Goal: Task Accomplishment & Management: Manage account settings

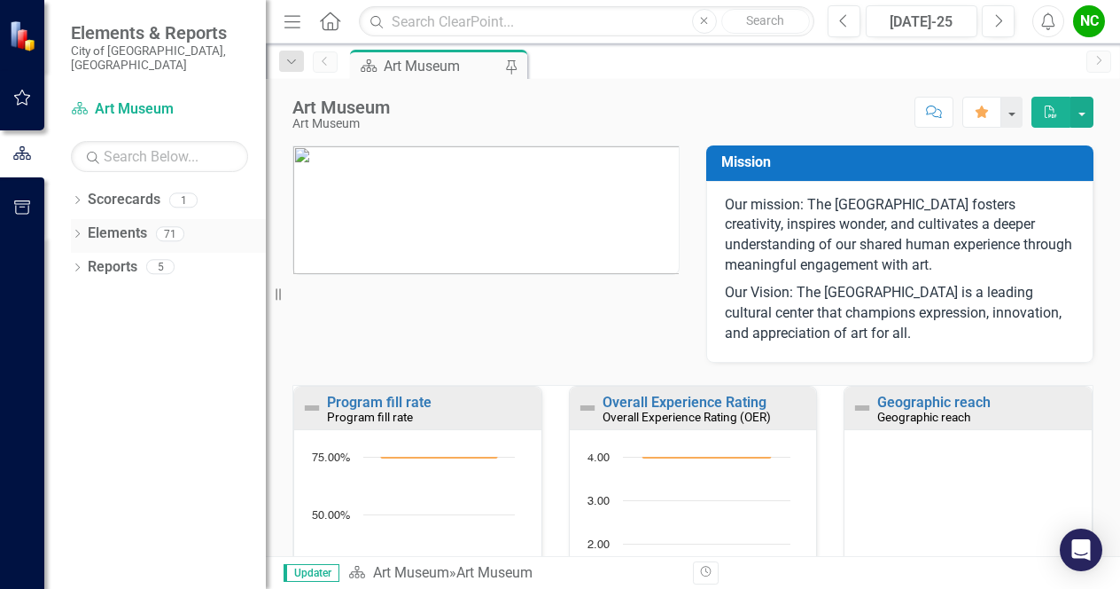
click at [73, 230] on icon "Dropdown" at bounding box center [77, 235] width 12 height 10
click at [86, 264] on icon "Dropdown" at bounding box center [86, 269] width 12 height 10
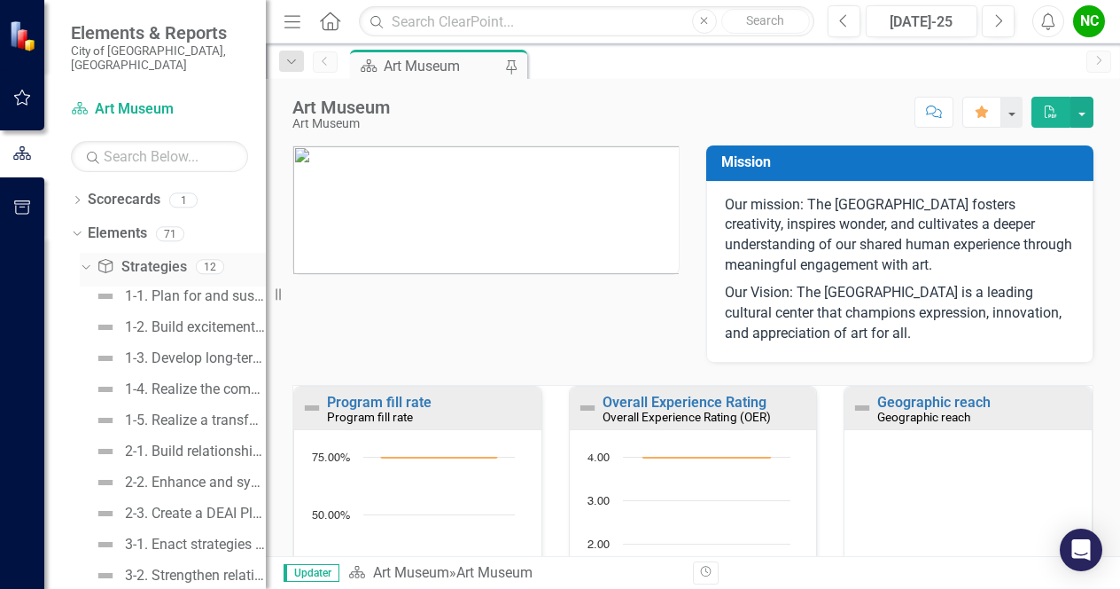
click at [86, 260] on icon "Dropdown" at bounding box center [84, 266] width 10 height 12
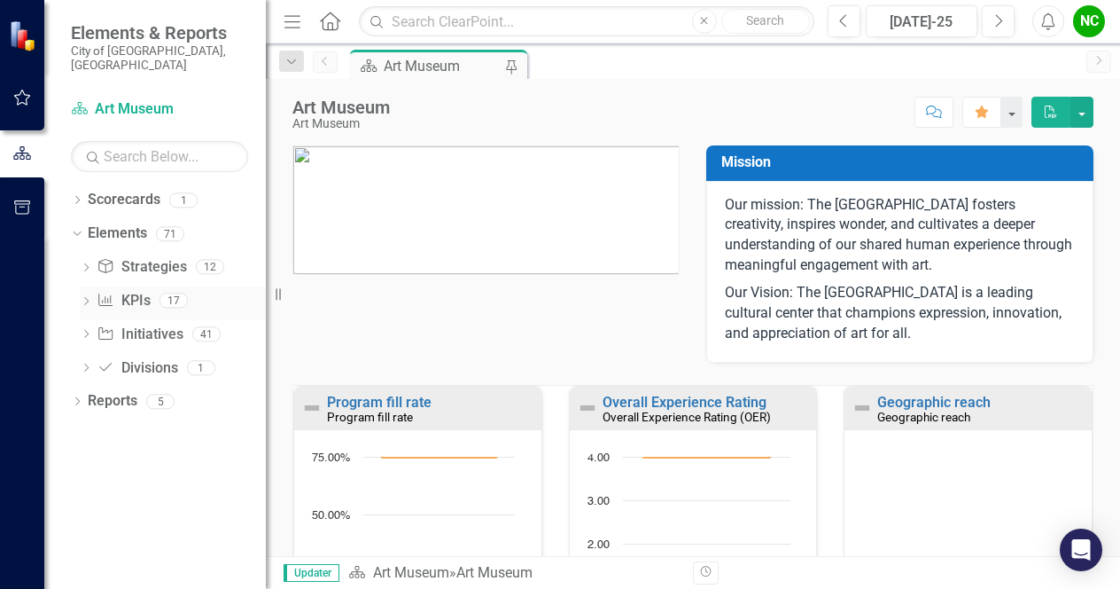
click at [87, 298] on icon "Dropdown" at bounding box center [86, 303] width 12 height 10
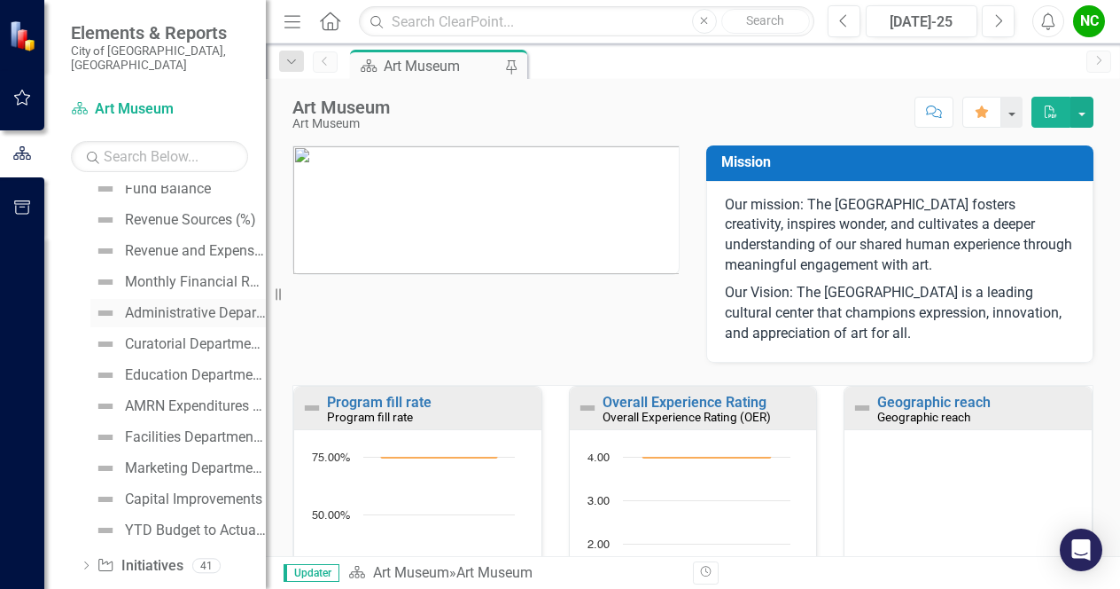
scroll to position [300, 0]
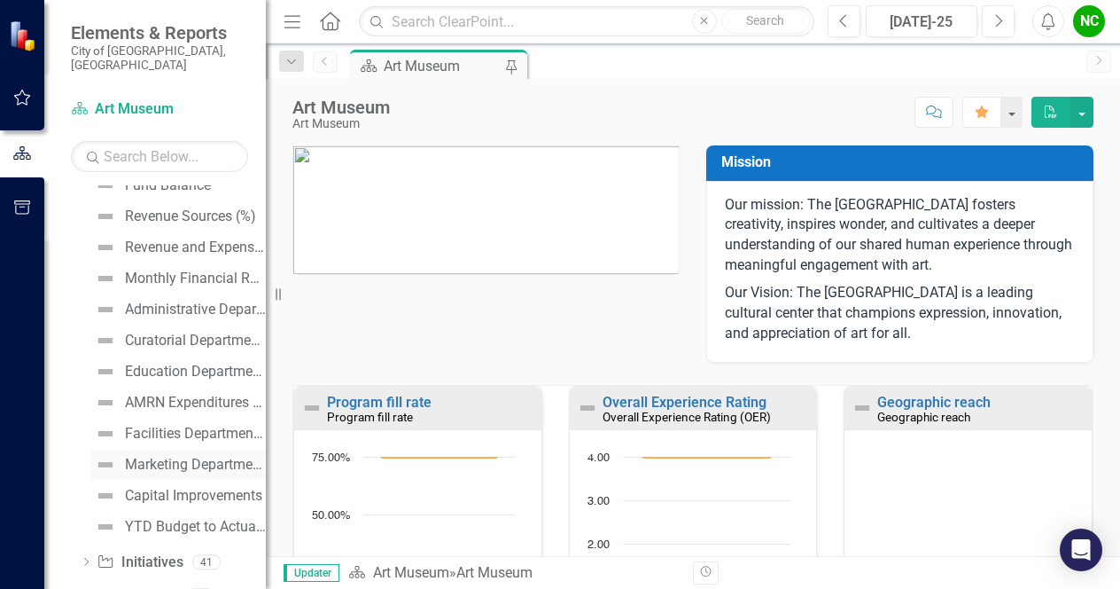
click at [133, 456] on div "Marketing Department Budget" at bounding box center [195, 464] width 141 height 16
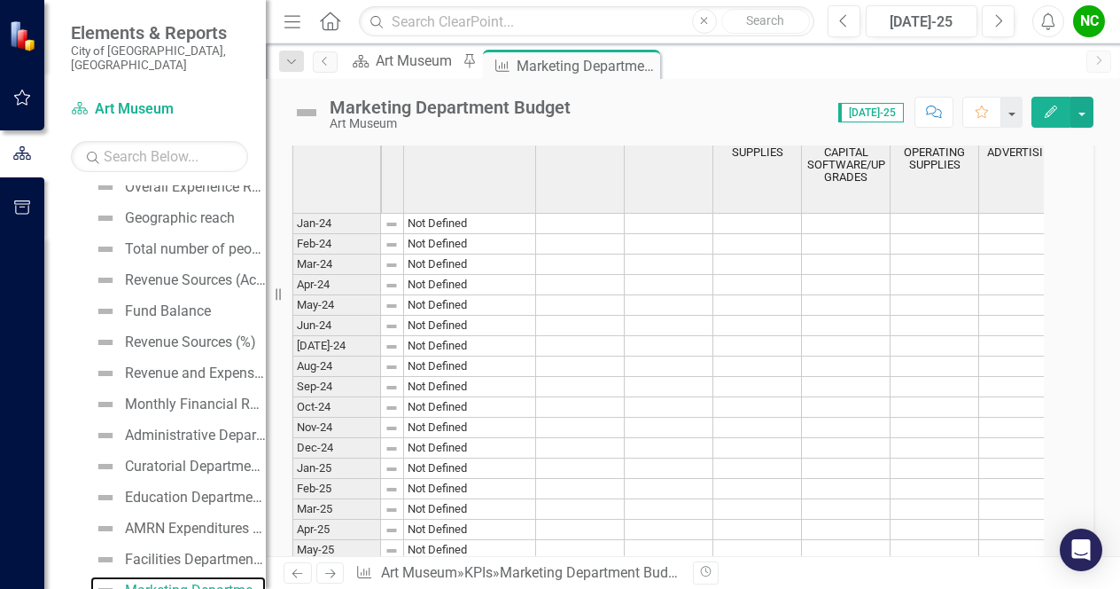
scroll to position [549, 0]
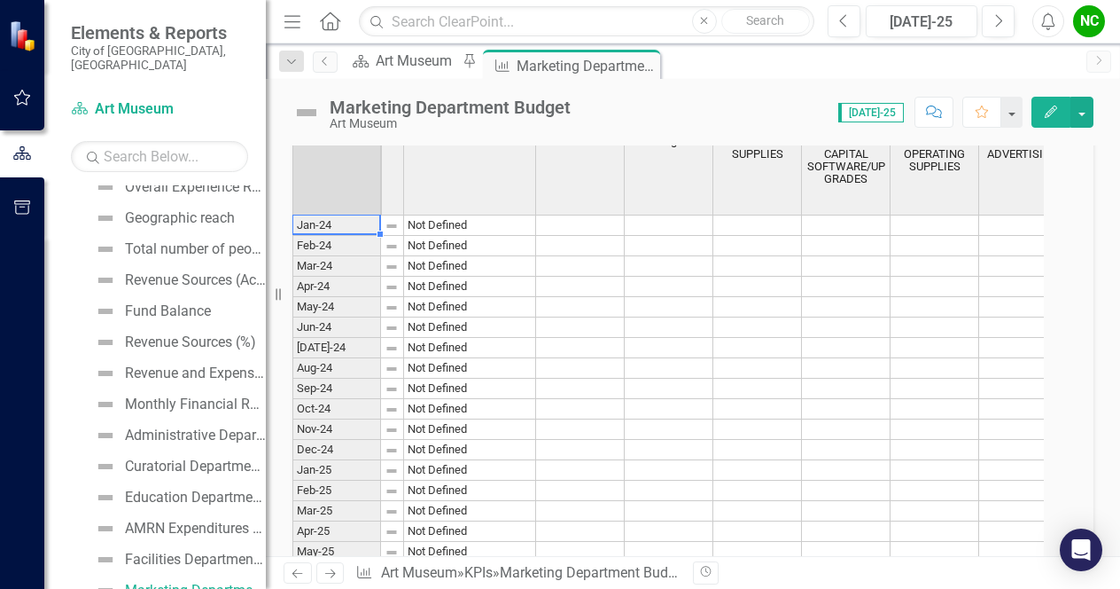
click at [330, 236] on td "Jan-24" at bounding box center [336, 224] width 89 height 21
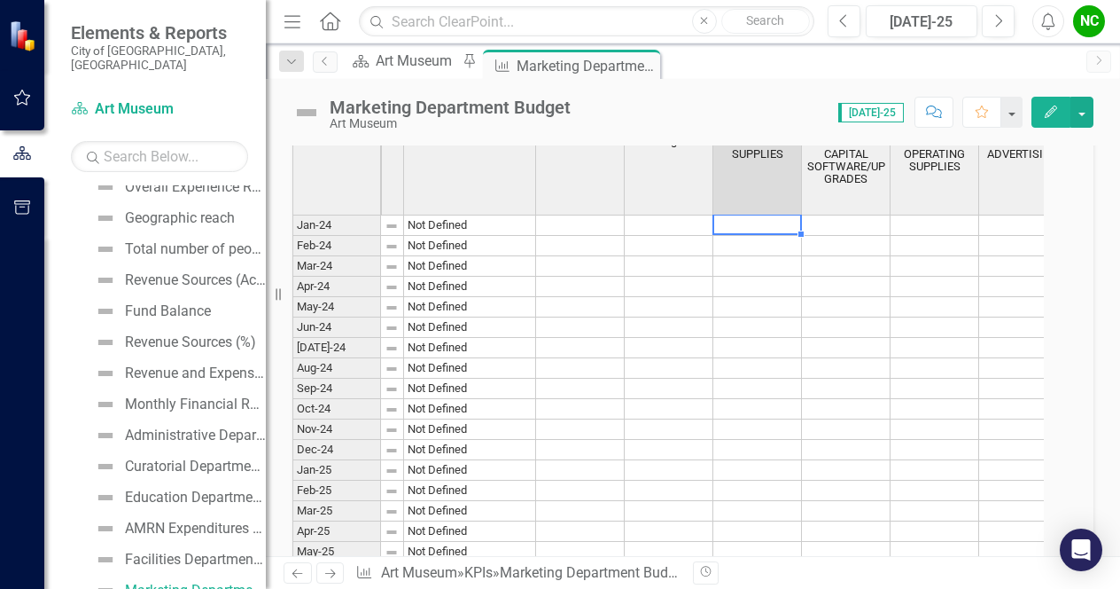
click at [739, 236] on td at bounding box center [757, 224] width 89 height 21
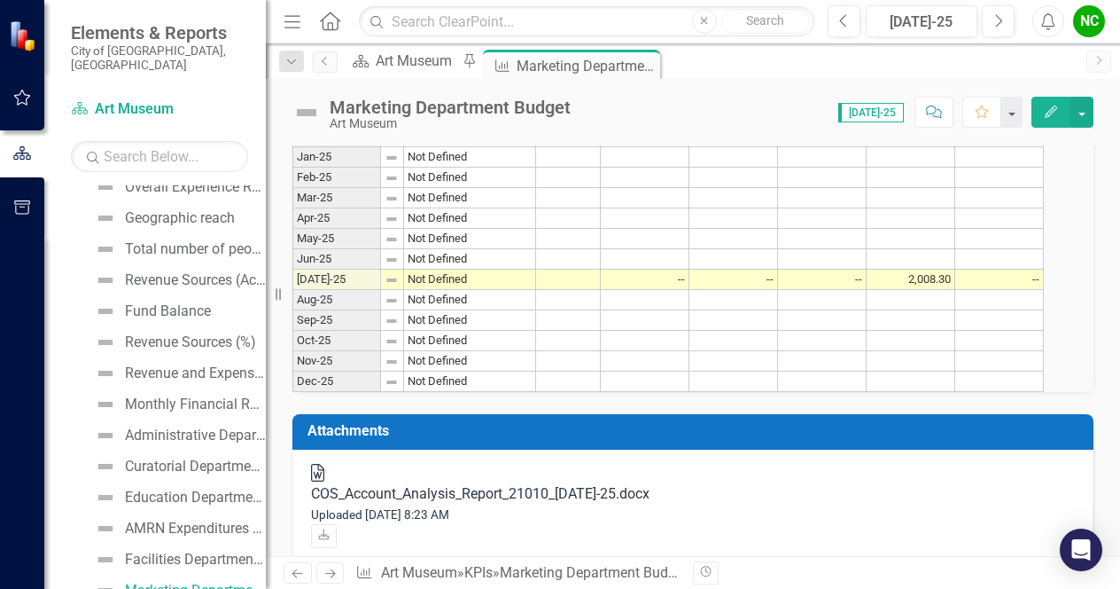
scroll to position [869, 0]
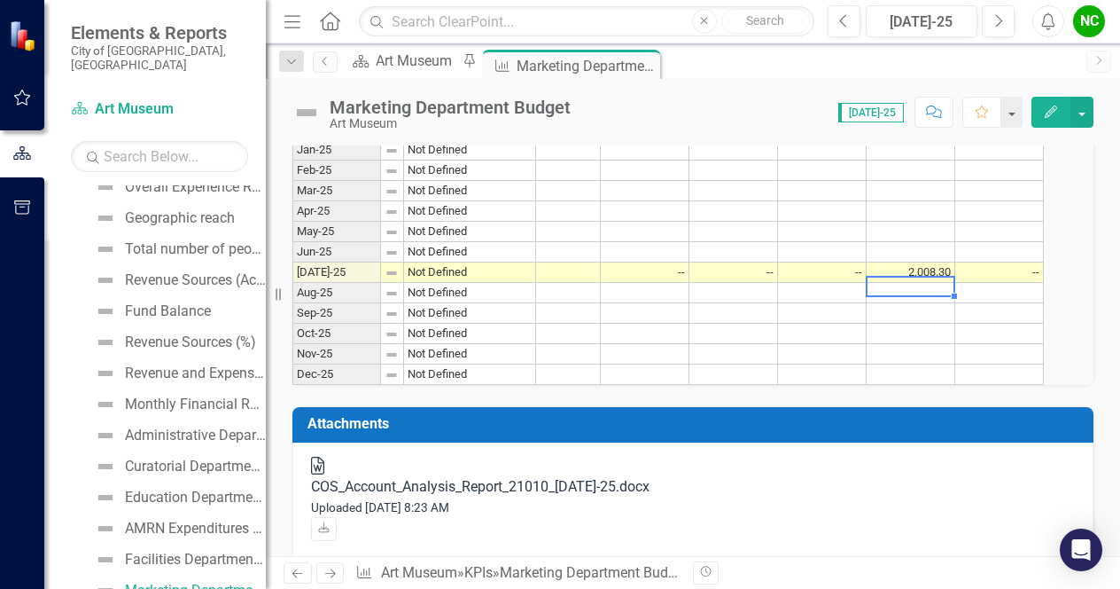
click at [907, 303] on td at bounding box center [911, 293] width 89 height 20
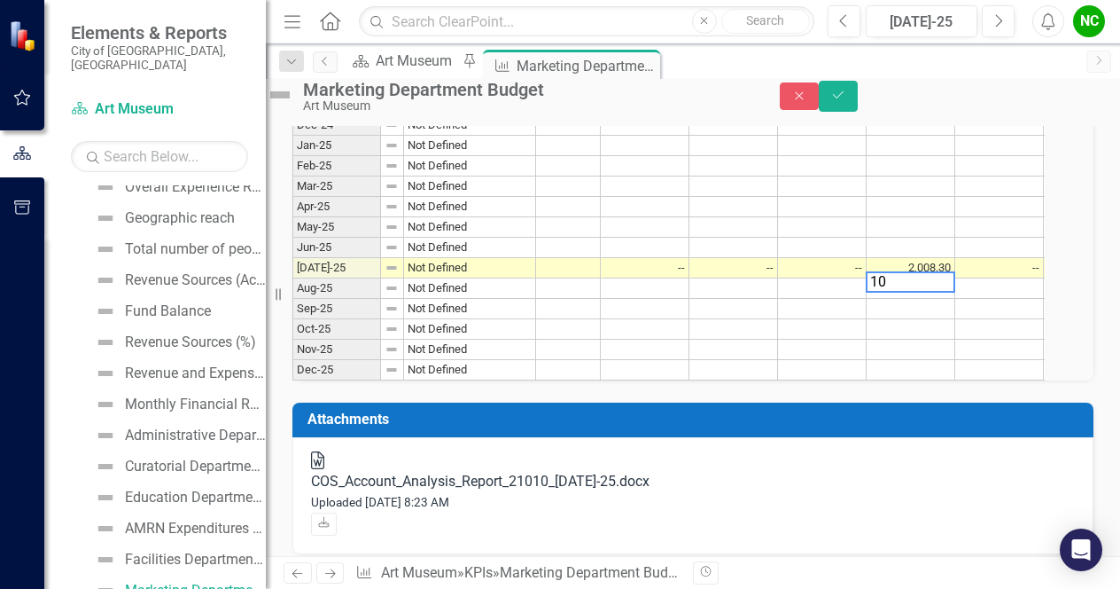
scroll to position [876, 0]
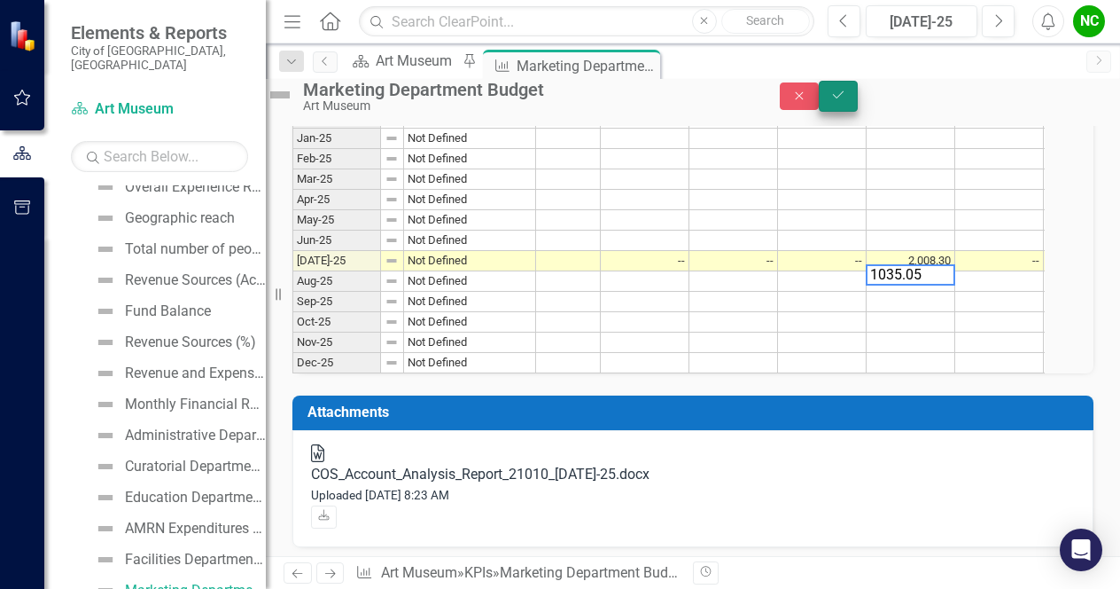
type textarea "1035.05"
click at [858, 105] on button "Save" at bounding box center [838, 96] width 39 height 31
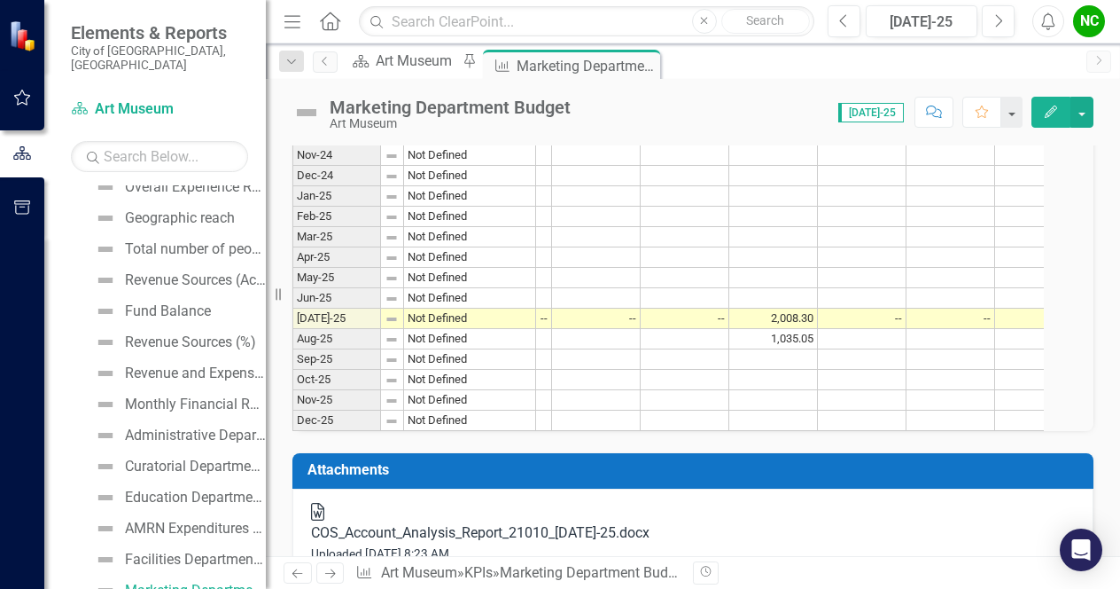
scroll to position [0, 0]
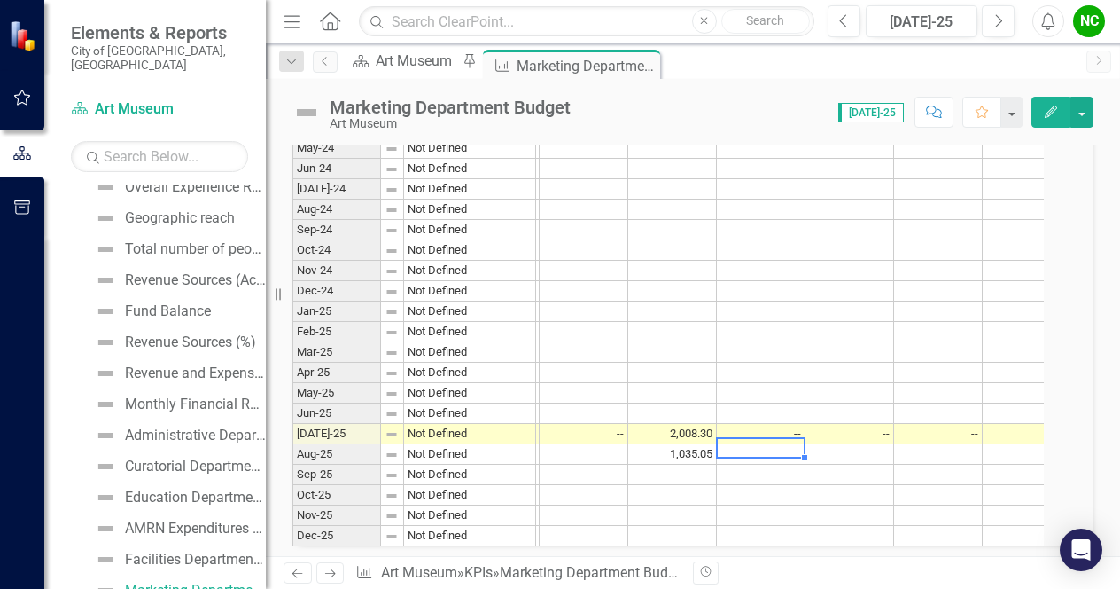
click at [766, 464] on td at bounding box center [761, 454] width 89 height 20
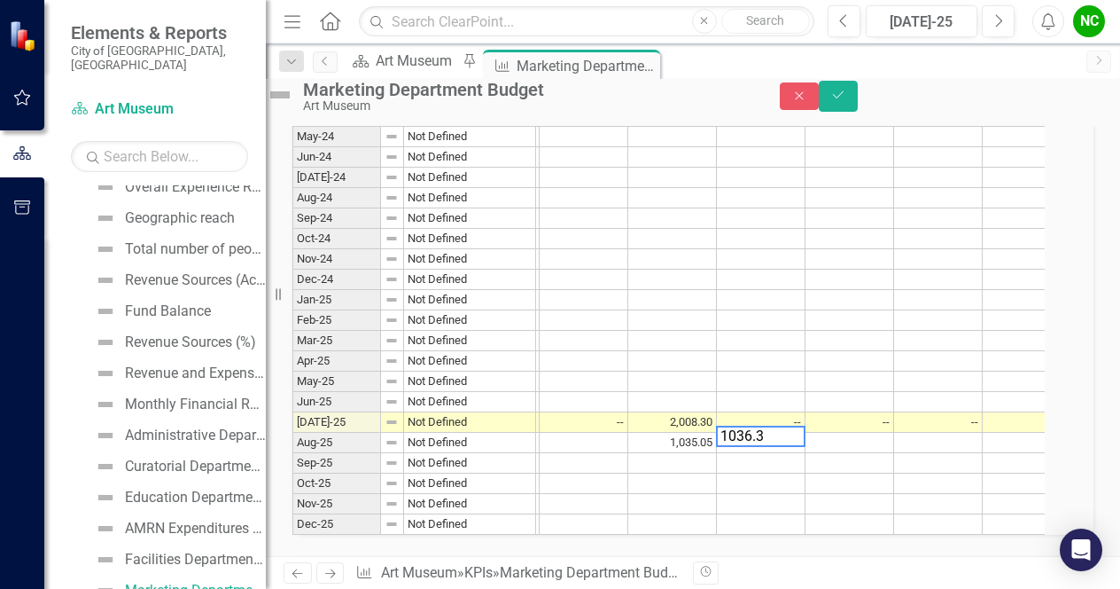
type textarea "1036.30"
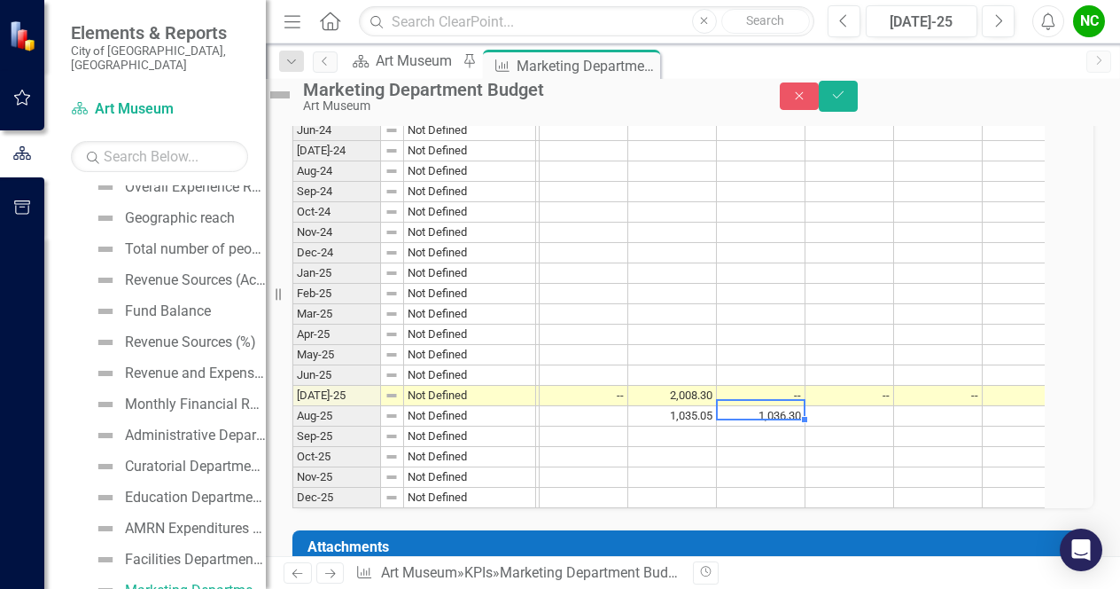
click at [779, 426] on td "1,036.30" at bounding box center [761, 416] width 89 height 20
click at [779, 447] on td at bounding box center [761, 436] width 89 height 20
click at [779, 426] on td "1,036.30" at bounding box center [761, 416] width 89 height 20
click at [760, 406] on td "--" at bounding box center [761, 396] width 89 height 20
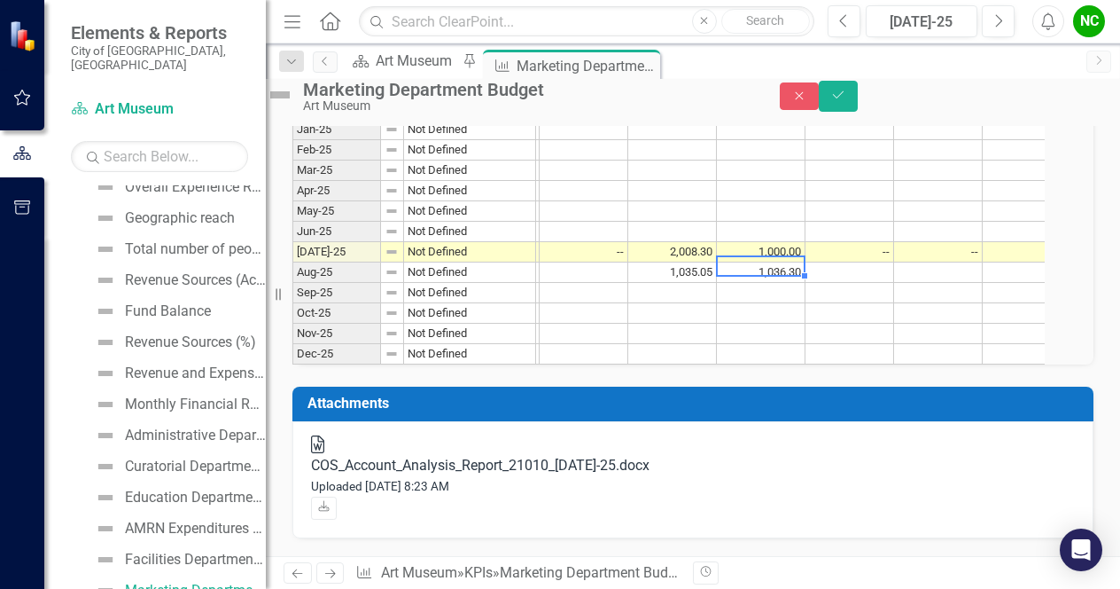
type textarea "1036.30"
click at [378, 476] on div "COS_Account_Analysis_Report_21010_[DATE]-25.docx" at bounding box center [693, 466] width 764 height 20
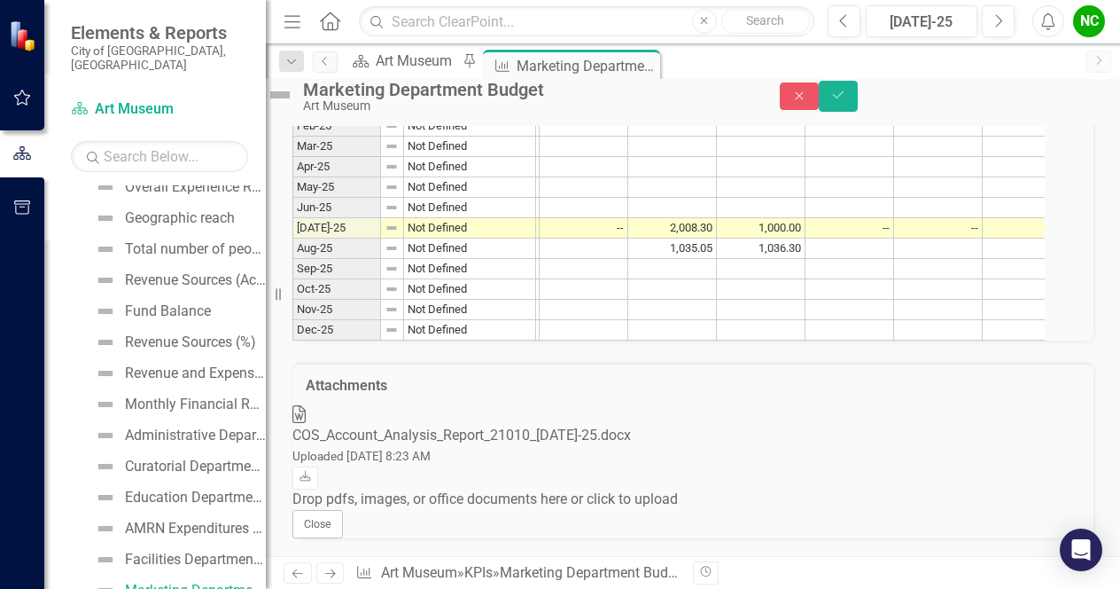
click at [306, 410] on icon at bounding box center [298, 414] width 13 height 18
click at [318, 466] on link "Download" at bounding box center [305, 477] width 26 height 23
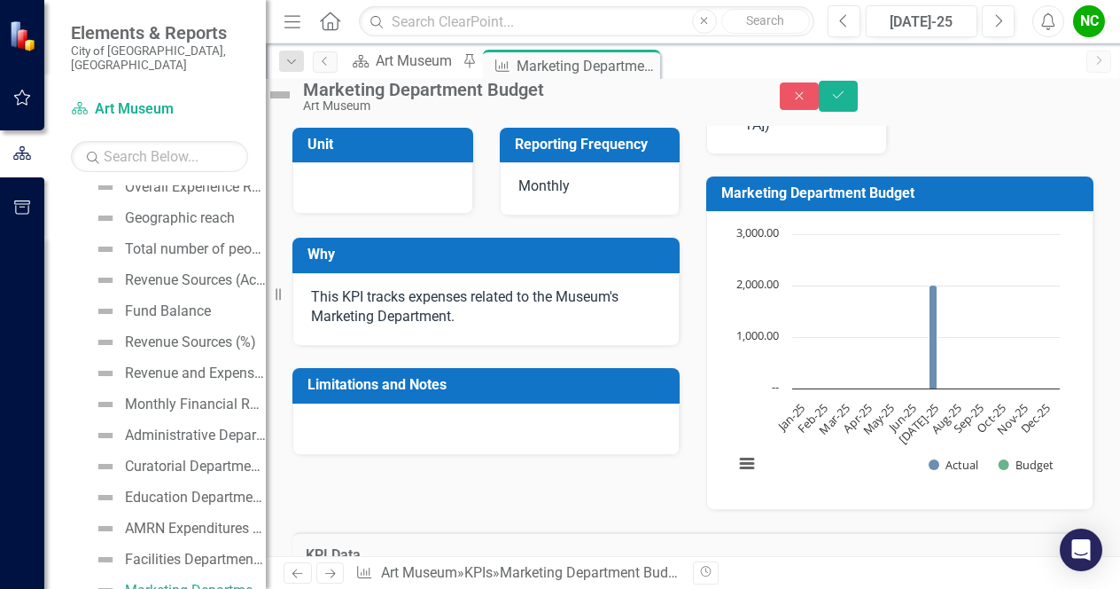
scroll to position [105, 0]
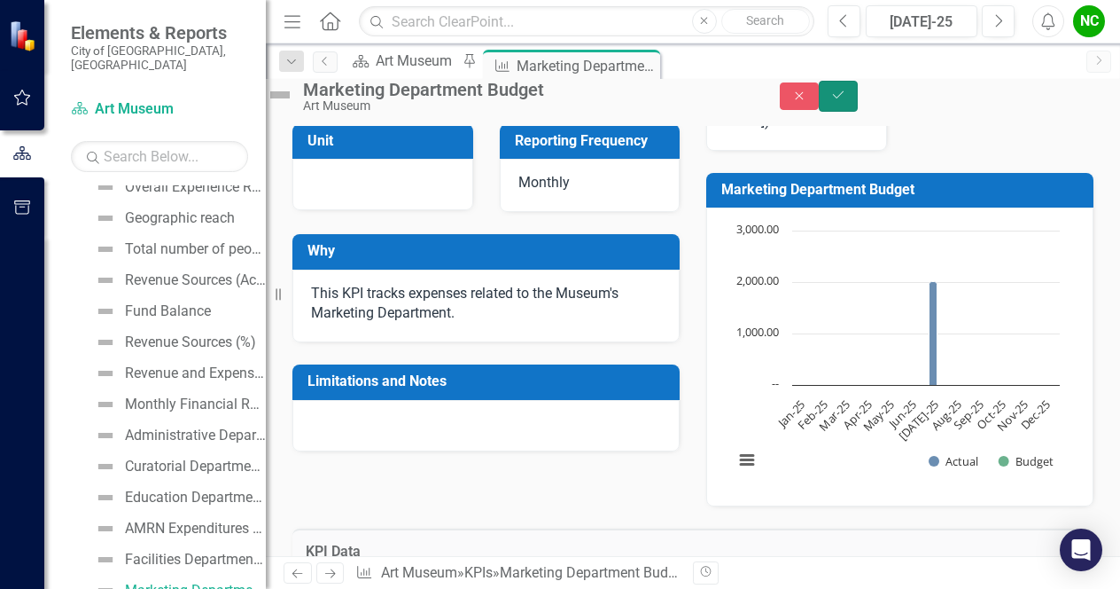
click at [858, 97] on button "Save" at bounding box center [838, 96] width 39 height 31
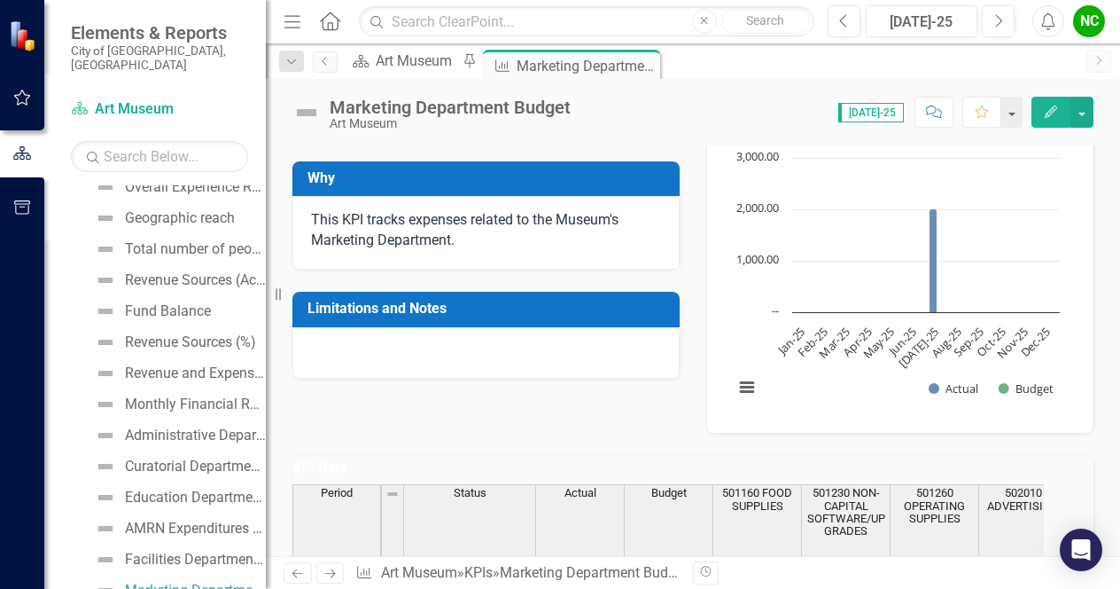
scroll to position [196, 0]
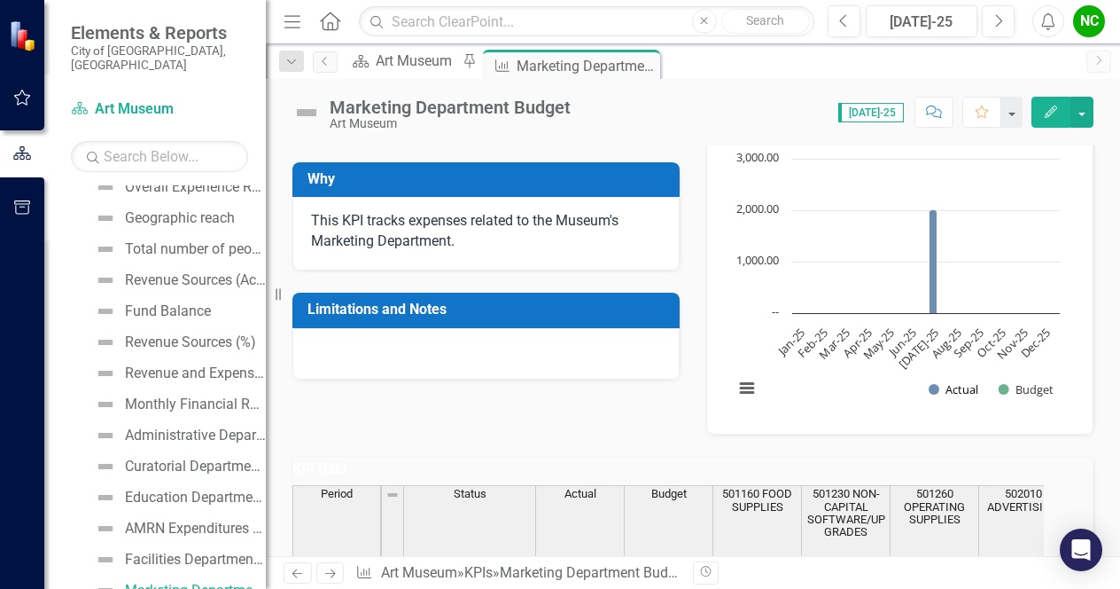
click at [936, 381] on button "Show Actual" at bounding box center [954, 389] width 50 height 16
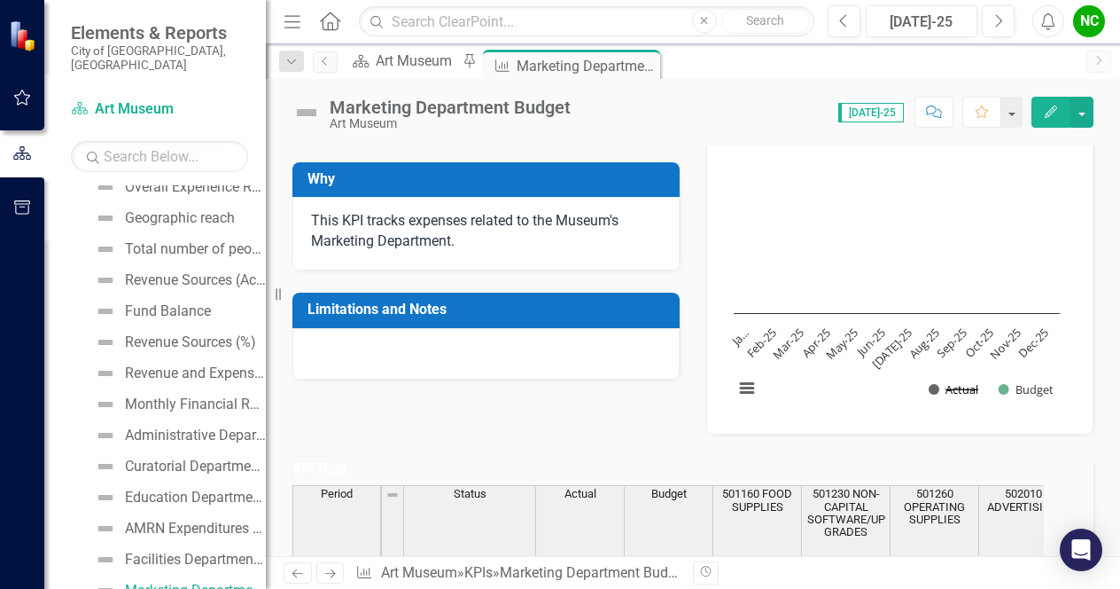
click at [961, 381] on button "Show Actual" at bounding box center [954, 389] width 50 height 16
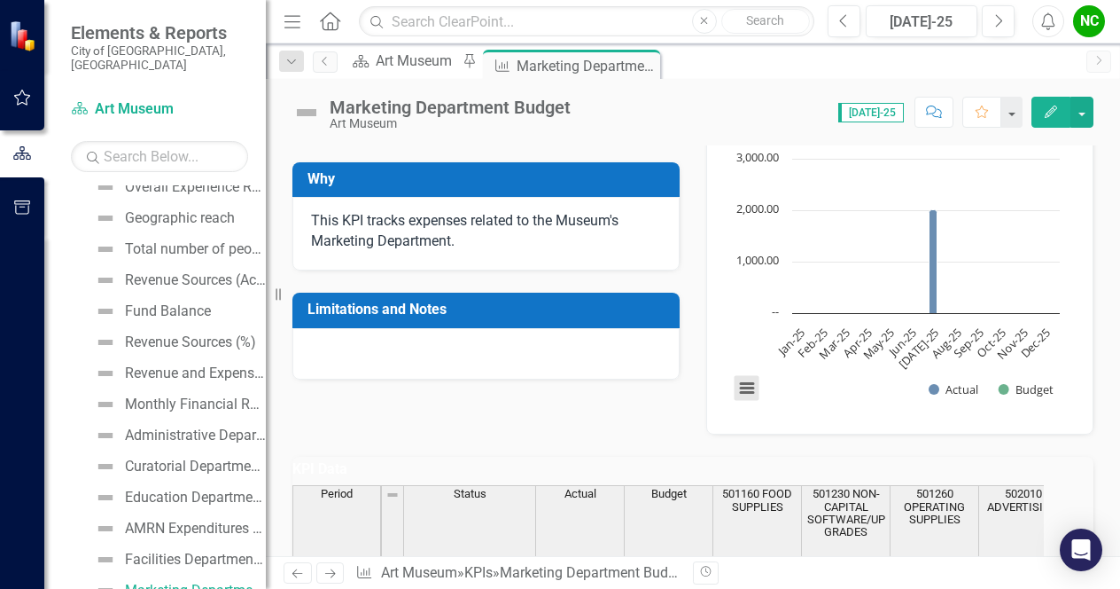
click at [745, 376] on button "View chart menu, Chart" at bounding box center [747, 388] width 25 height 25
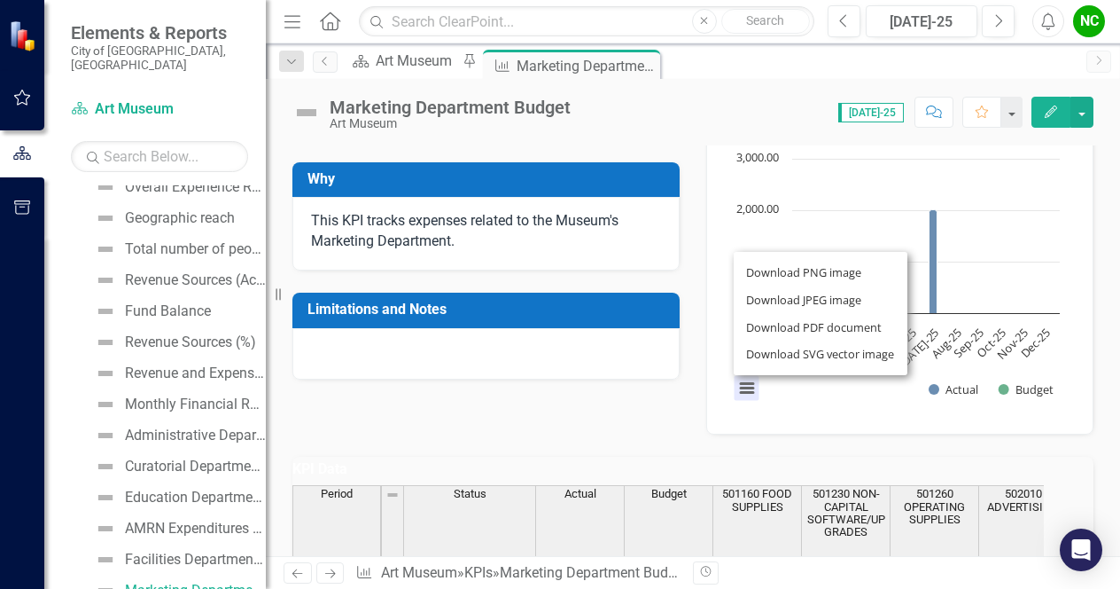
click at [745, 357] on div "Download PNG image Download JPEG image Download PDF document Download SVG vecto…" at bounding box center [820, 313] width 223 height 173
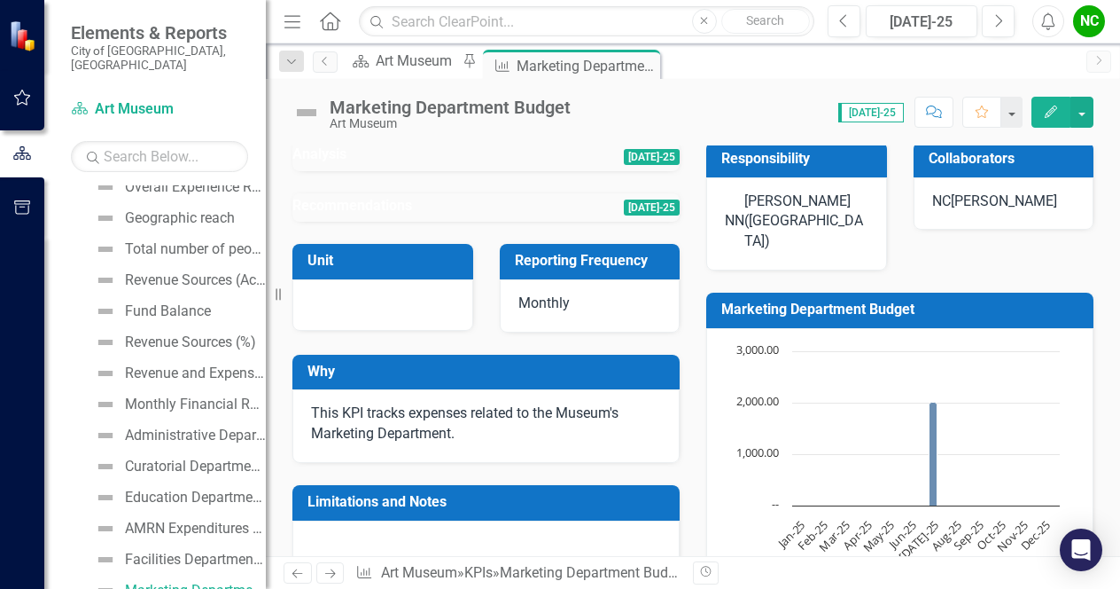
scroll to position [0, 0]
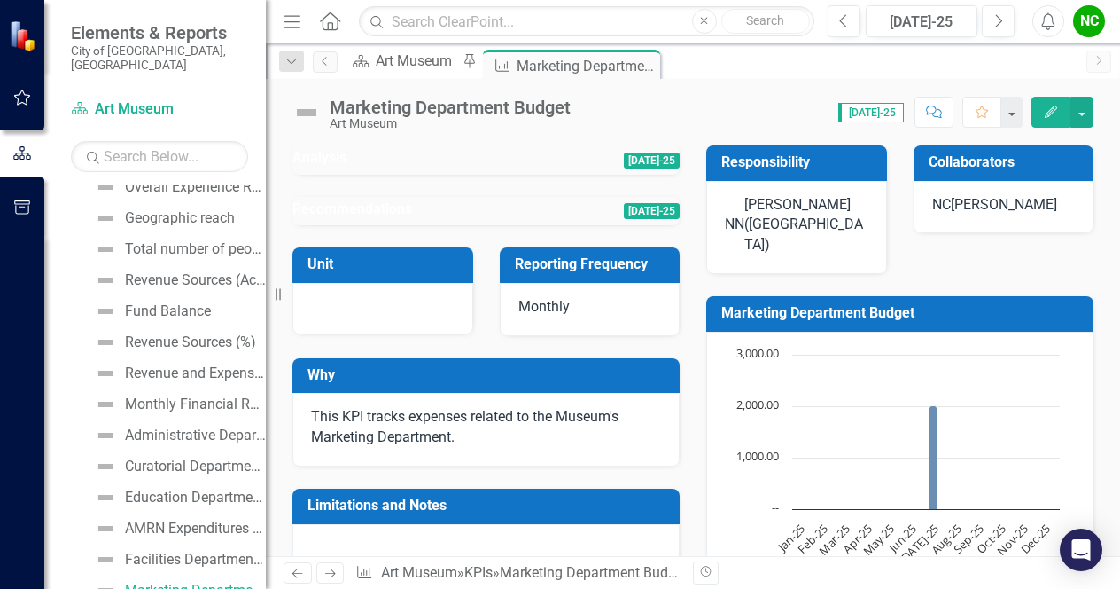
click at [628, 175] on div at bounding box center [485, 175] width 387 height 0
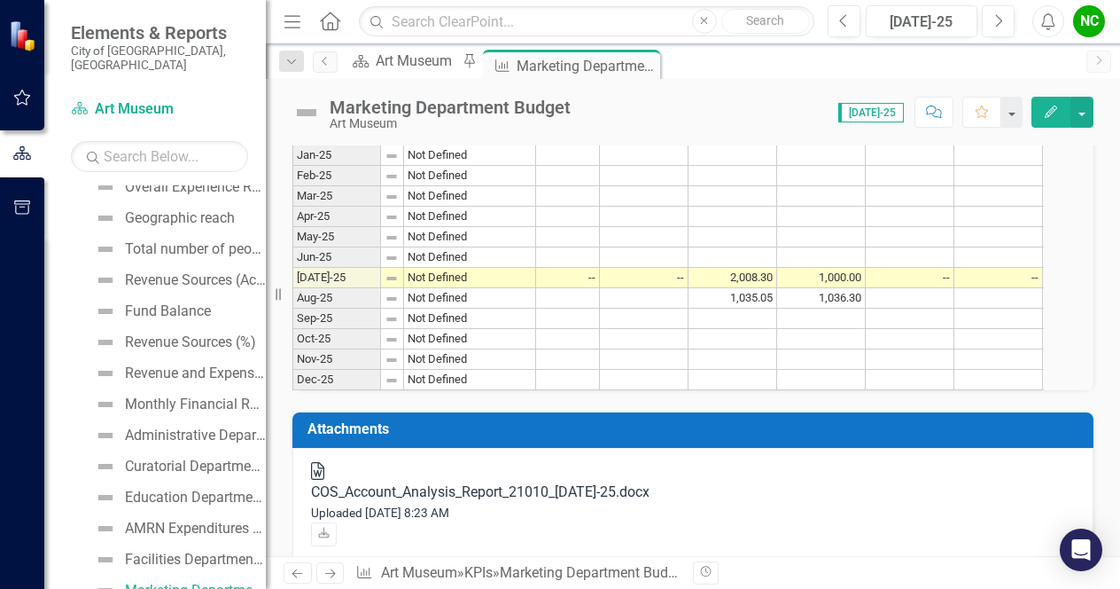
scroll to position [864, 0]
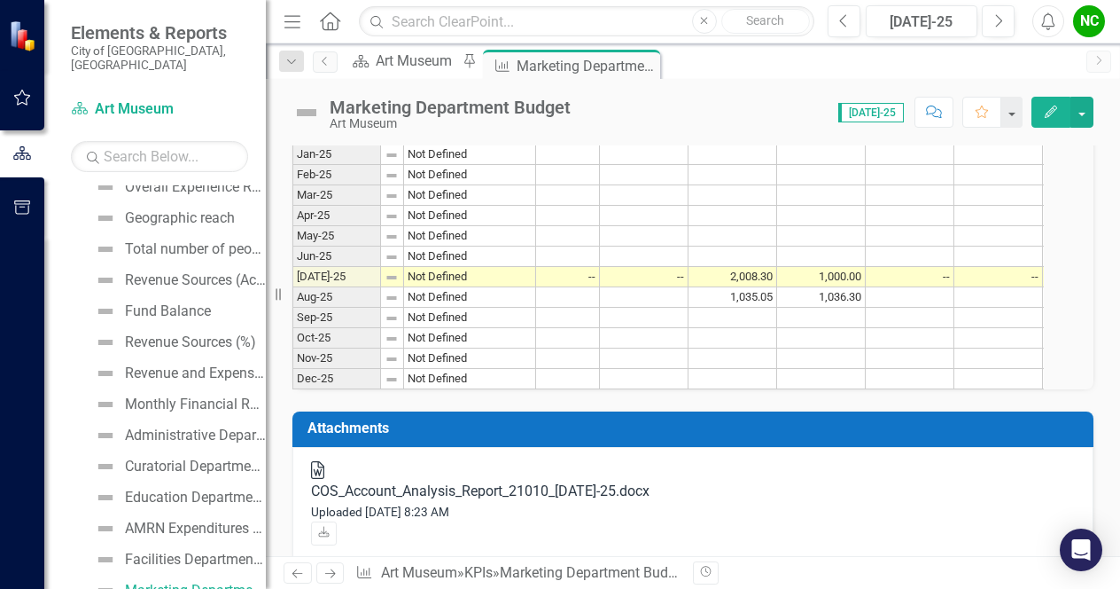
click at [1048, 114] on icon "Edit" at bounding box center [1051, 111] width 16 height 12
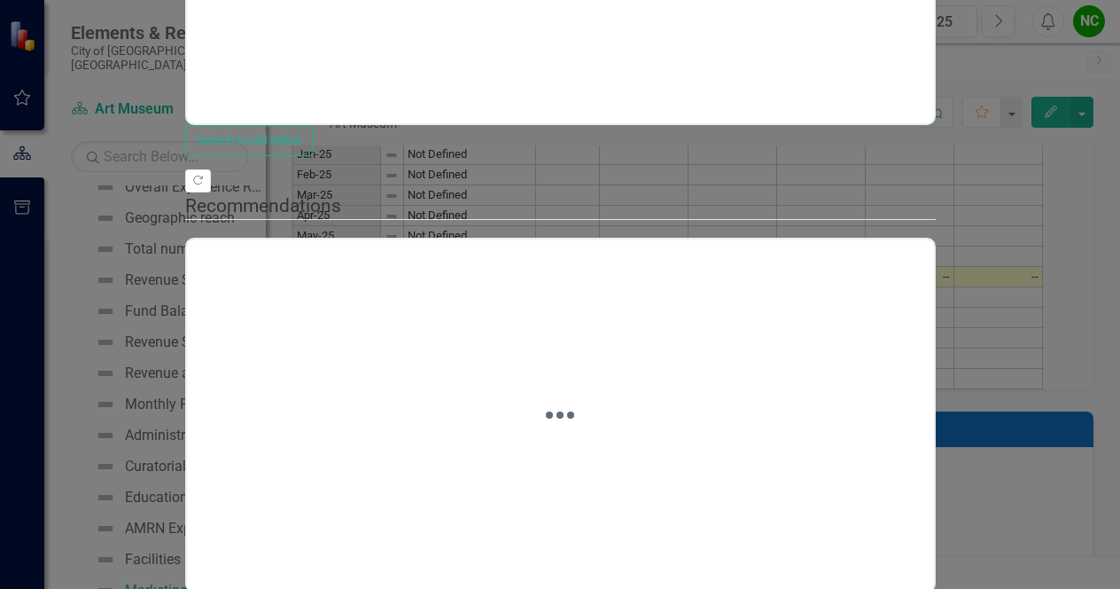
scroll to position [90, 69]
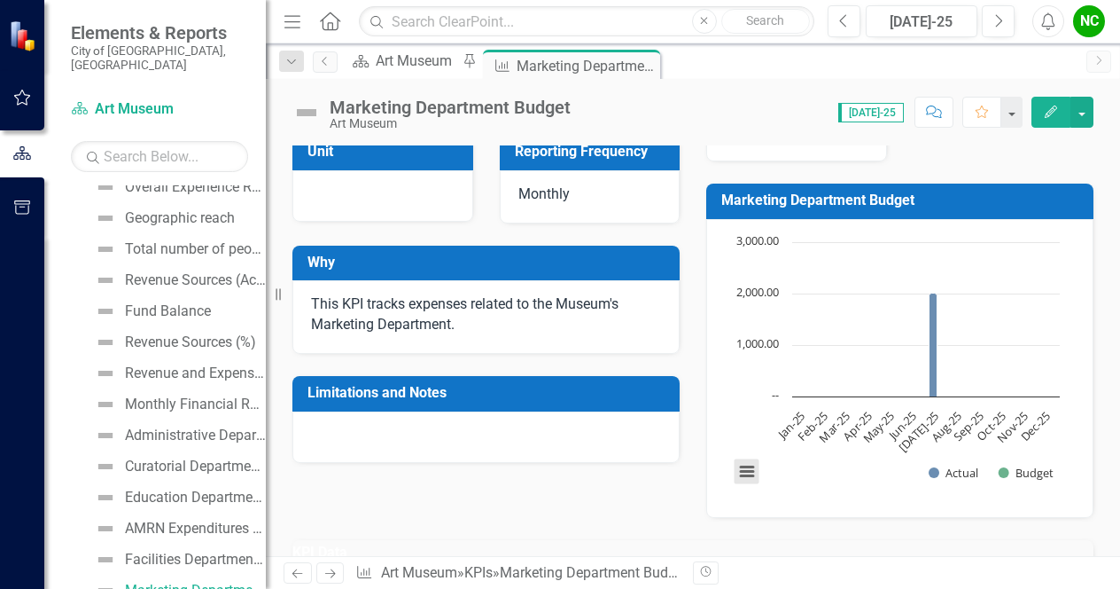
click at [736, 459] on button "View chart menu, Chart" at bounding box center [747, 471] width 25 height 25
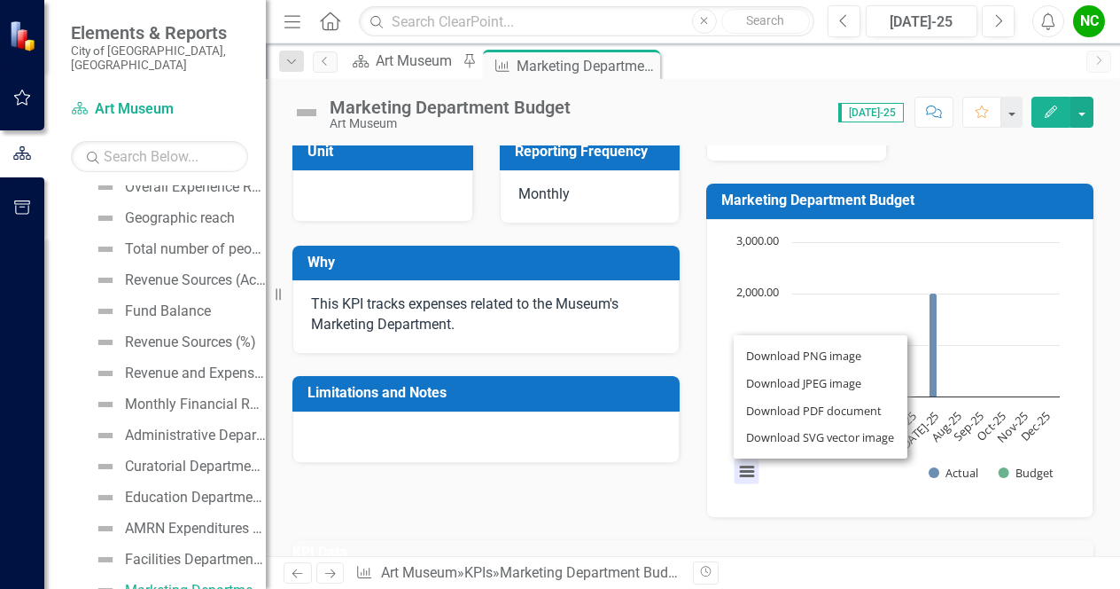
click at [736, 450] on div "Download PNG image Download JPEG image Download PDF document Download SVG vecto…" at bounding box center [820, 396] width 223 height 173
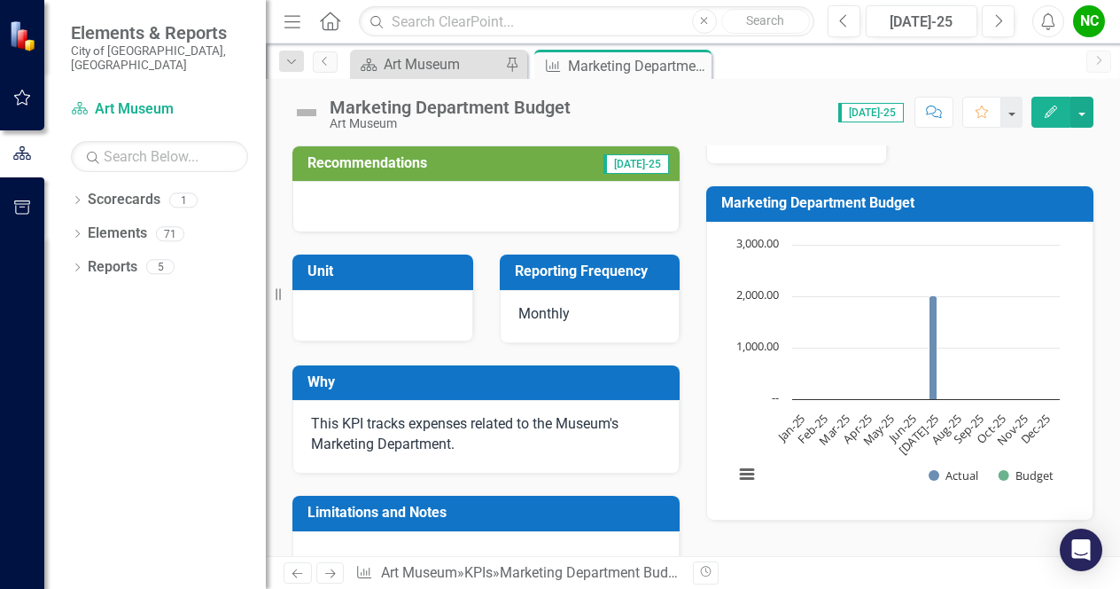
scroll to position [119, 0]
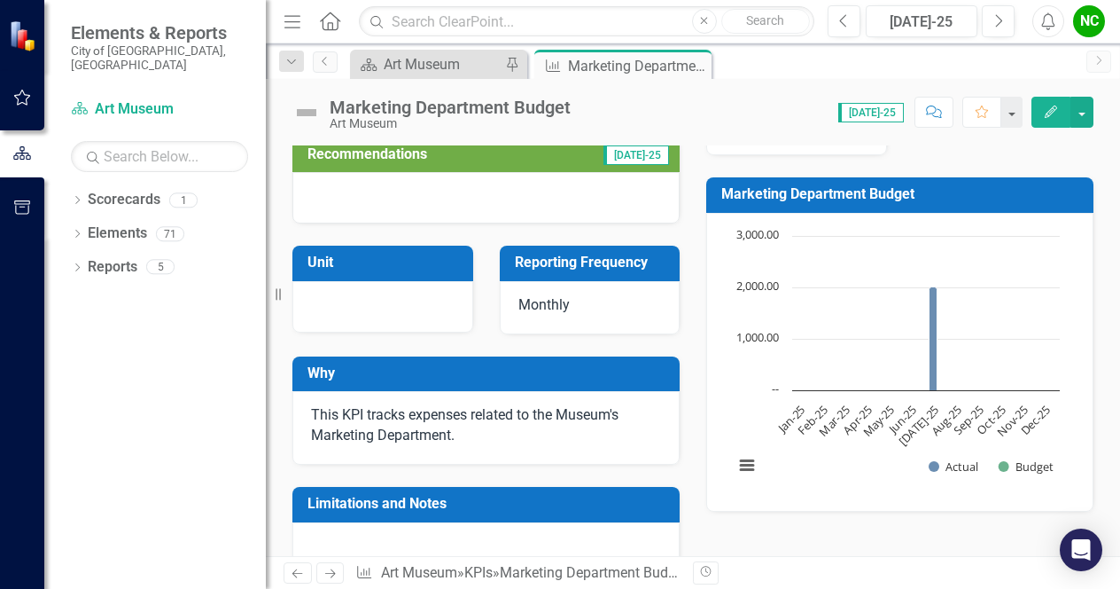
click at [886, 113] on span "[DATE]-25" at bounding box center [871, 112] width 66 height 19
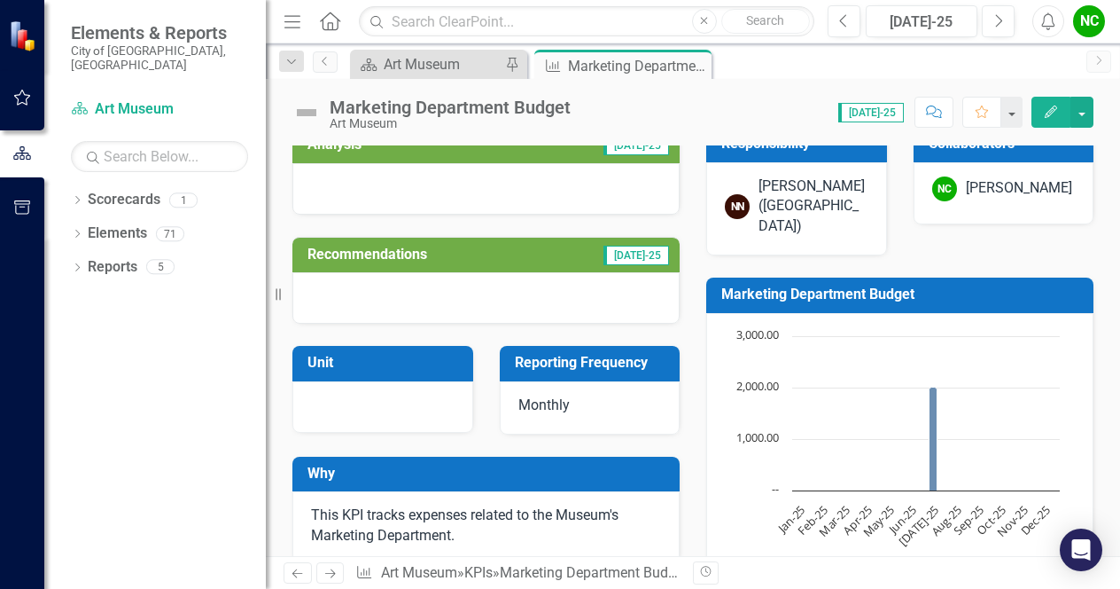
scroll to position [0, 0]
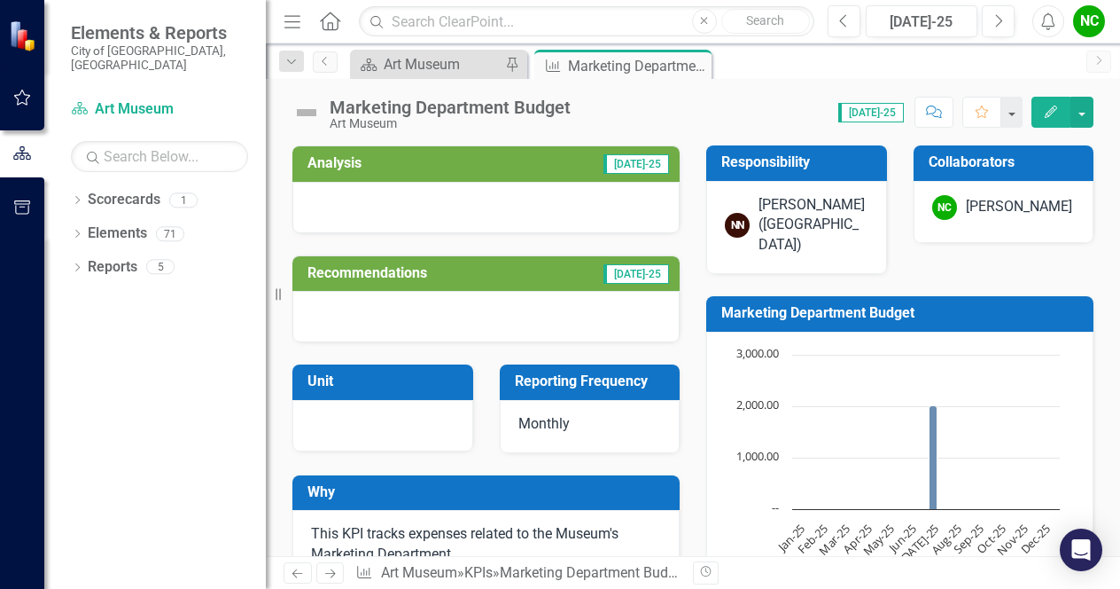
click at [869, 109] on span "[DATE]-25" at bounding box center [871, 112] width 66 height 19
click at [885, 116] on span "[DATE]-25" at bounding box center [871, 112] width 66 height 19
click at [997, 115] on button "Favorite" at bounding box center [982, 112] width 39 height 31
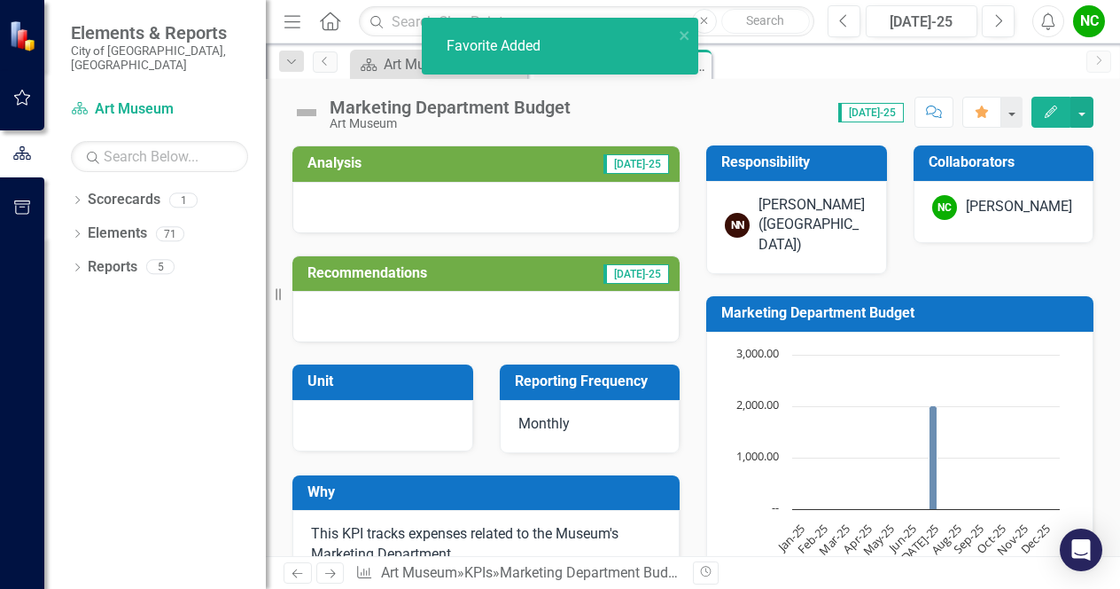
click at [1025, 113] on div "Edit" at bounding box center [1058, 112] width 71 height 31
click at [1018, 113] on button "button" at bounding box center [1011, 112] width 23 height 31
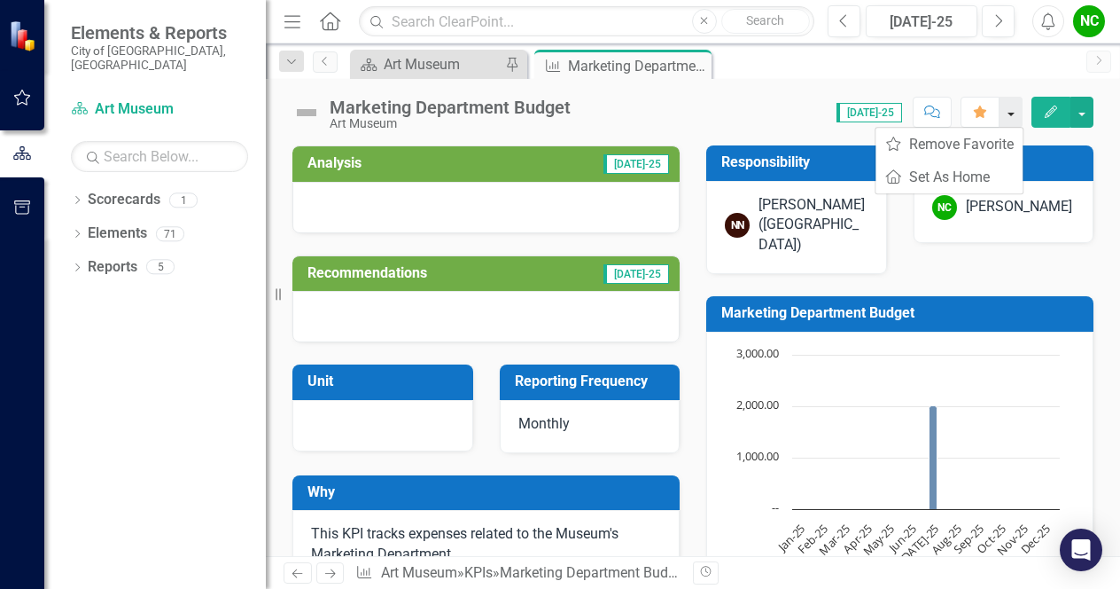
click at [1018, 113] on button "button" at bounding box center [1011, 112] width 23 height 31
click at [1084, 118] on button "button" at bounding box center [1082, 112] width 23 height 31
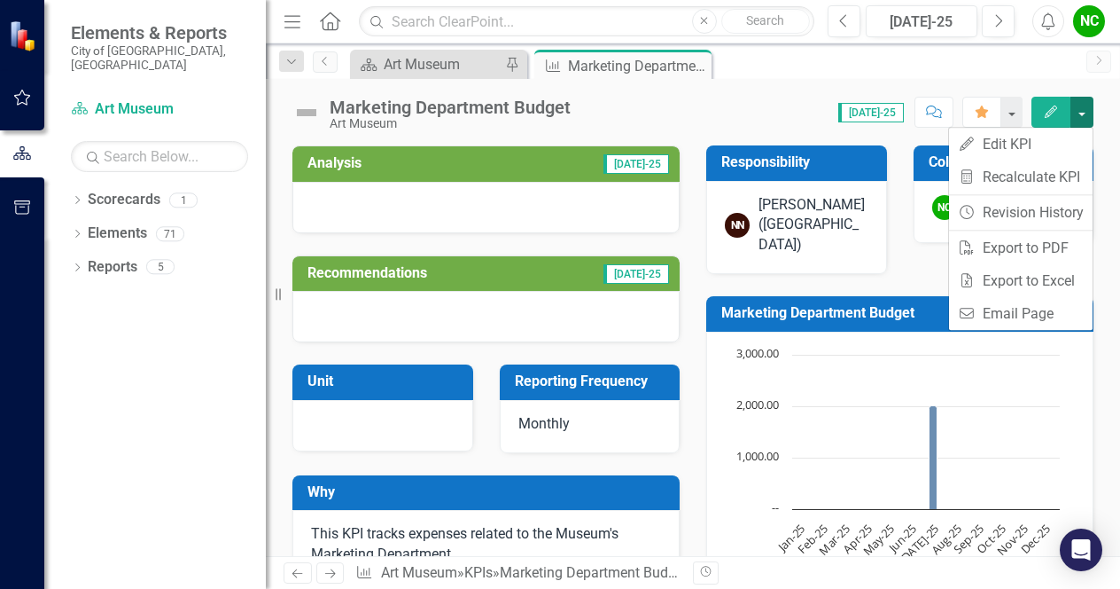
click at [1084, 118] on button "button" at bounding box center [1082, 112] width 23 height 31
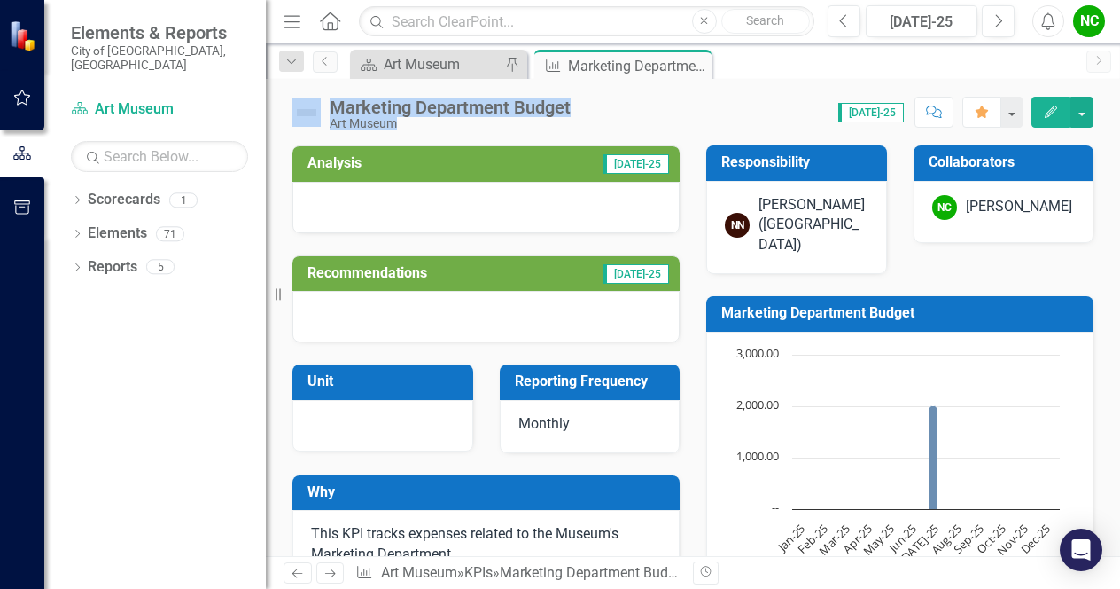
drag, startPoint x: 865, startPoint y: 110, endPoint x: 898, endPoint y: 75, distance: 47.6
click at [898, 75] on div "Menu Home Search Close Search Previous Jul-25 Next Alerts NC User Edit Profile …" at bounding box center [693, 294] width 854 height 589
click at [898, 75] on div "Scorecard Art Museum Pin KPI Marketing Department Budget Pin Close" at bounding box center [712, 64] width 731 height 28
click at [1007, 19] on button "Next" at bounding box center [998, 21] width 33 height 32
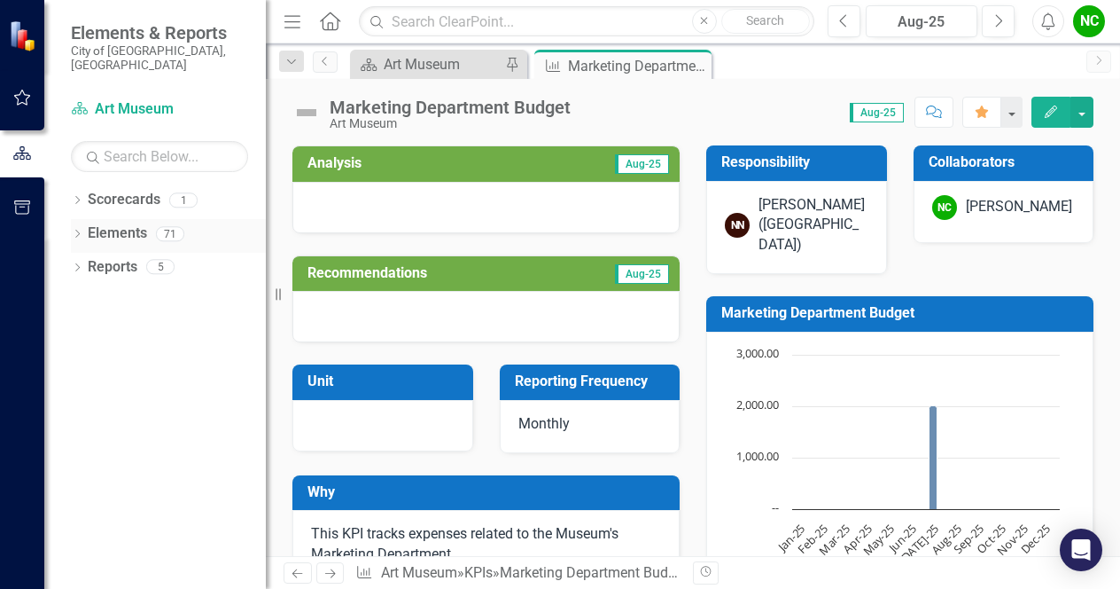
click at [74, 219] on div "Dropdown Elements 71" at bounding box center [168, 236] width 195 height 34
click at [580, 66] on div "Marketing Department Budget" at bounding box center [615, 66] width 95 height 22
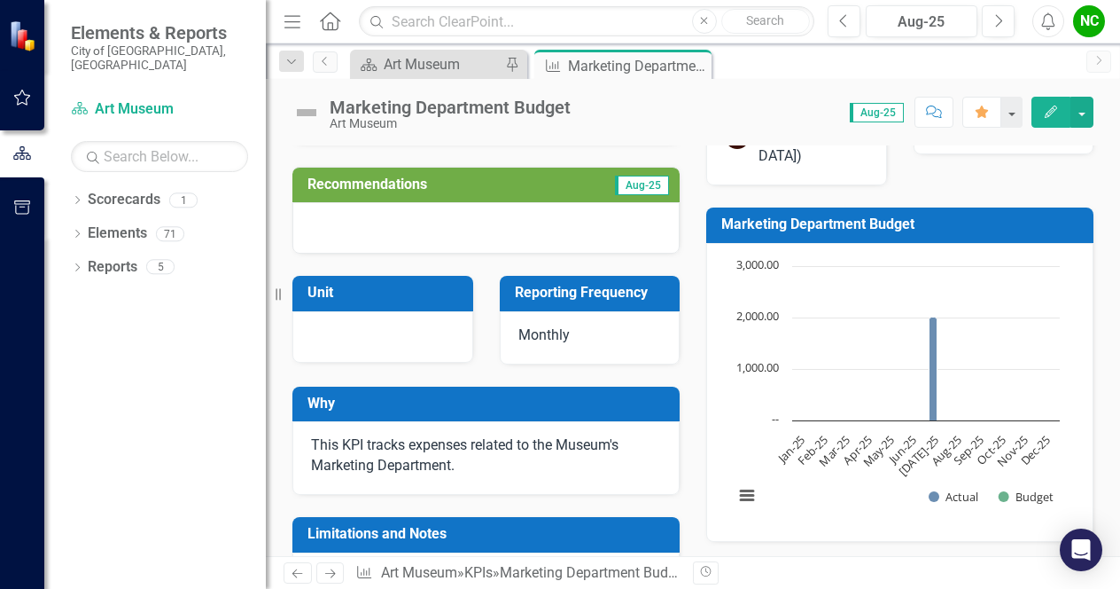
scroll to position [90, 0]
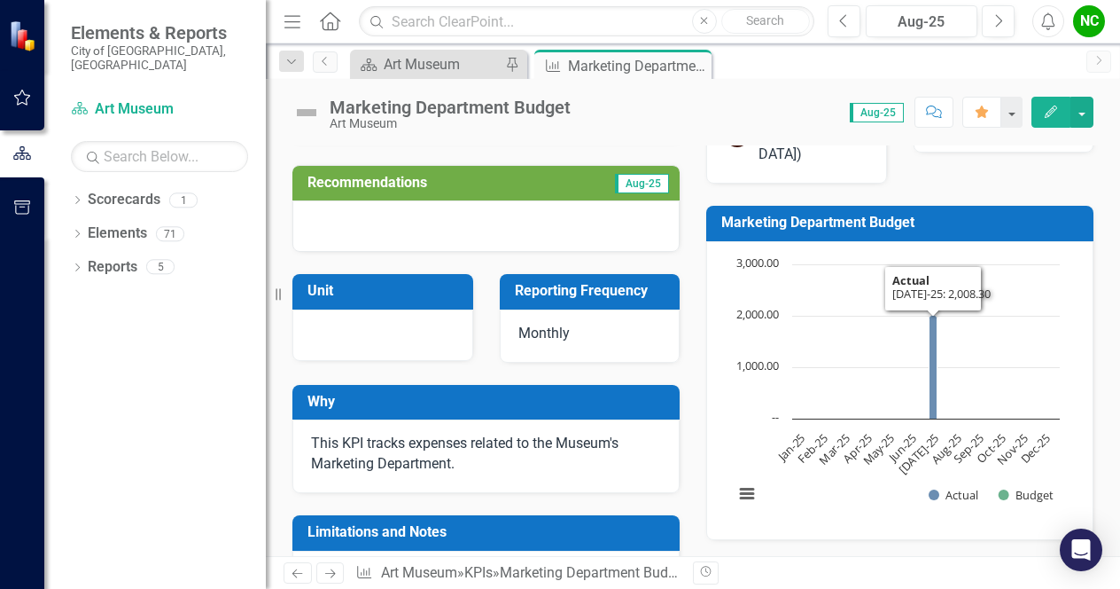
click at [946, 351] on rect "Interactive chart" at bounding box center [897, 388] width 344 height 266
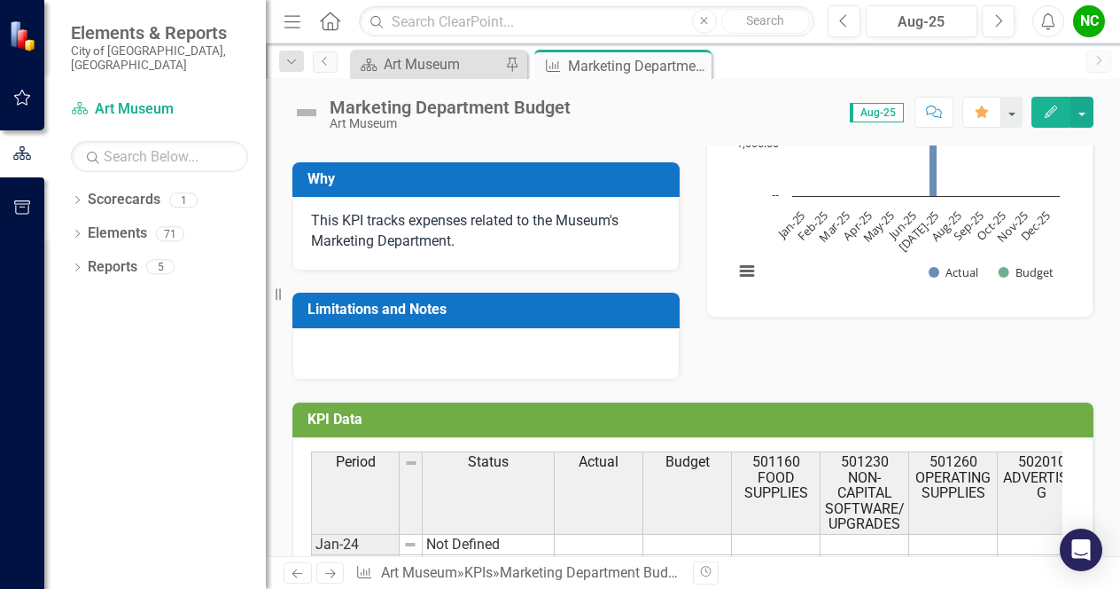
scroll to position [286, 0]
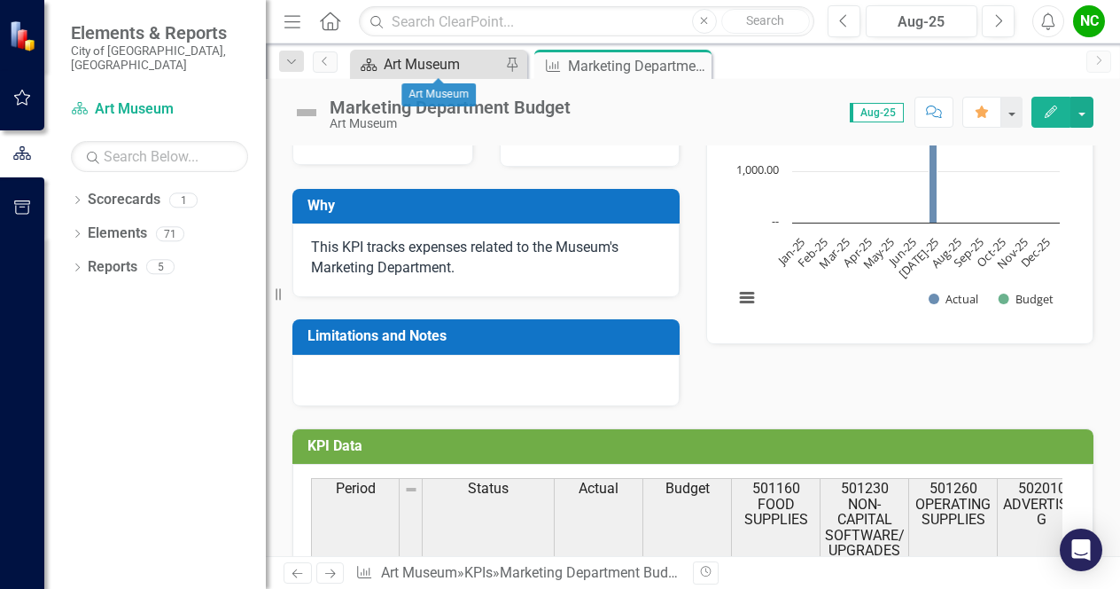
click at [424, 62] on div "Art Museum" at bounding box center [442, 64] width 117 height 22
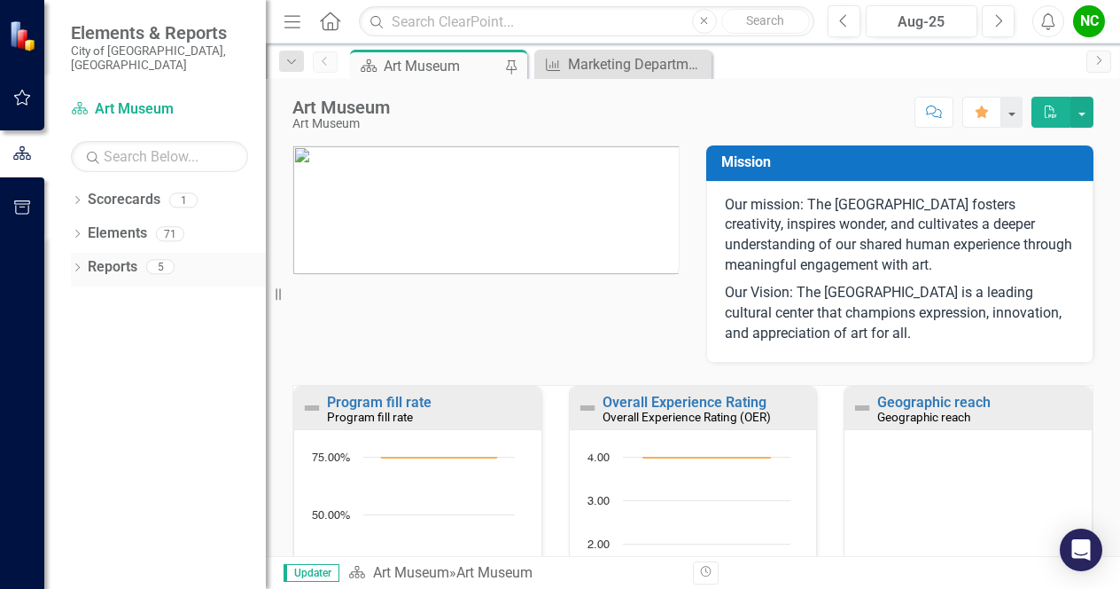
click at [71, 264] on icon "Dropdown" at bounding box center [77, 269] width 12 height 10
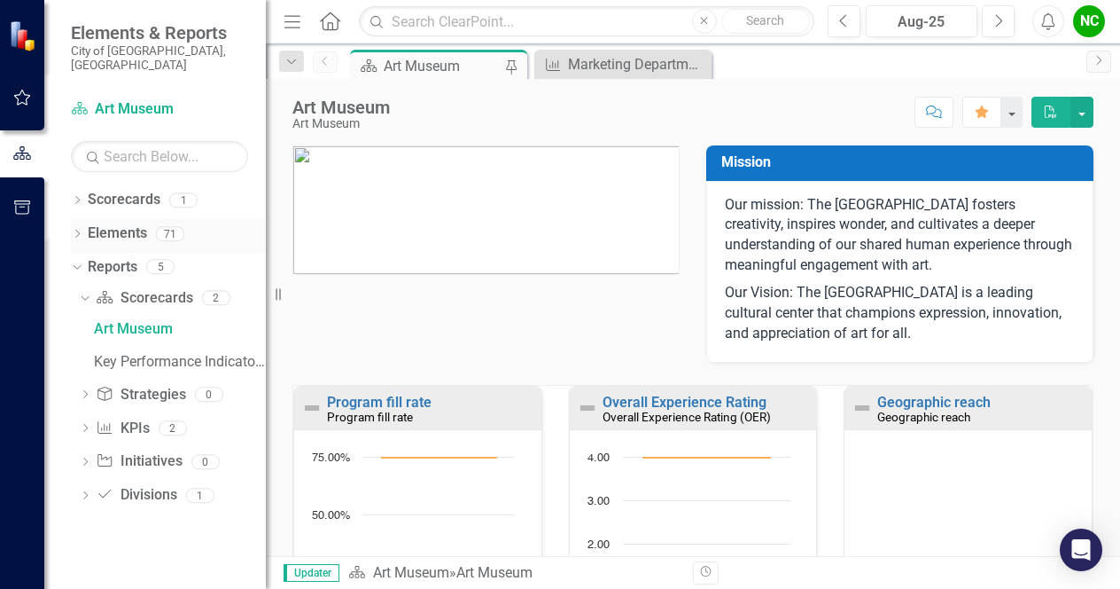
click at [82, 230] on icon "Dropdown" at bounding box center [77, 235] width 12 height 10
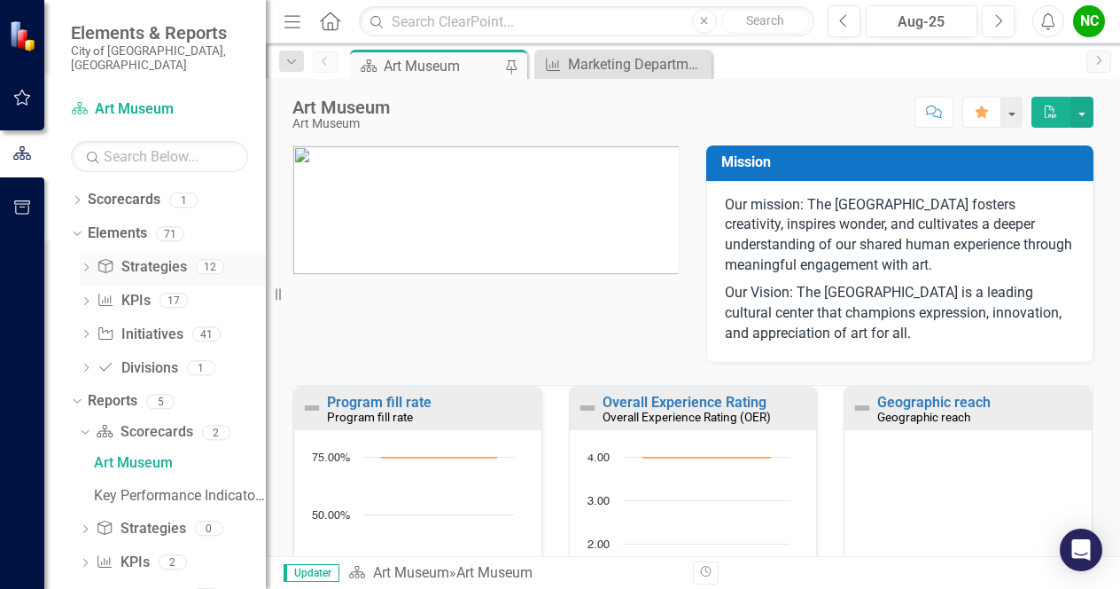
click at [83, 264] on icon "Dropdown" at bounding box center [86, 269] width 12 height 10
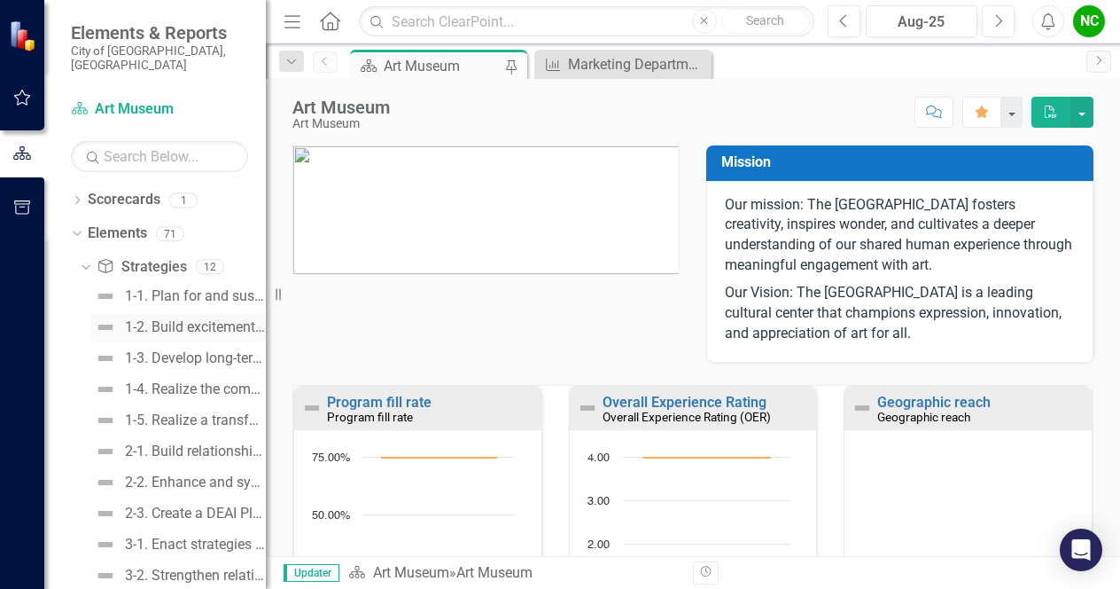
click at [163, 319] on div "1-2. Build excitement for the transformed Museum." at bounding box center [195, 327] width 141 height 16
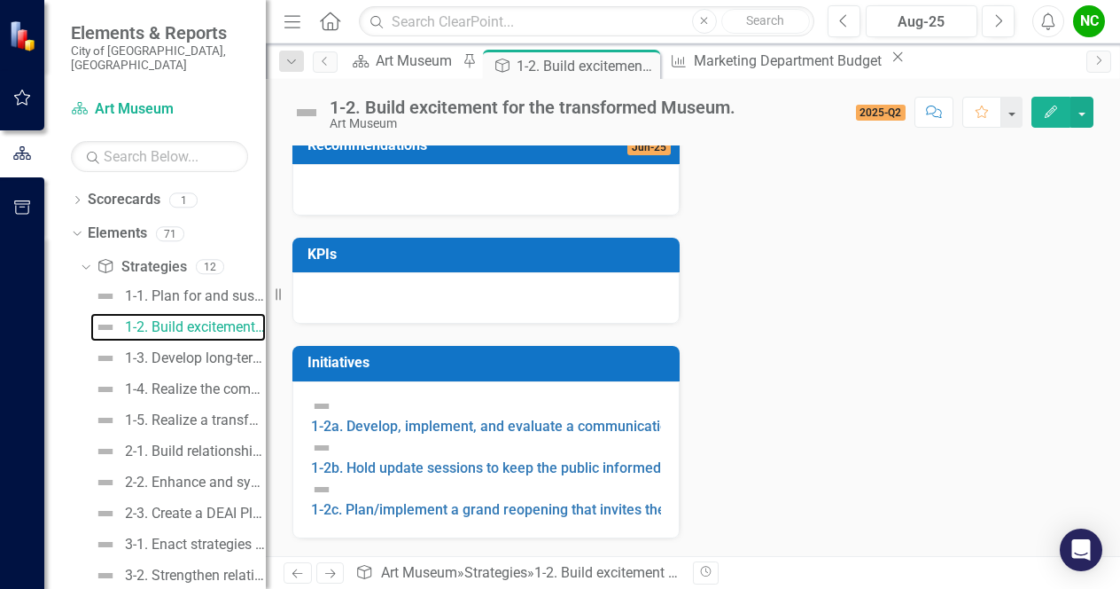
scroll to position [493, 0]
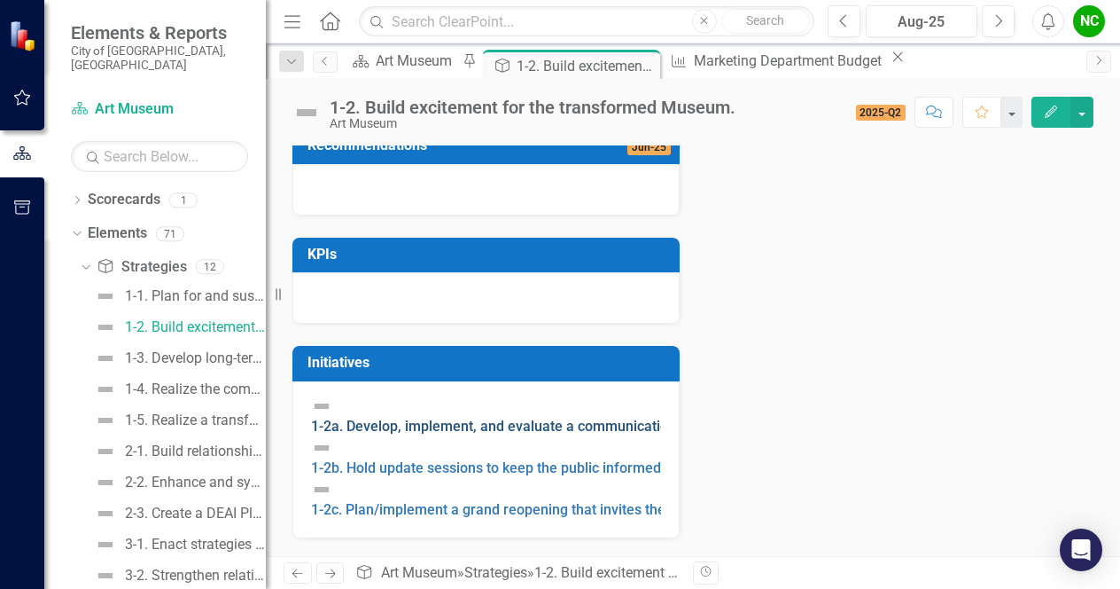
click at [421, 417] on link "1-2a. Develop, implement, and evaluate a communication plan during closure." at bounding box center [558, 425] width 495 height 17
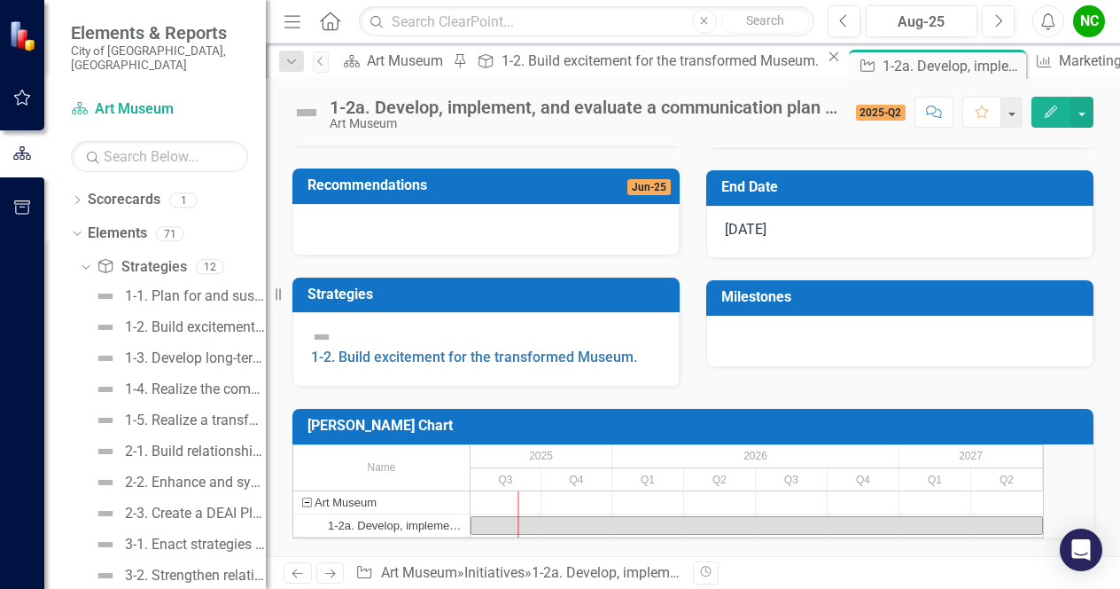
scroll to position [470, 0]
click at [559, 348] on link "1-2. Build excitement for the transformed Museum." at bounding box center [474, 356] width 326 height 17
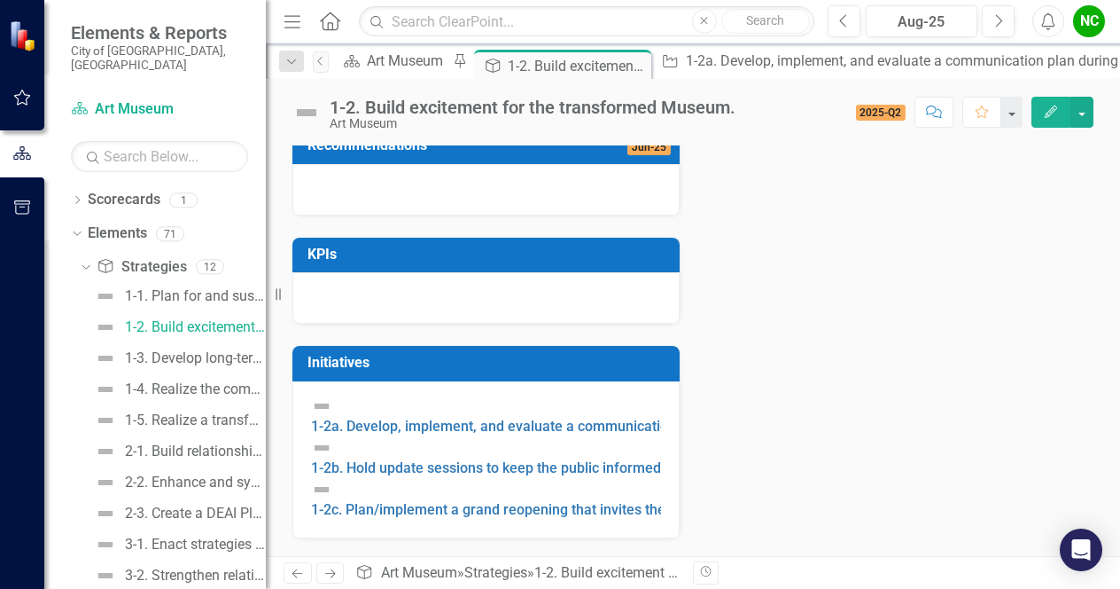
scroll to position [479, 0]
click at [452, 417] on link "1-2a. Develop, implement, and evaluate a communication plan during closure." at bounding box center [558, 425] width 495 height 17
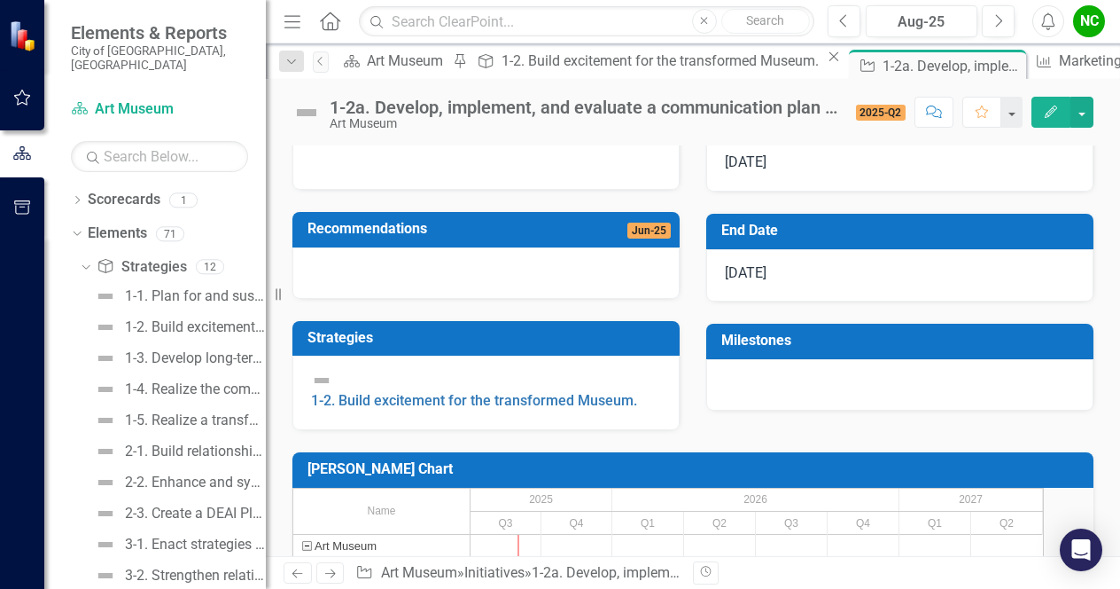
scroll to position [470, 0]
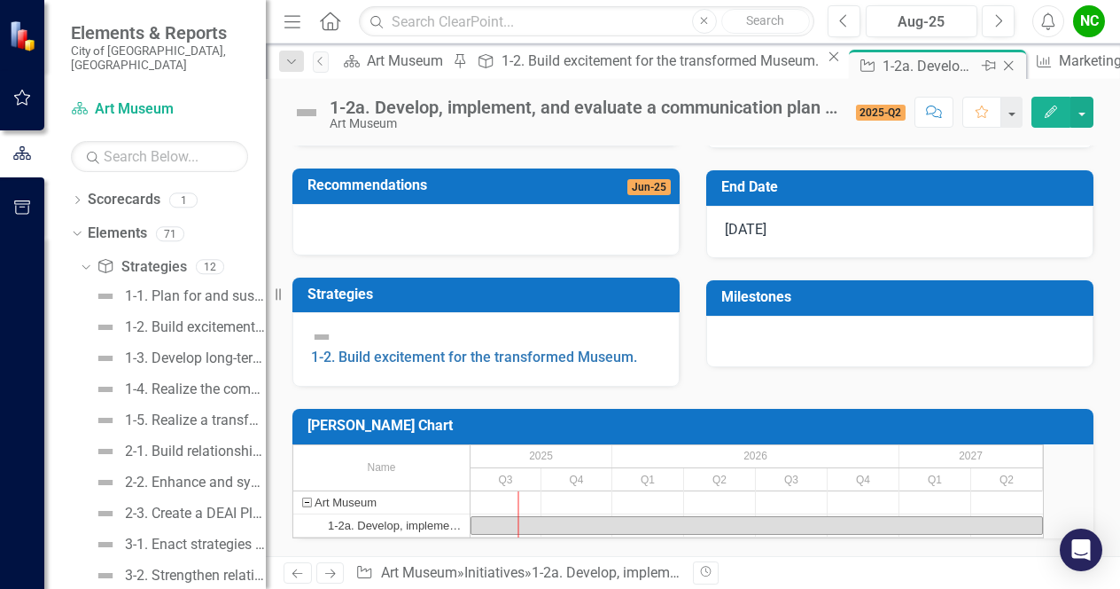
click at [1000, 63] on icon "Close" at bounding box center [1009, 65] width 18 height 14
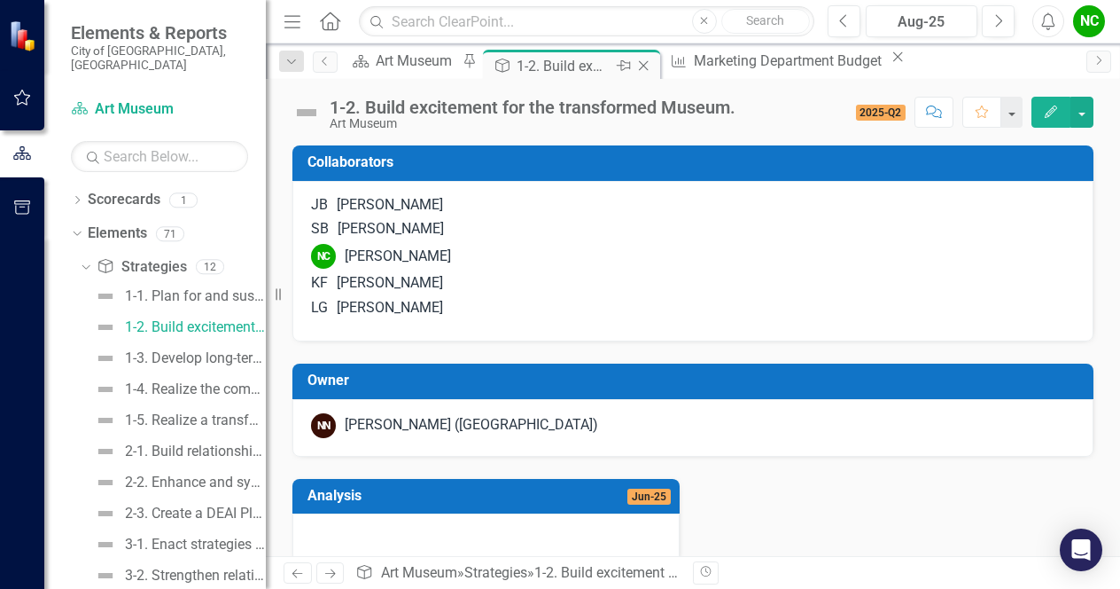
click at [612, 63] on div "1-2. Build excitement for the transformed Museum." at bounding box center [564, 66] width 95 height 22
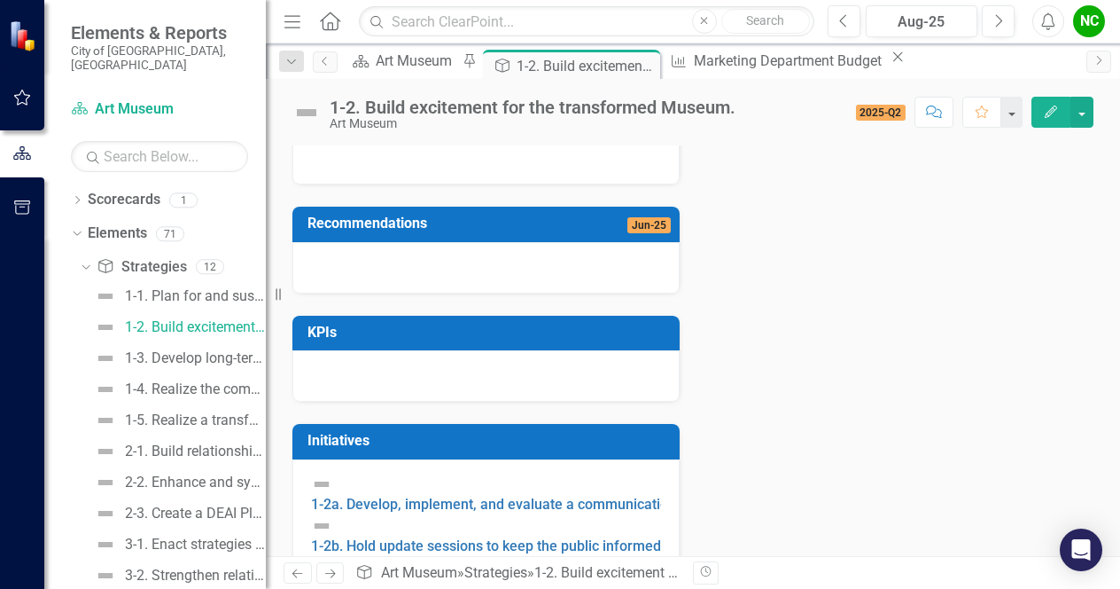
scroll to position [493, 0]
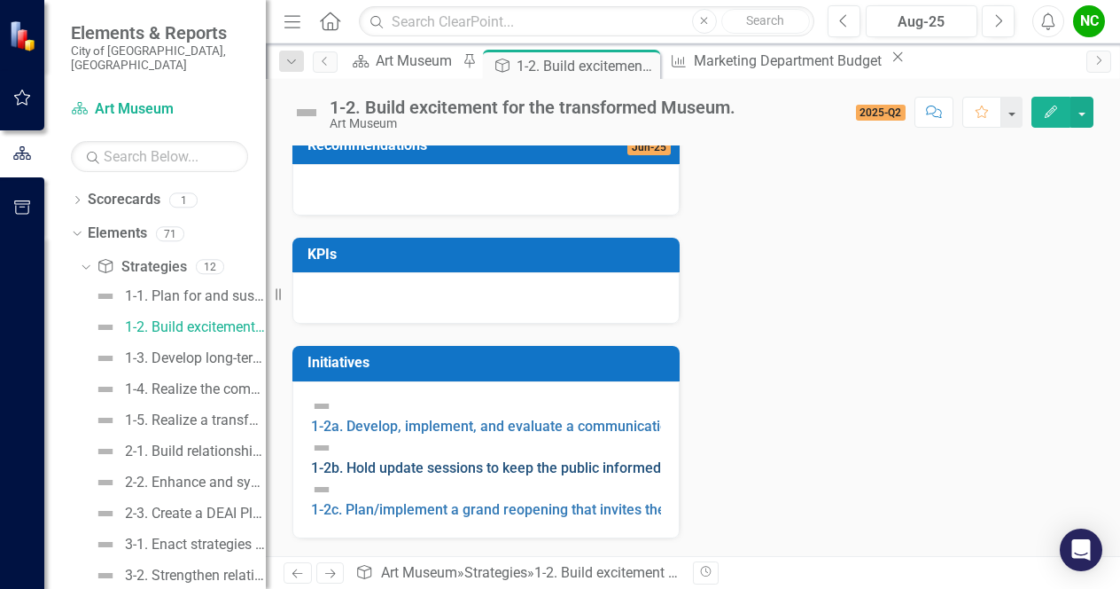
click at [429, 459] on link "1-2b. Hold update sessions to keep the public informed about the Museum with th…" at bounding box center [692, 467] width 762 height 17
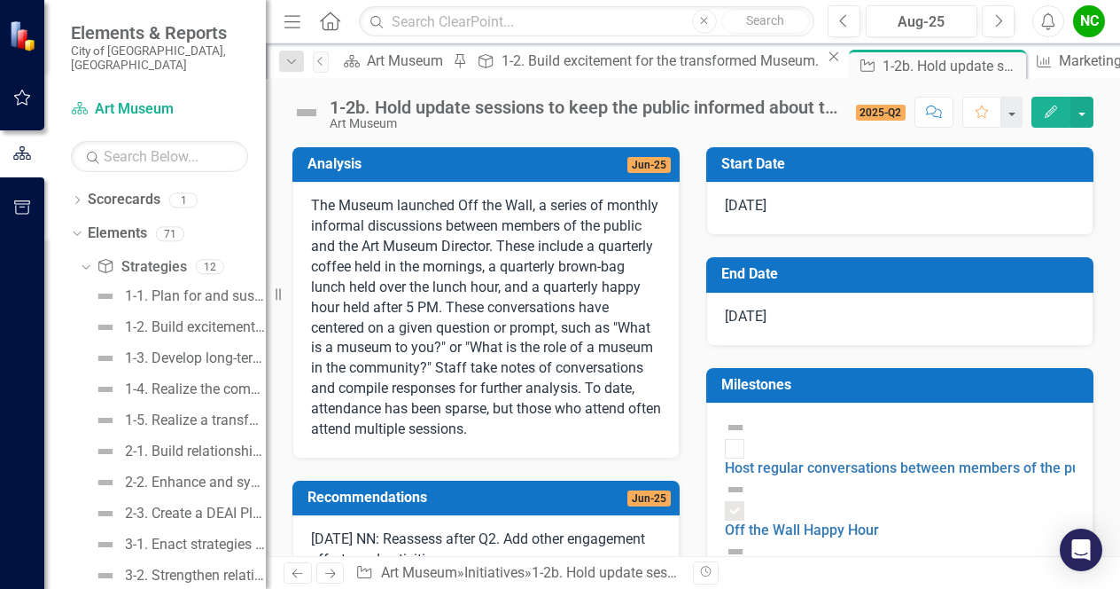
scroll to position [281, 0]
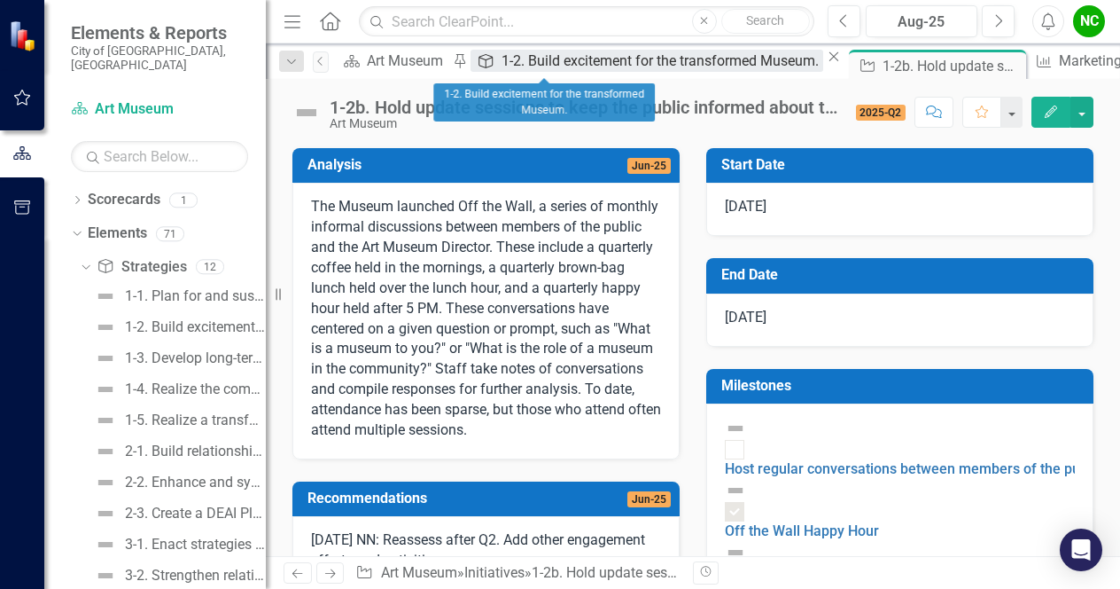
click at [537, 66] on div "1-2. Build excitement for the transformed Museum." at bounding box center [663, 61] width 322 height 22
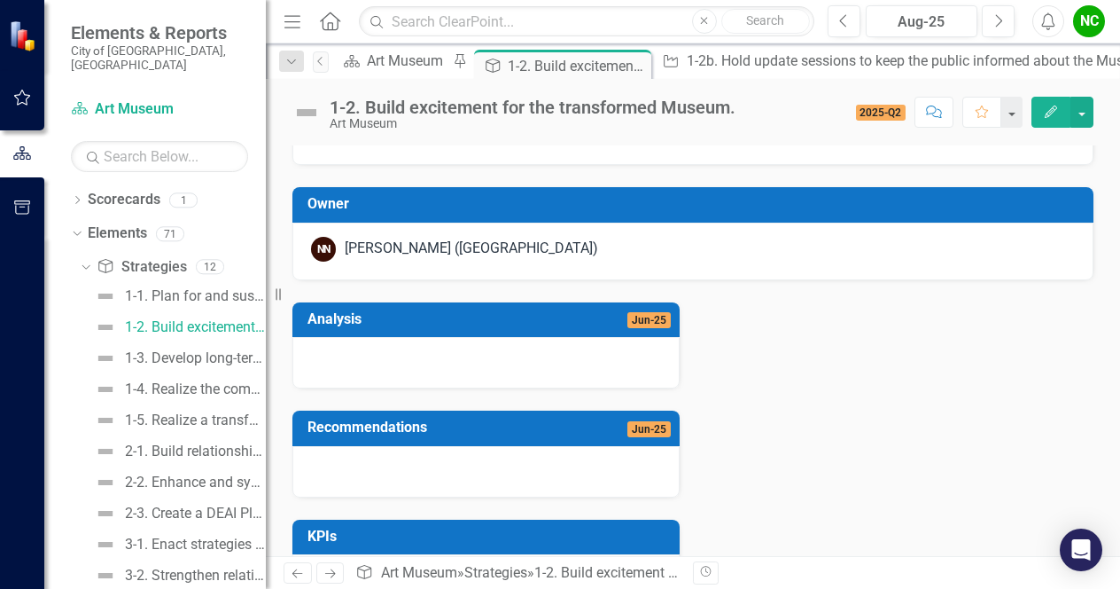
scroll to position [259, 0]
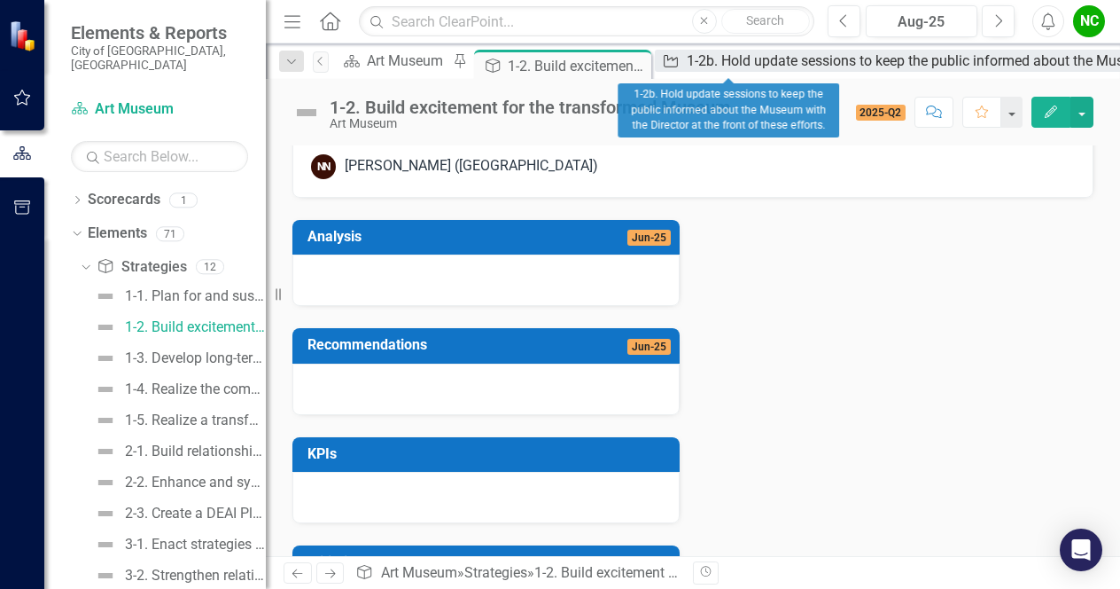
click at [718, 52] on div "1-2b. Hold update sessions to keep the public informed about the Museum with th…" at bounding box center [1061, 61] width 749 height 22
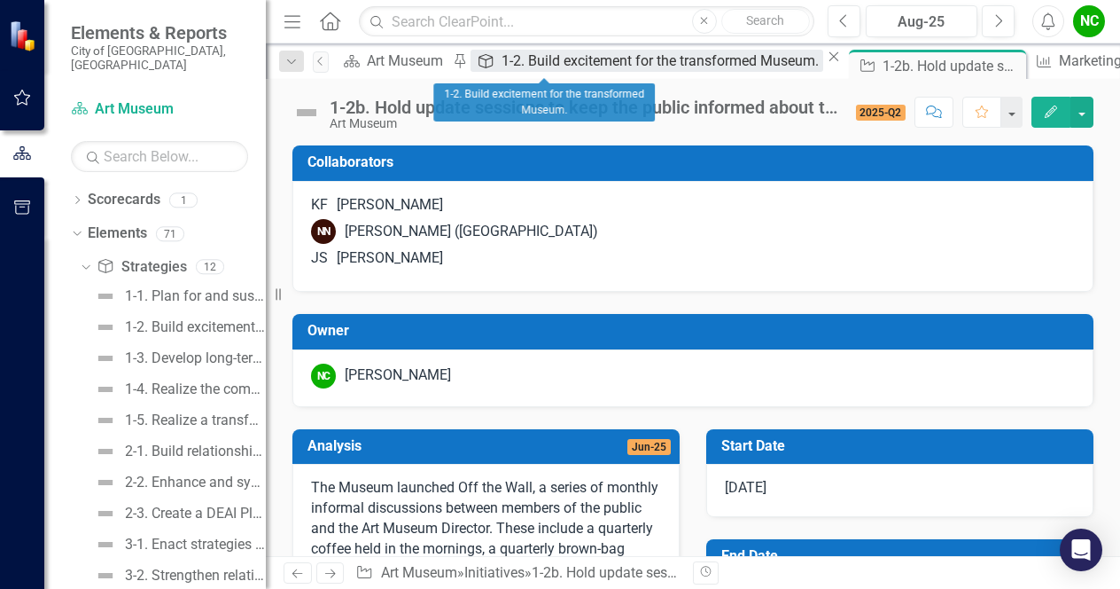
click at [526, 63] on div "1-2. Build excitement for the transformed Museum." at bounding box center [663, 61] width 322 height 22
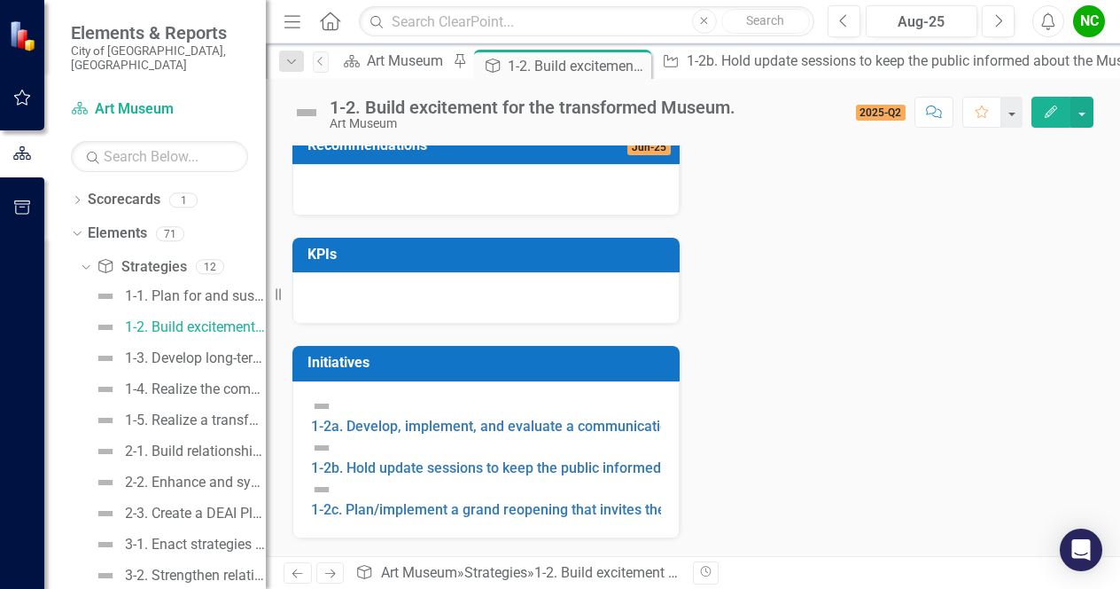
scroll to position [438, 0]
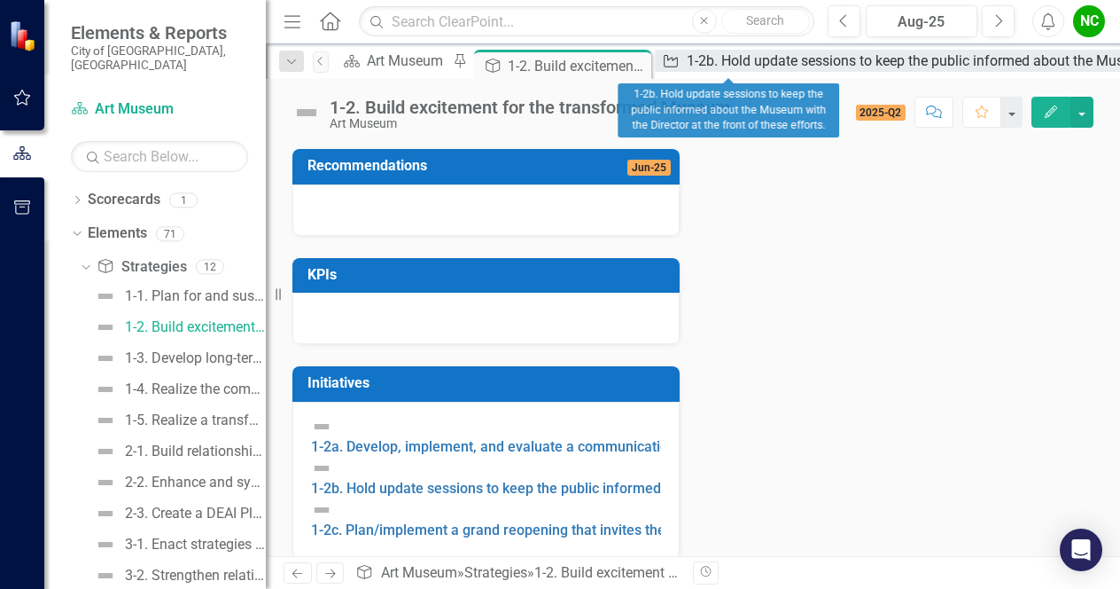
click at [706, 59] on div "1-2b. Hold update sessions to keep the public informed about the Museum with th…" at bounding box center [1061, 61] width 749 height 22
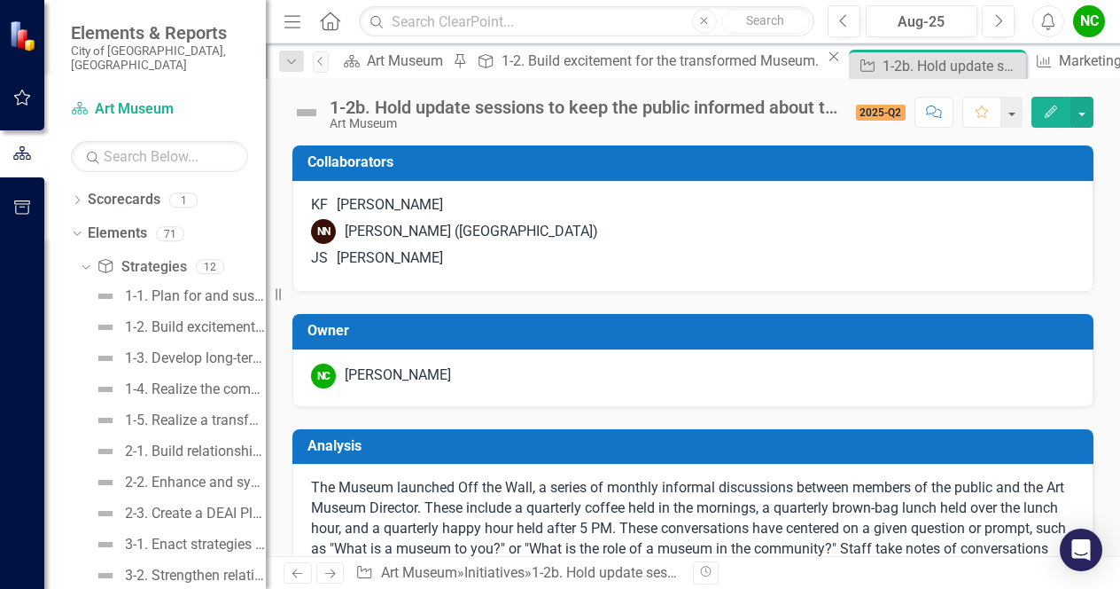
checkbox input "true"
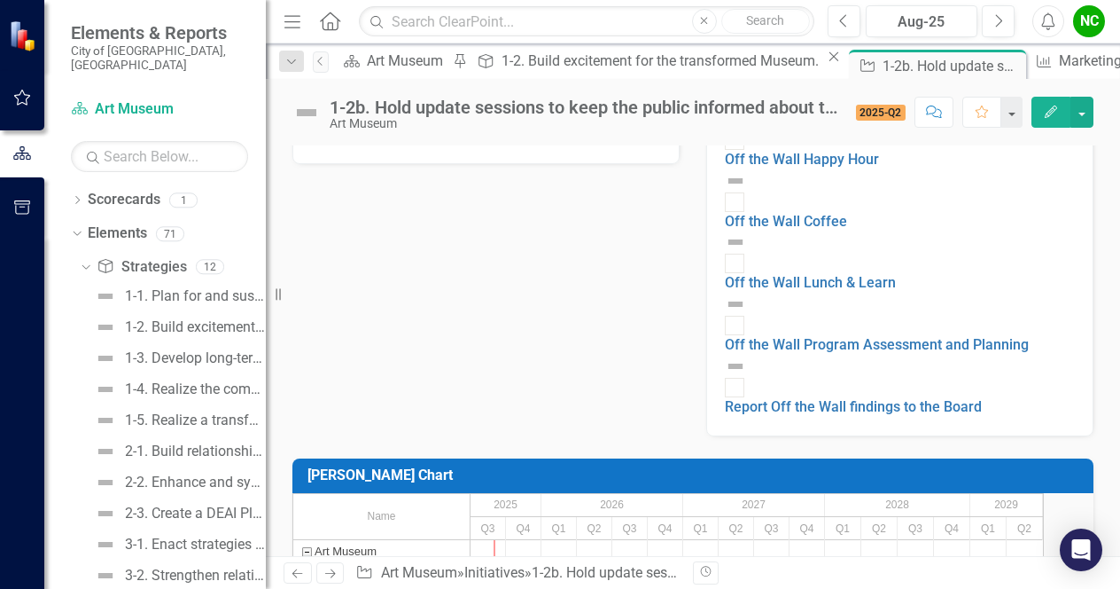
scroll to position [838, 0]
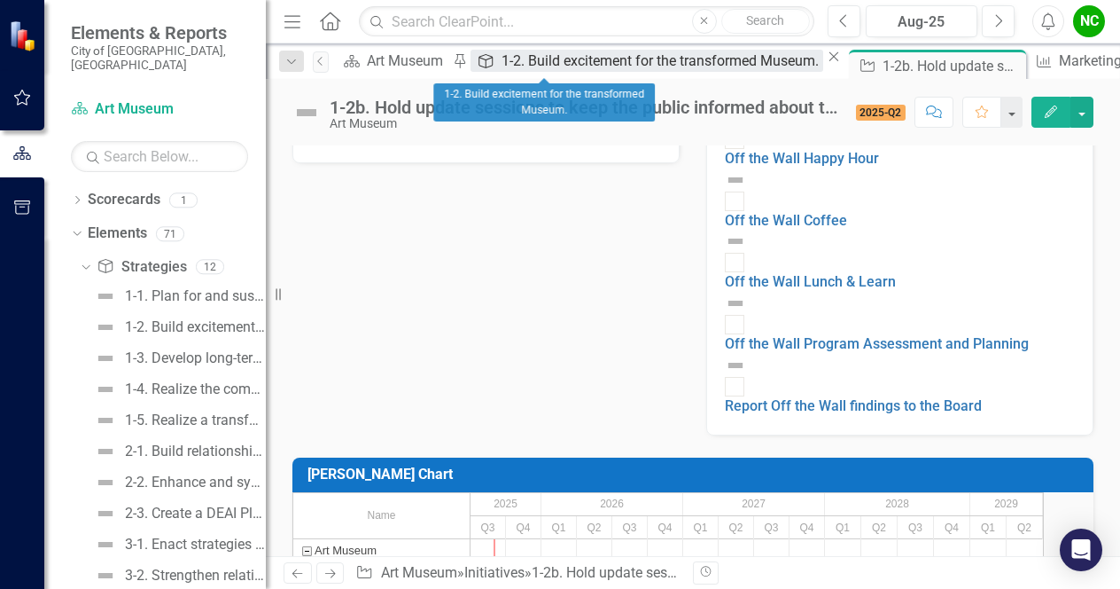
click at [558, 63] on div "1-2. Build excitement for the transformed Museum." at bounding box center [663, 61] width 322 height 22
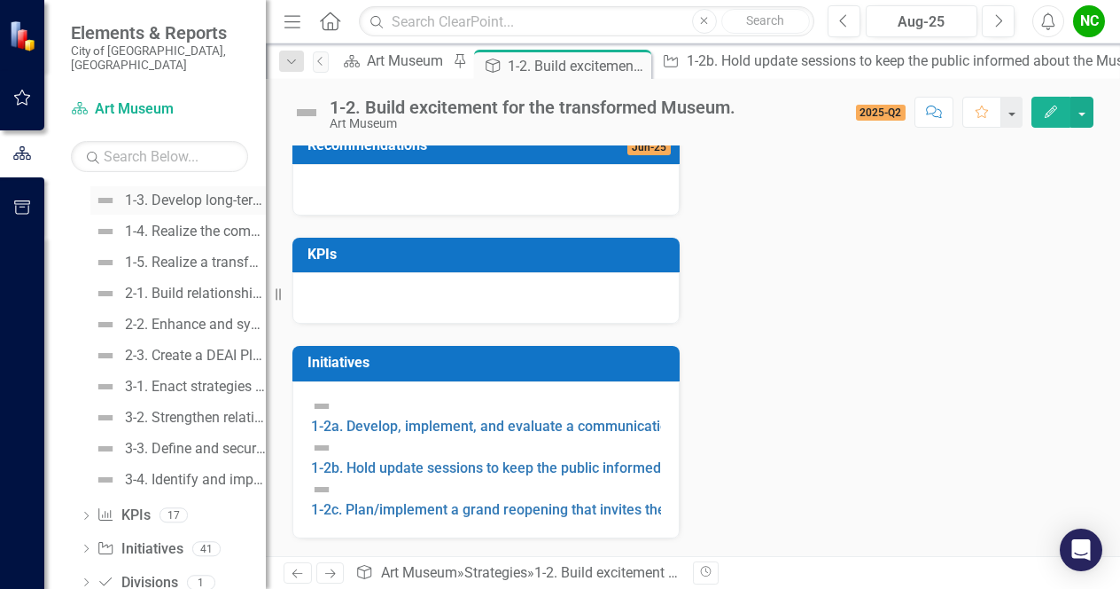
scroll to position [160, 0]
click at [161, 376] on div "3-1. Enact strategies to diversify revenue." at bounding box center [195, 384] width 141 height 16
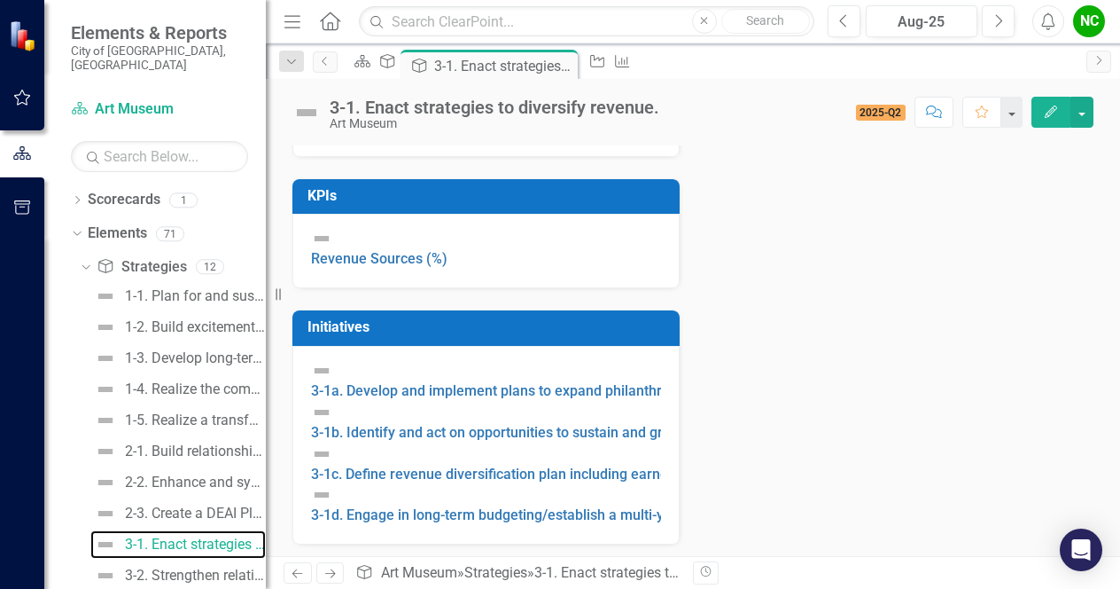
scroll to position [333, 0]
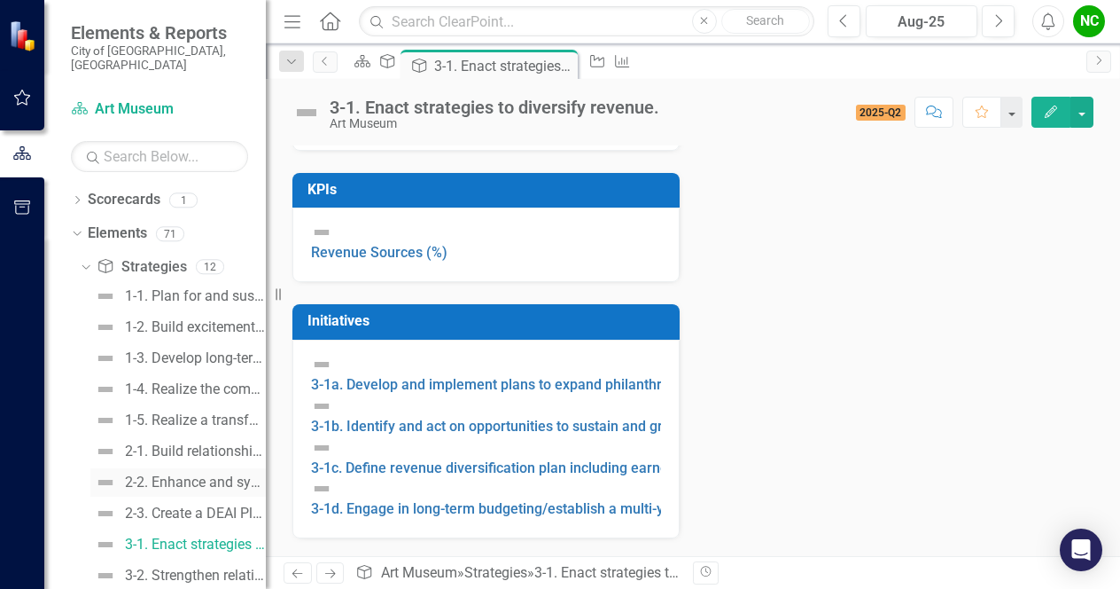
click at [174, 474] on div "2-2. Enhance and systematize our processes for gathering data from and about ou…" at bounding box center [195, 482] width 141 height 16
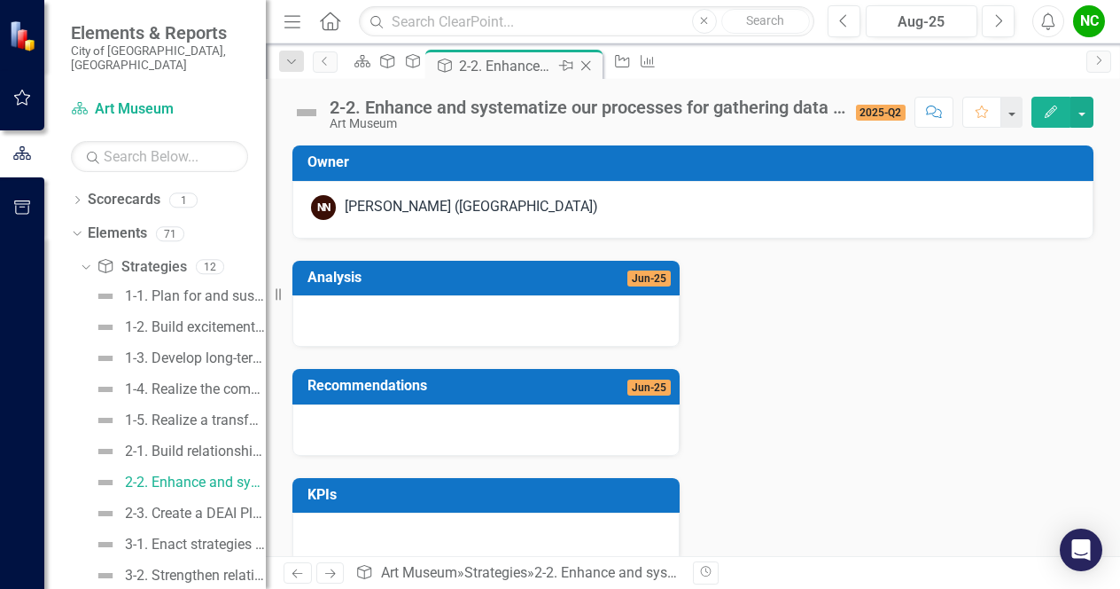
click at [595, 59] on icon "Close" at bounding box center [586, 65] width 18 height 14
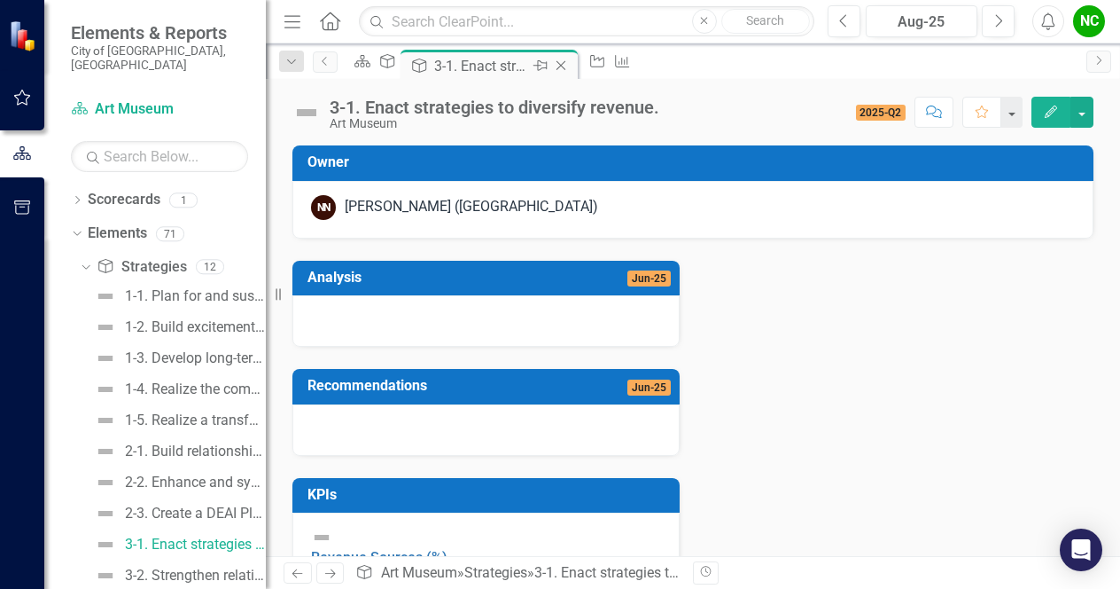
click at [570, 61] on icon "Close" at bounding box center [561, 65] width 18 height 14
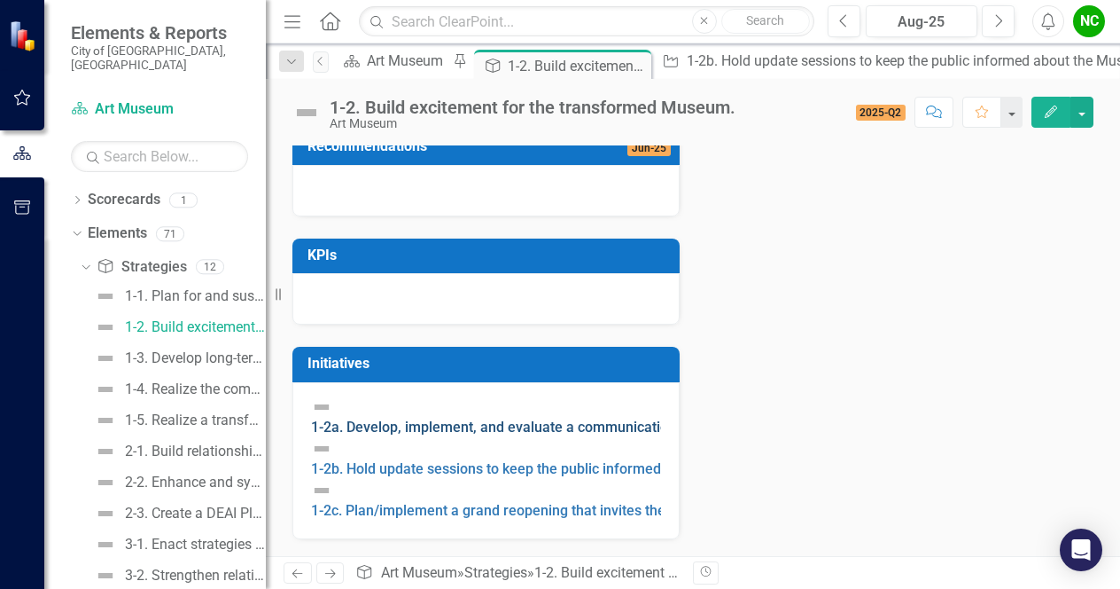
scroll to position [493, 0]
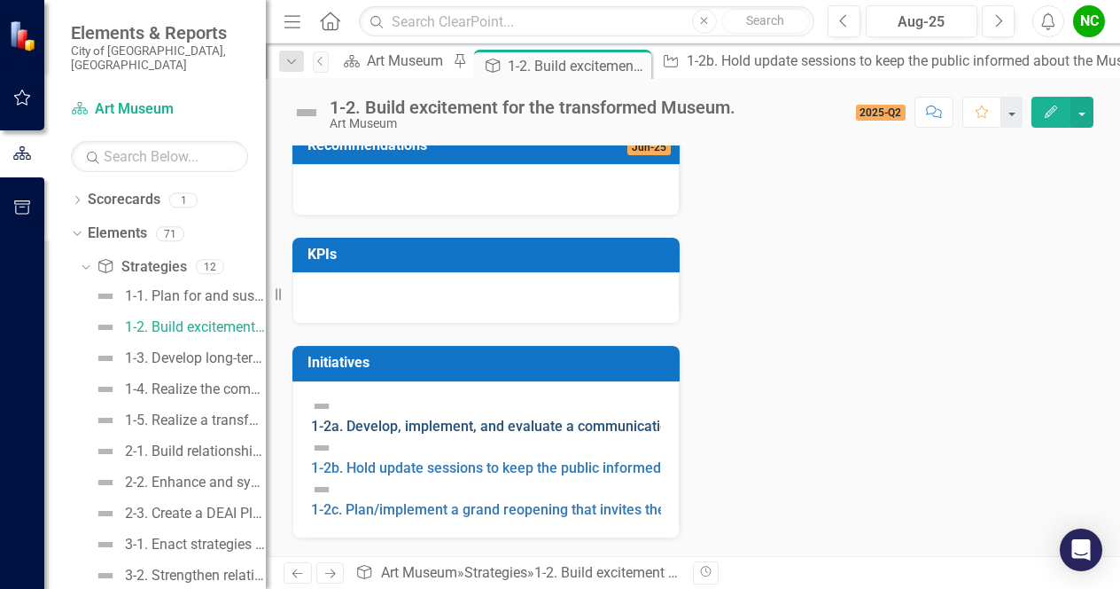
click at [477, 417] on link "1-2a. Develop, implement, and evaluate a communication plan during closure." at bounding box center [558, 425] width 495 height 17
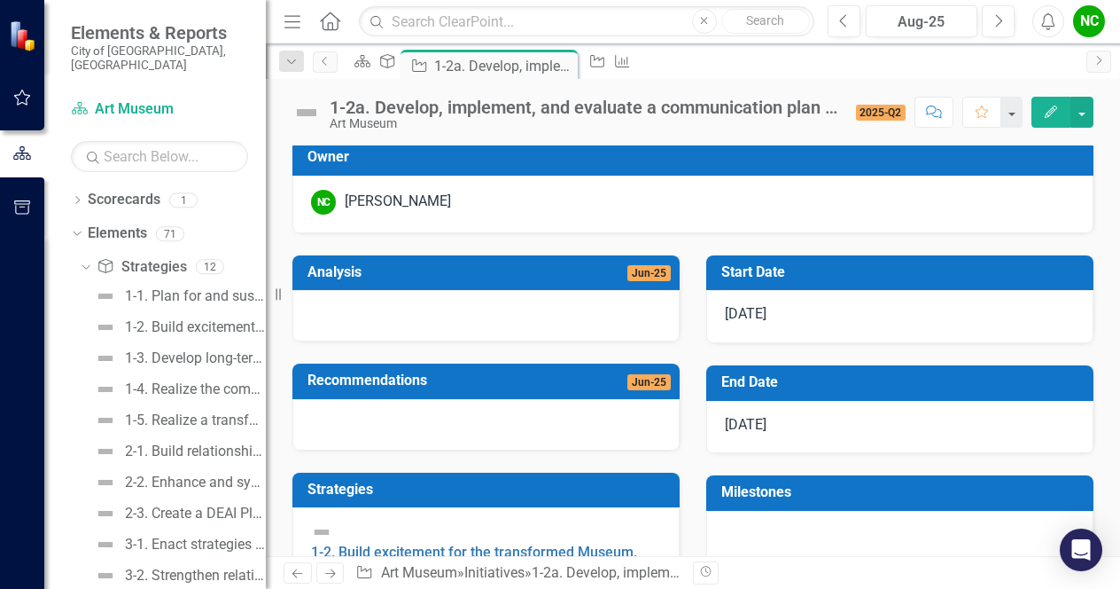
scroll to position [188, 0]
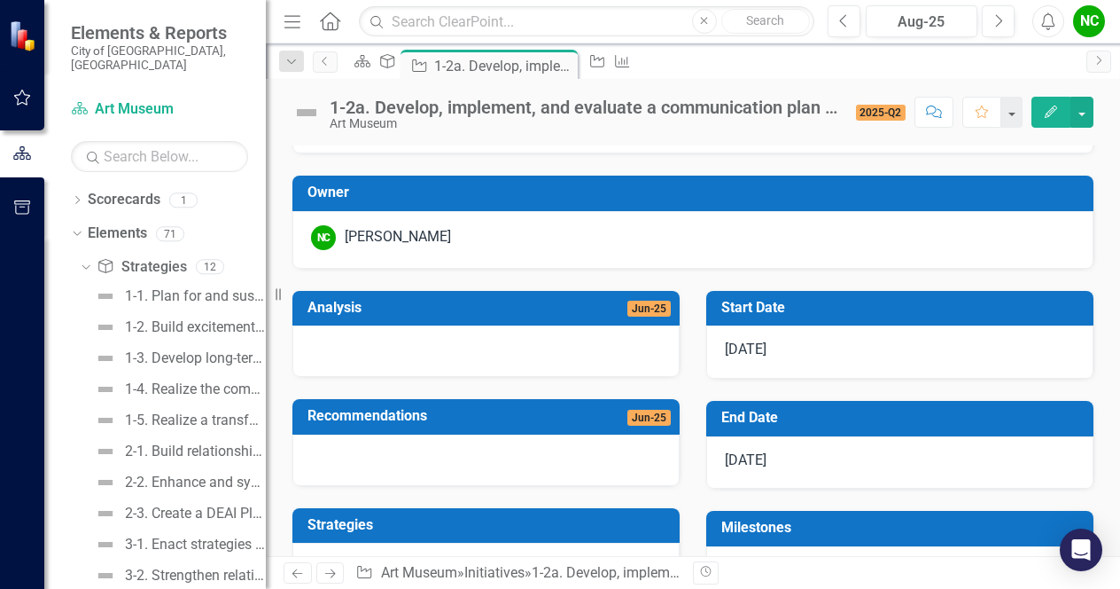
click at [618, 357] on div at bounding box center [485, 350] width 387 height 51
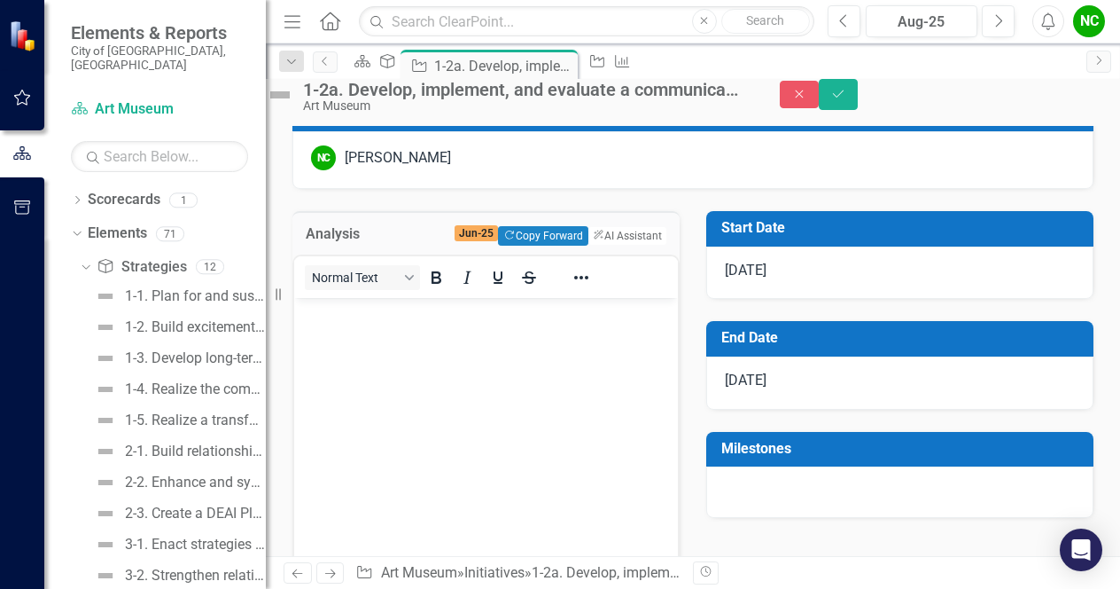
scroll to position [250, 0]
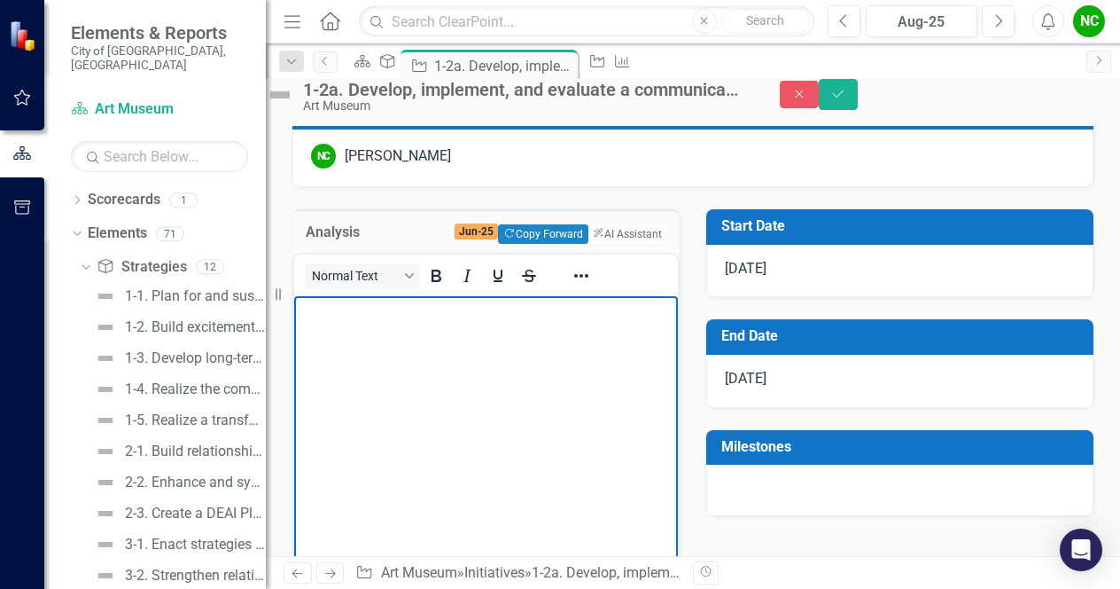
click at [401, 325] on body "Rich Text Area. Press ALT-0 for help." at bounding box center [486, 428] width 384 height 266
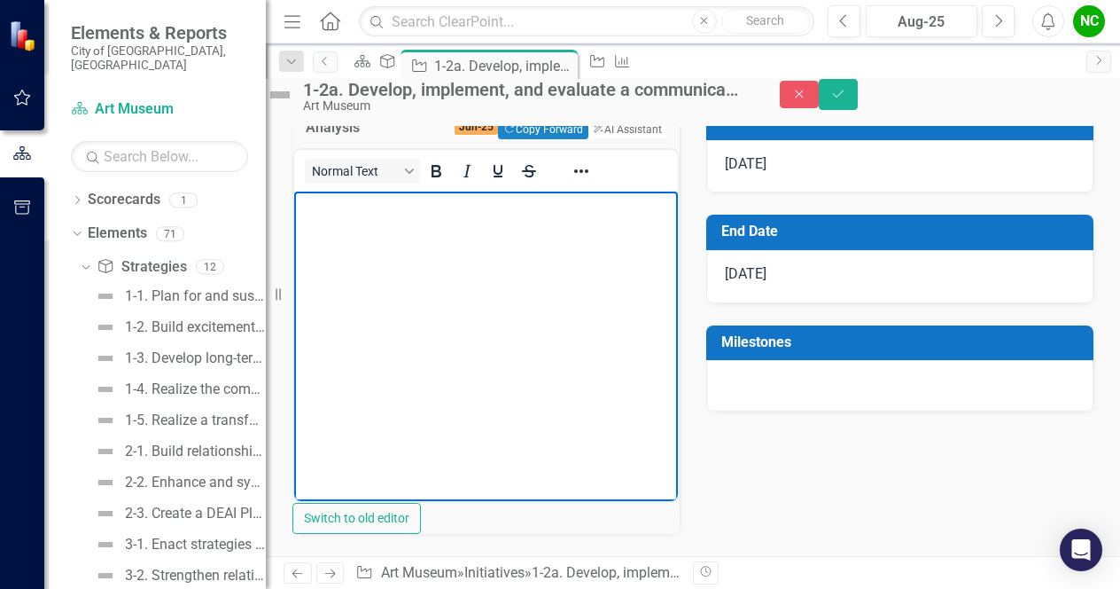
scroll to position [353, 0]
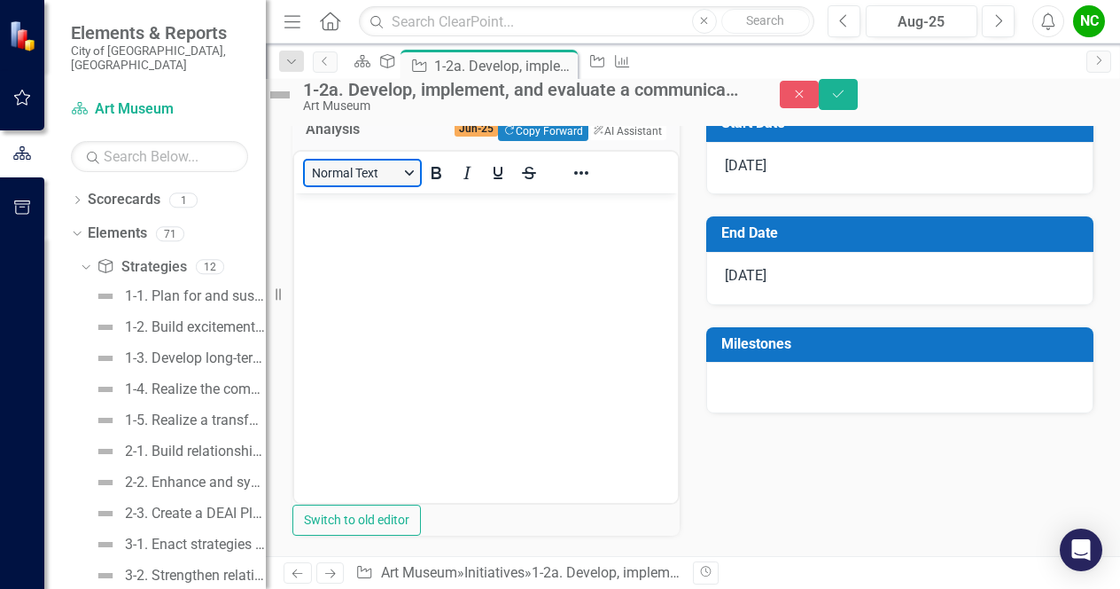
click at [420, 185] on button "Normal Text" at bounding box center [362, 172] width 115 height 25
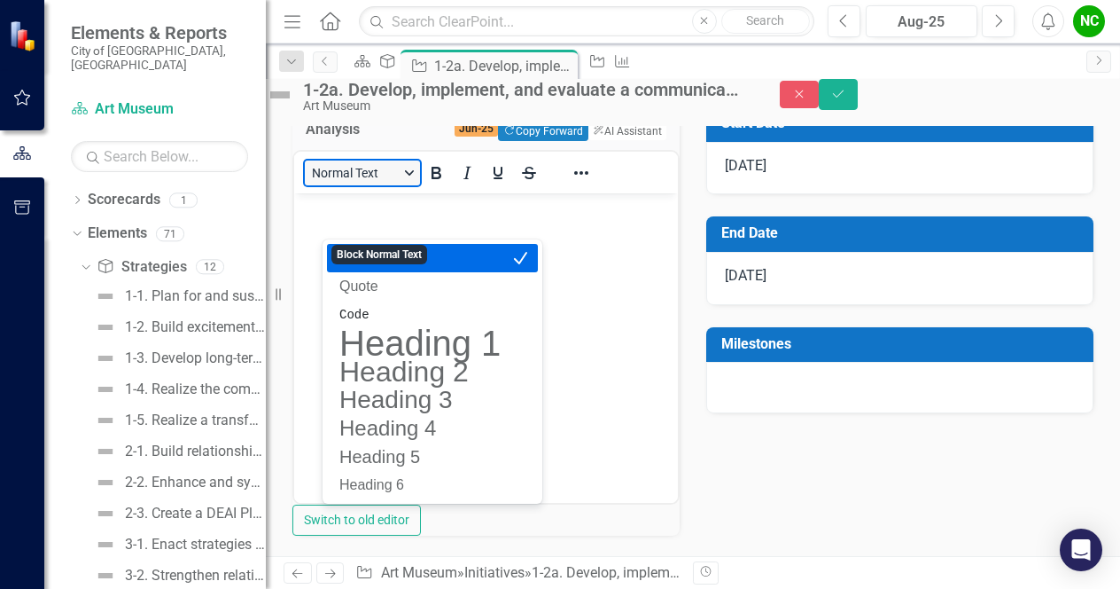
click at [420, 185] on button "Normal Text" at bounding box center [362, 172] width 115 height 25
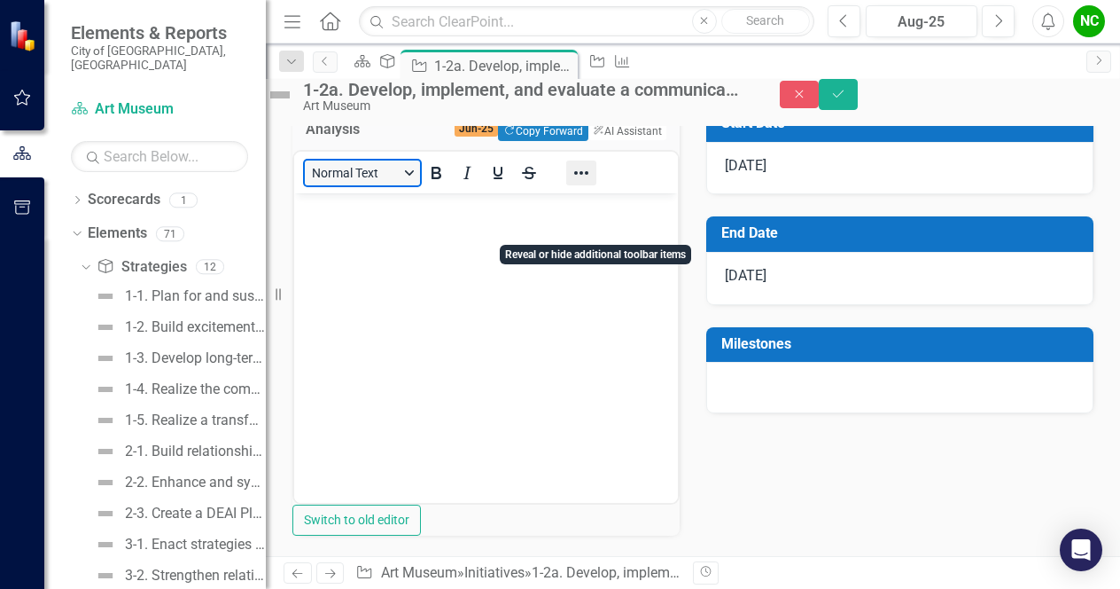
click at [592, 183] on icon "Reveal or hide additional toolbar items" at bounding box center [581, 172] width 21 height 21
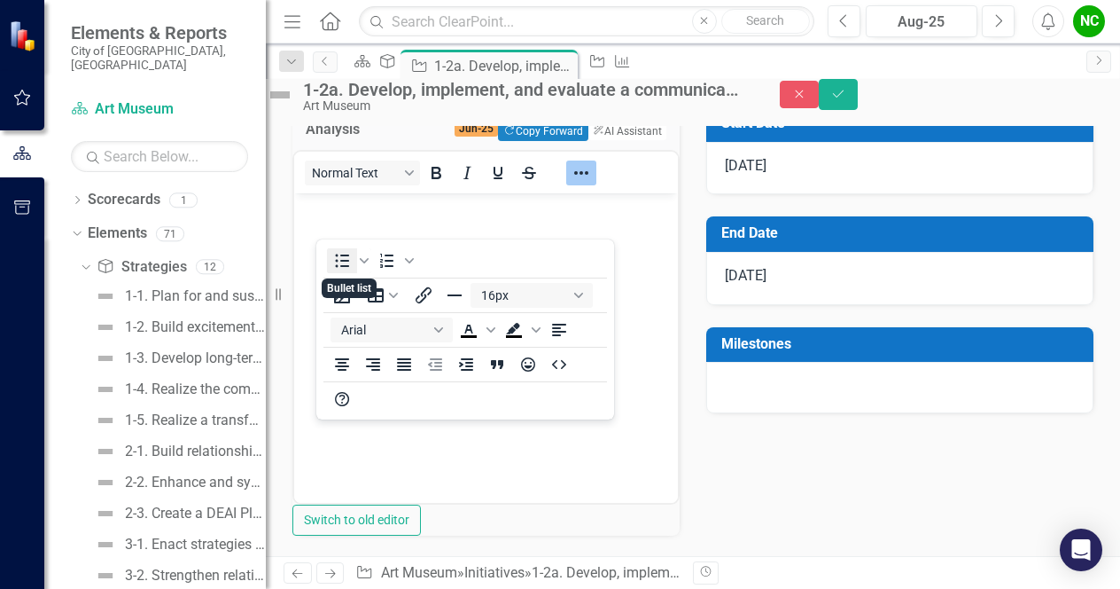
click at [347, 256] on icon "Bullet list" at bounding box center [341, 260] width 21 height 21
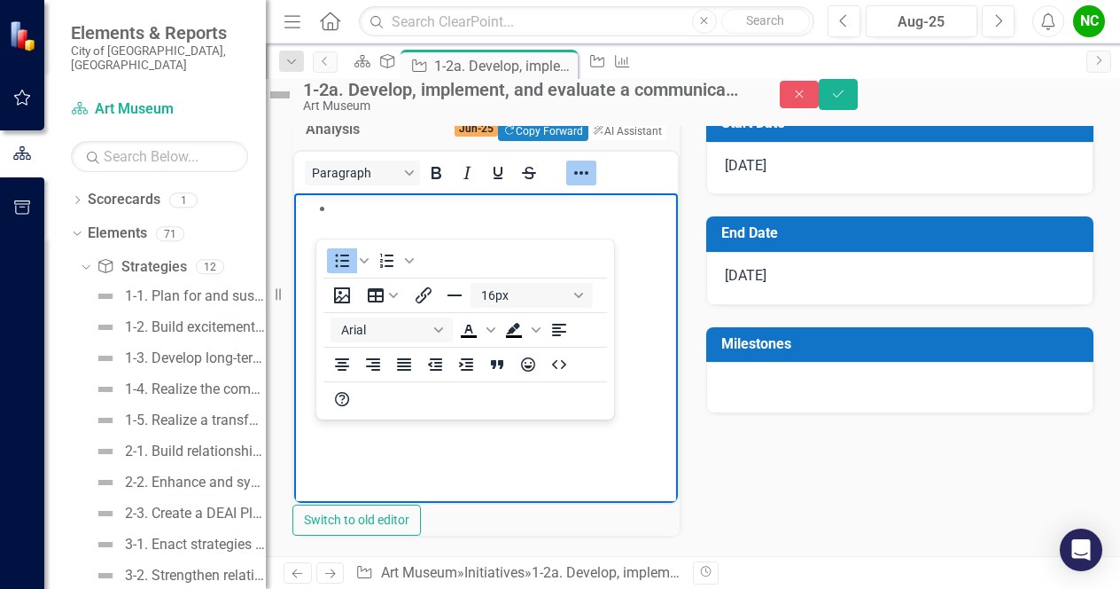
click at [358, 381] on body "Rich Text Area. Press ALT-0 for help." at bounding box center [486, 325] width 384 height 266
click at [537, 383] on body "Rich Text Area. Press ALT-0 for help." at bounding box center [486, 325] width 384 height 266
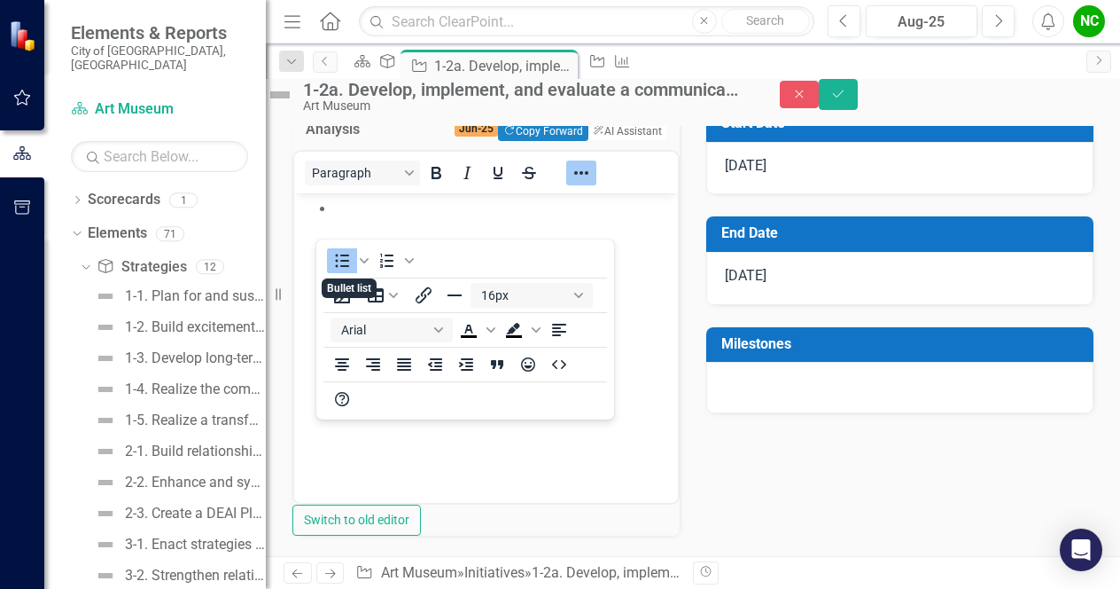
click at [337, 261] on icon "Bullet list" at bounding box center [341, 260] width 21 height 21
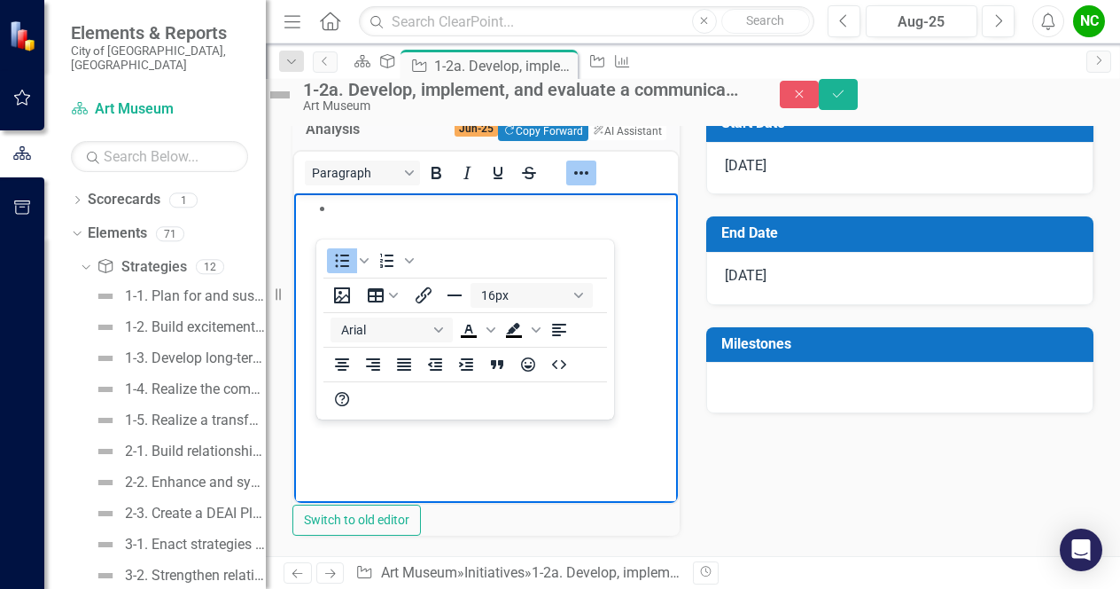
click at [330, 385] on body "Rich Text Area. Press ALT-0 for help." at bounding box center [486, 325] width 384 height 266
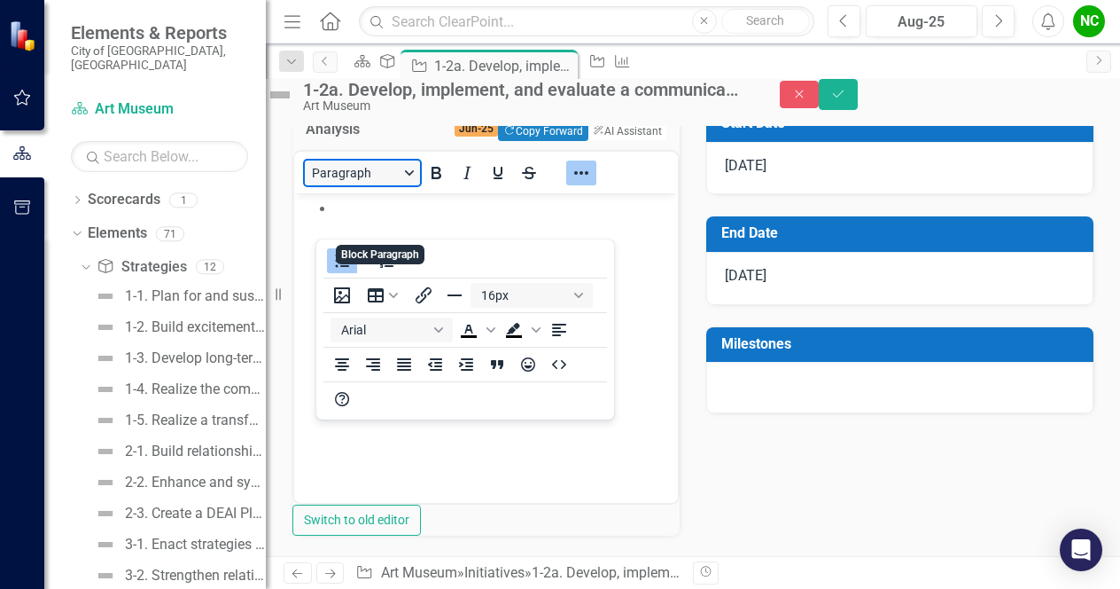
click at [420, 185] on button "Paragraph" at bounding box center [362, 172] width 115 height 25
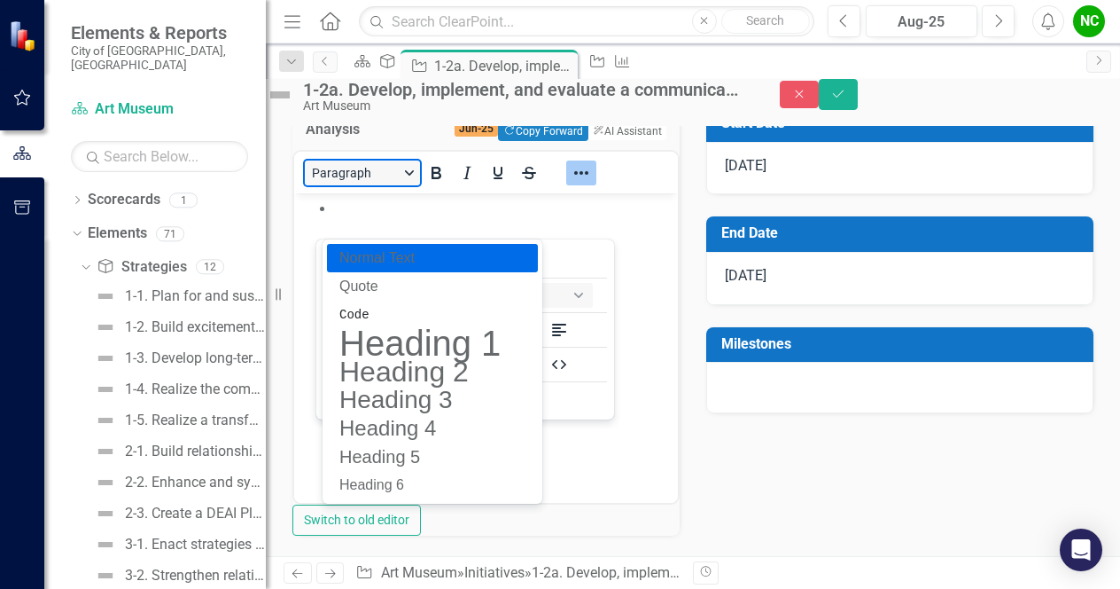
click at [420, 185] on button "Paragraph" at bounding box center [362, 172] width 115 height 25
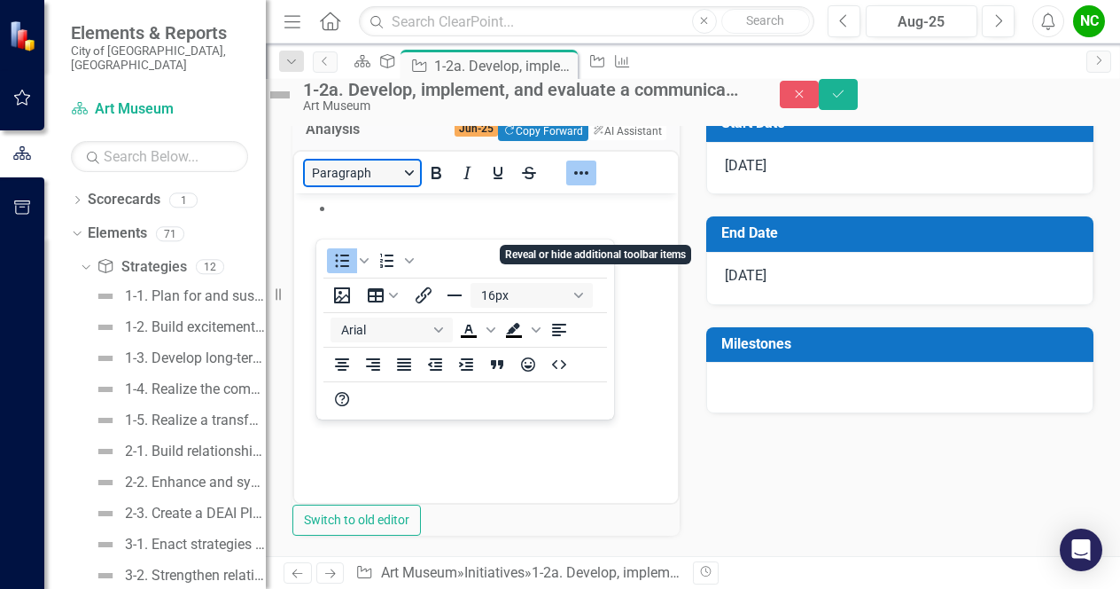
click at [592, 183] on icon "Reveal or hide additional toolbar items" at bounding box center [581, 172] width 21 height 21
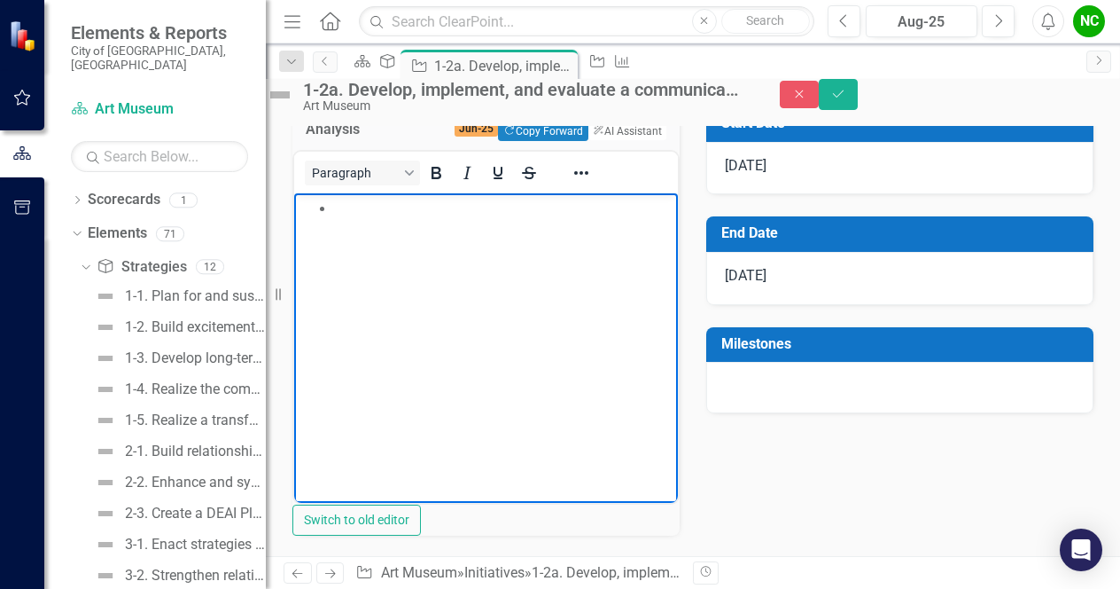
click at [363, 210] on li "Rich Text Area. Press ALT-0 for help." at bounding box center [503, 207] width 339 height 21
click at [516, 225] on li "Created Communications Plan in [DATE] shortly after starting position. NC [DATE]" at bounding box center [503, 218] width 339 height 43
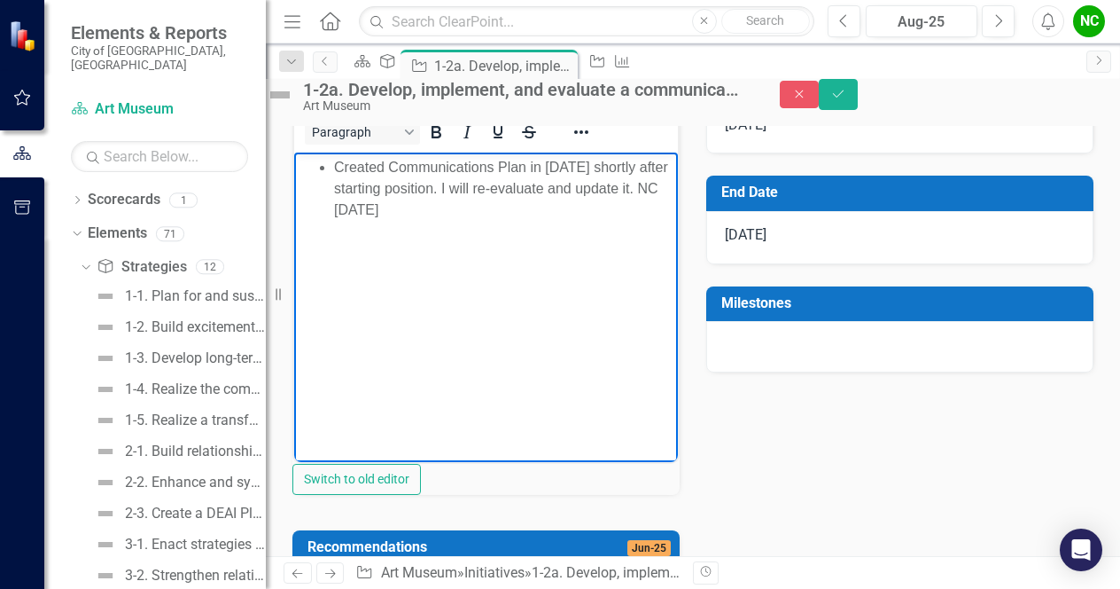
scroll to position [392, 0]
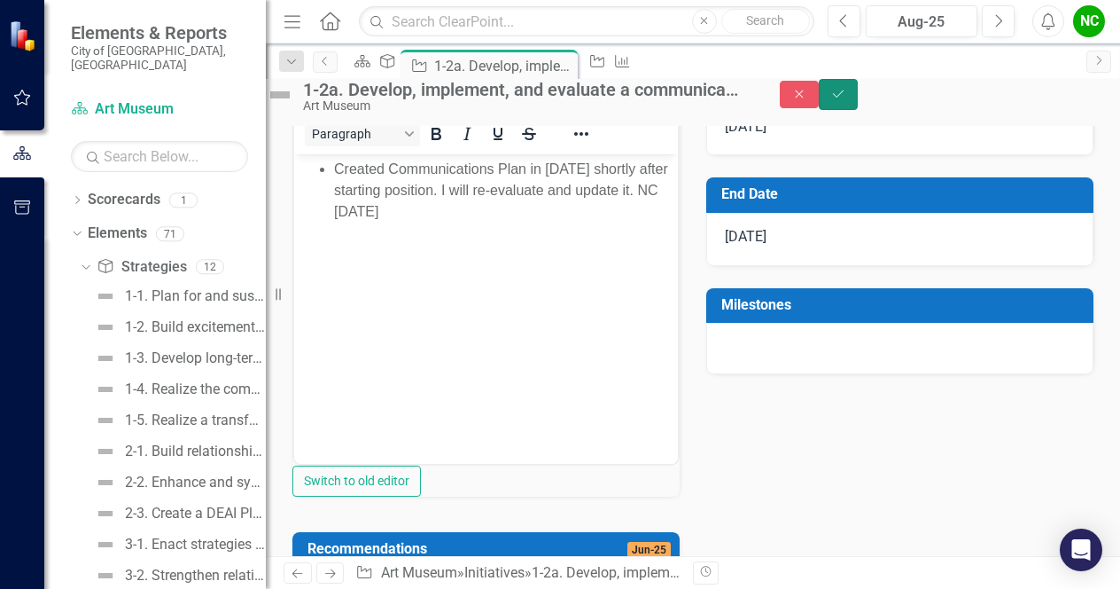
click at [846, 100] on icon "Save" at bounding box center [838, 94] width 16 height 12
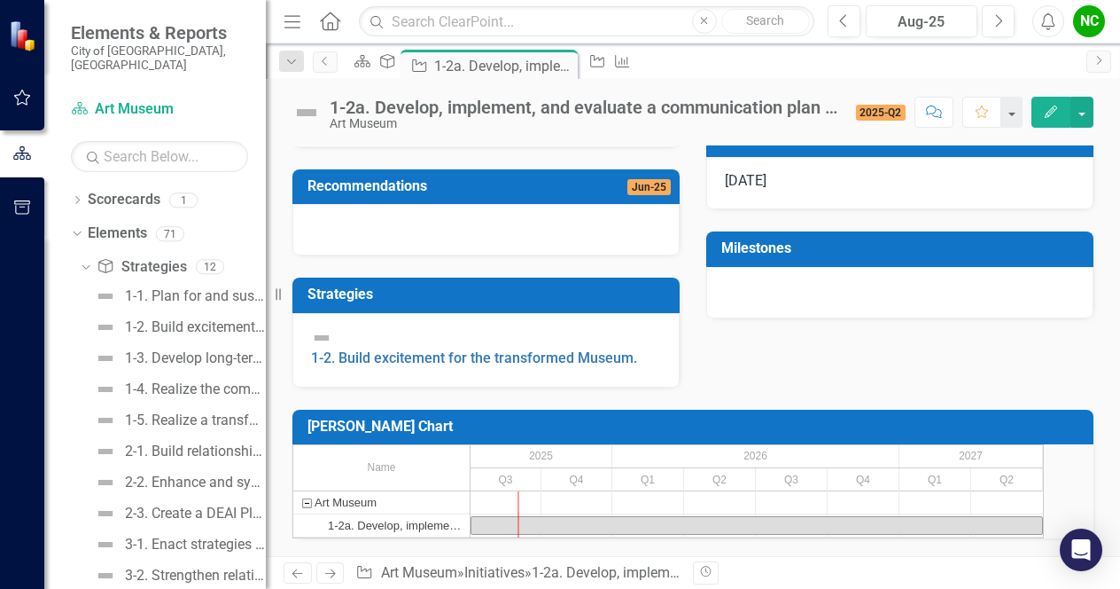
scroll to position [518, 0]
click at [548, 517] on div "Task: Start date: 2025-07-01 End date: 2027-06-30" at bounding box center [757, 525] width 571 height 17
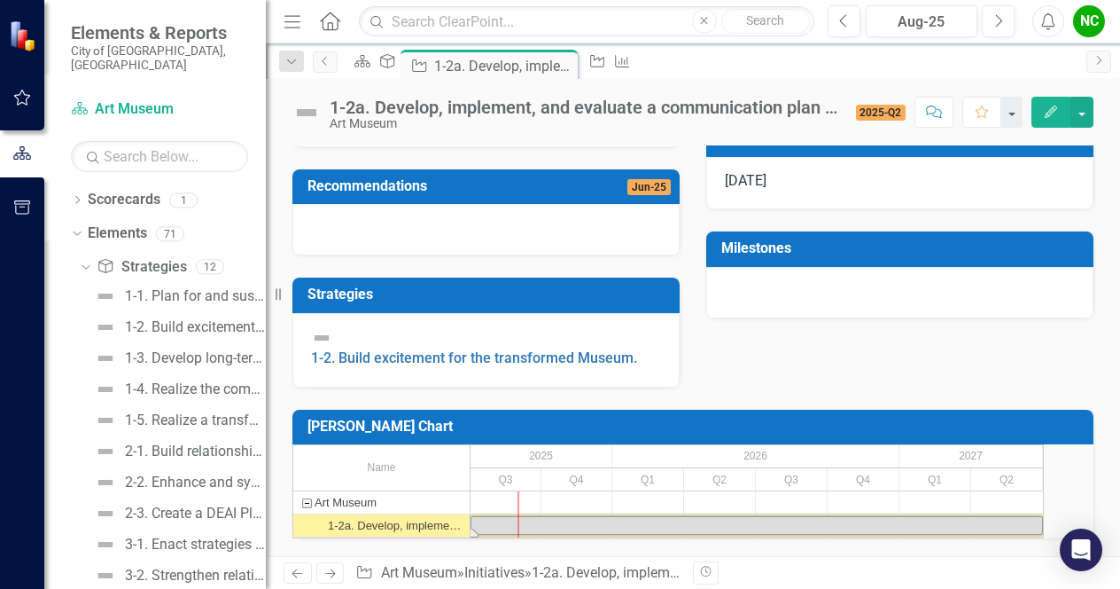
click at [548, 517] on div "Task: Start date: 2025-07-01 End date: 2027-06-30" at bounding box center [757, 525] width 571 height 17
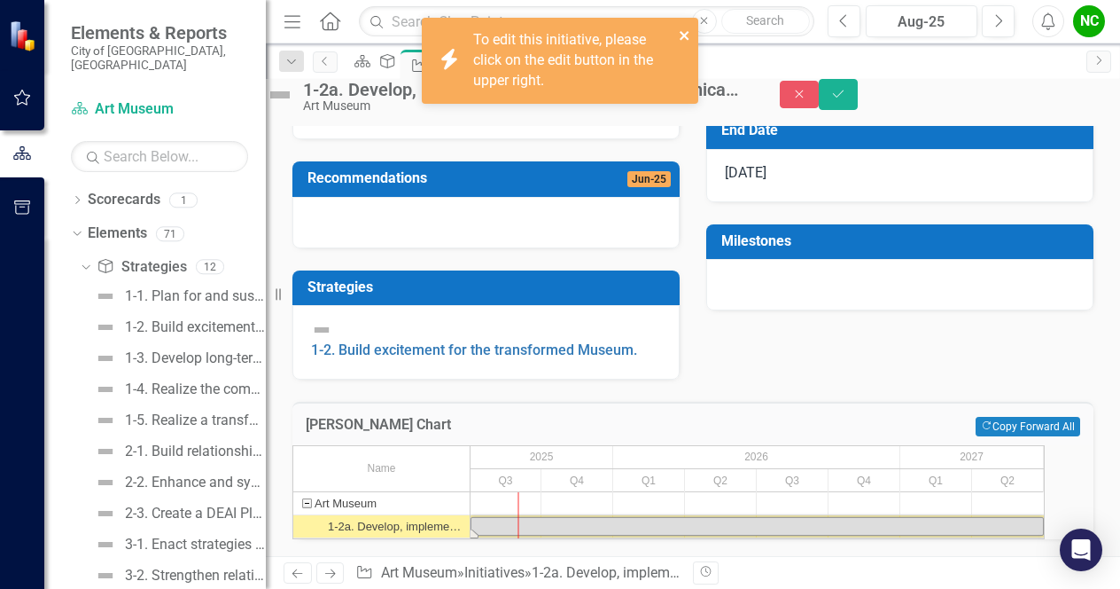
click at [682, 31] on icon "close" at bounding box center [685, 35] width 12 height 14
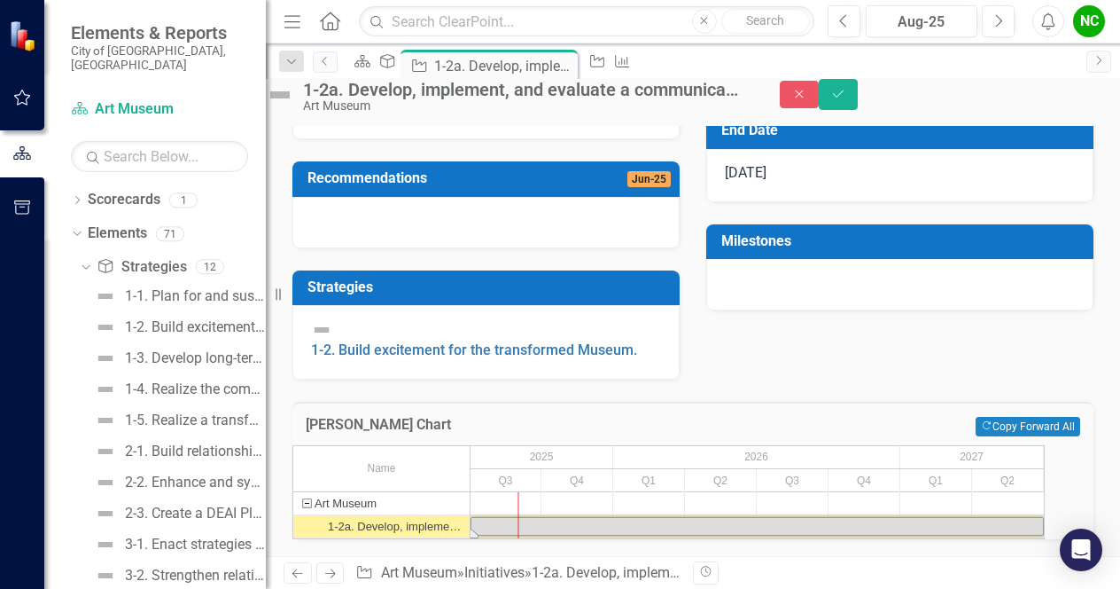
scroll to position [526, 0]
click at [858, 95] on button "Save" at bounding box center [838, 94] width 39 height 31
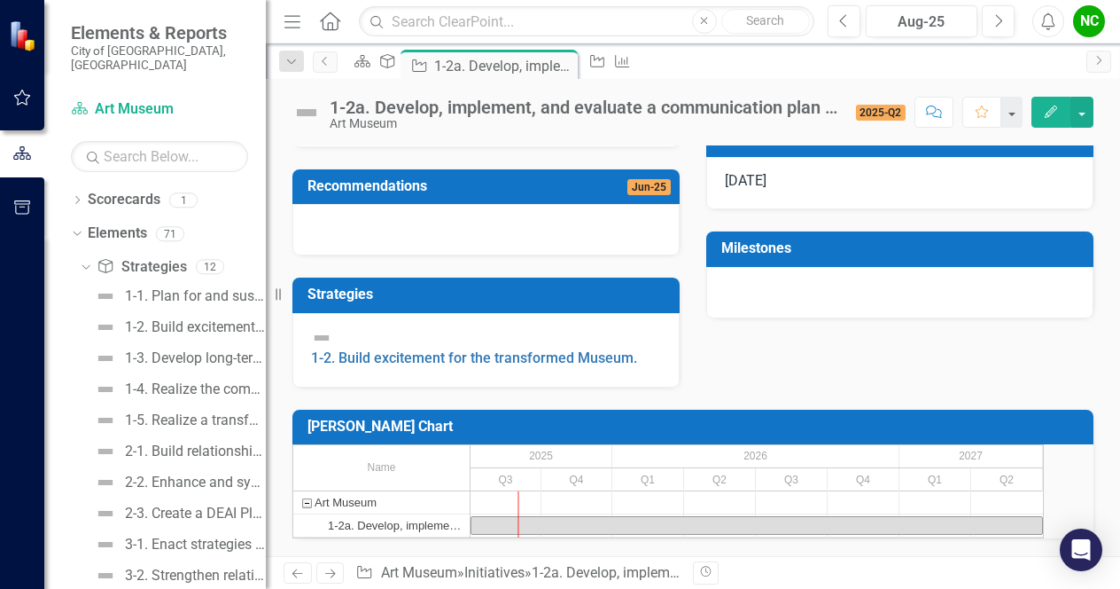
scroll to position [518, 0]
click at [542, 491] on div at bounding box center [506, 502] width 71 height 22
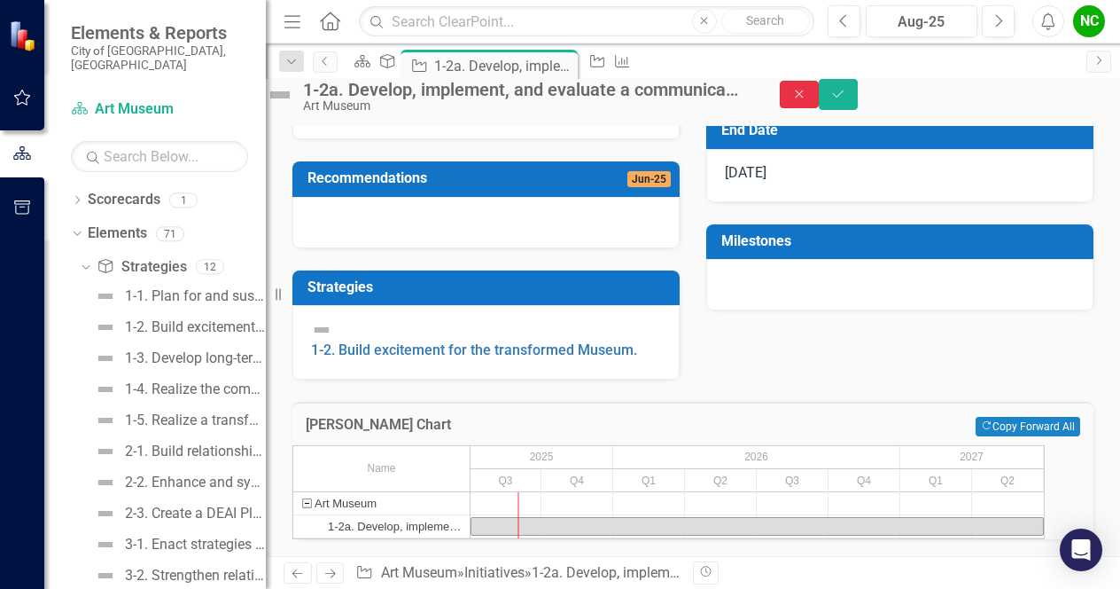
click at [807, 100] on icon "Close" at bounding box center [799, 94] width 16 height 12
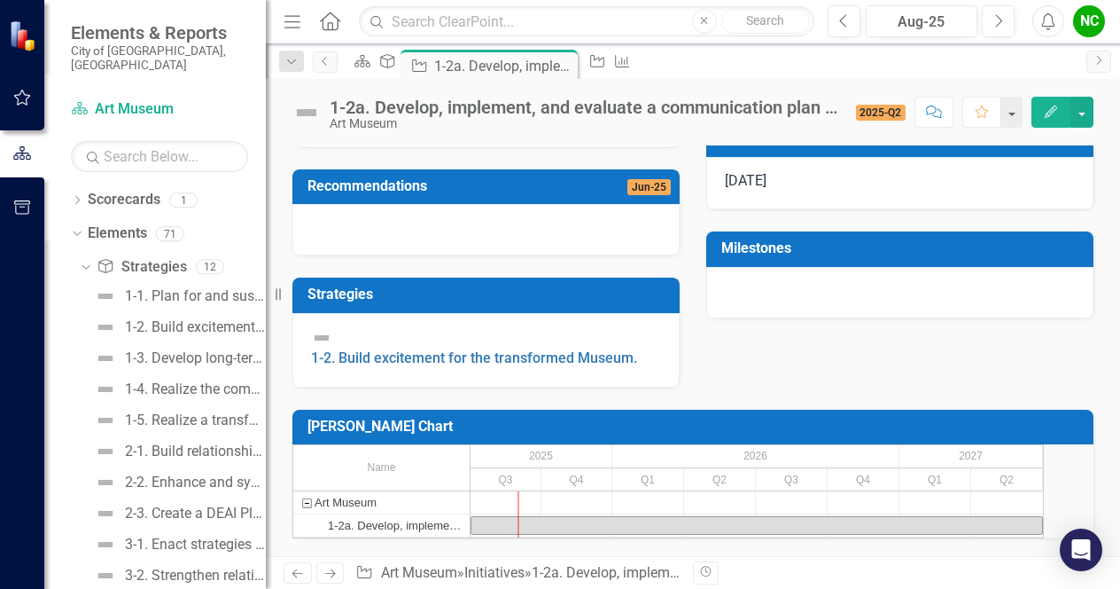
click at [1056, 111] on icon "Edit" at bounding box center [1051, 111] width 16 height 12
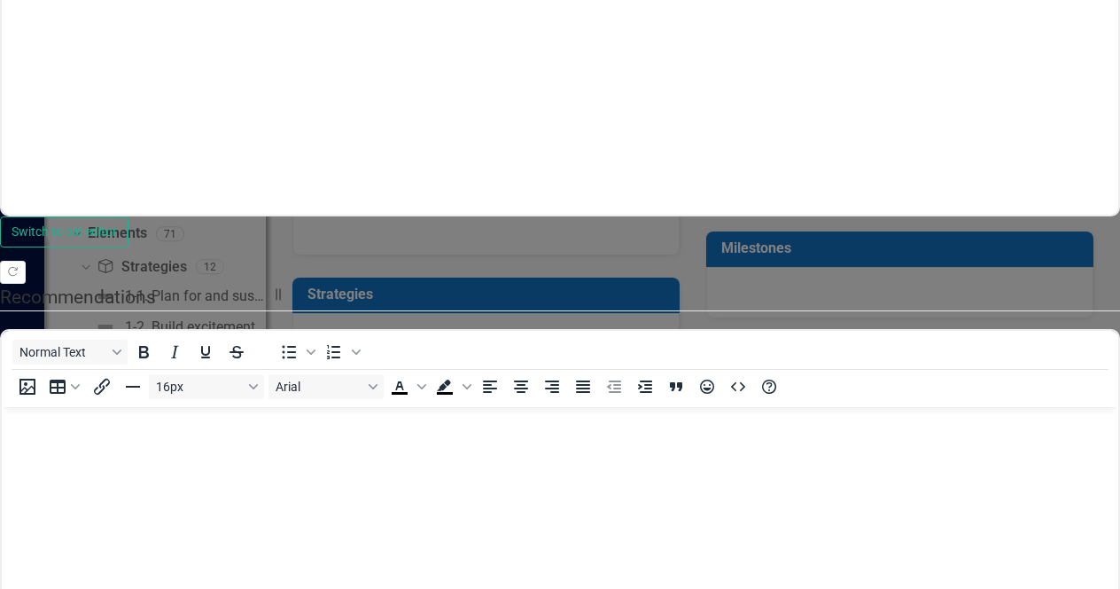
scroll to position [0, 0]
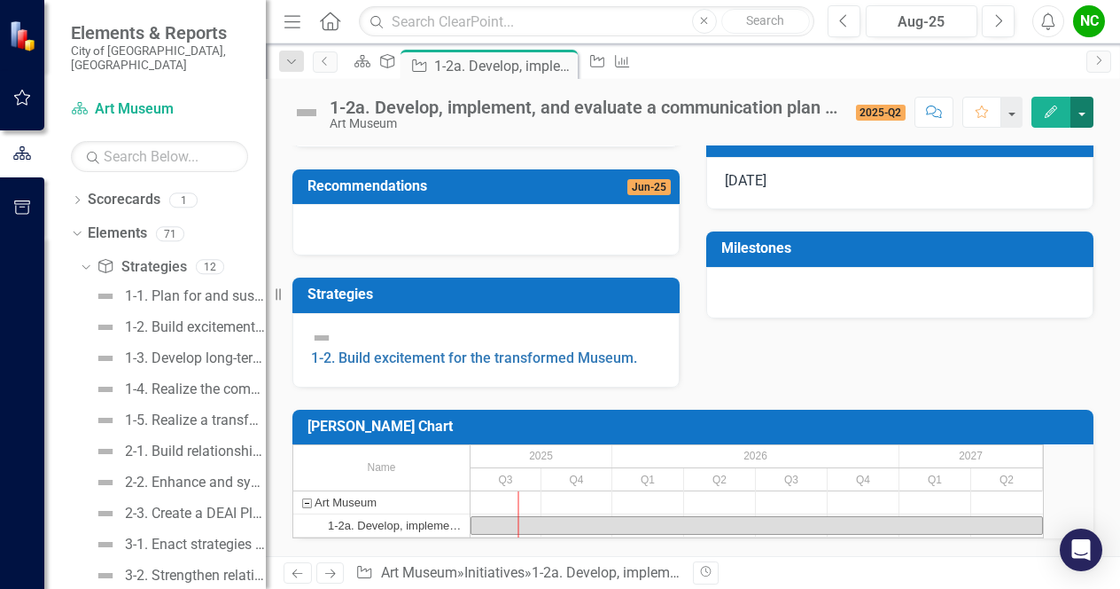
click at [1088, 116] on button "button" at bounding box center [1082, 112] width 23 height 31
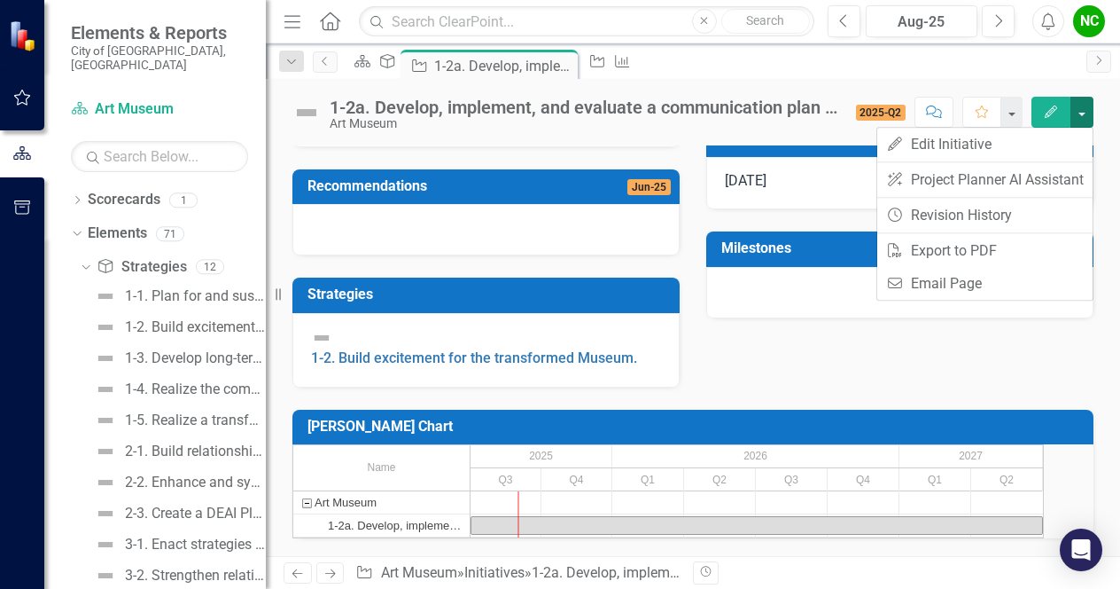
click at [1088, 116] on button "button" at bounding box center [1082, 112] width 23 height 31
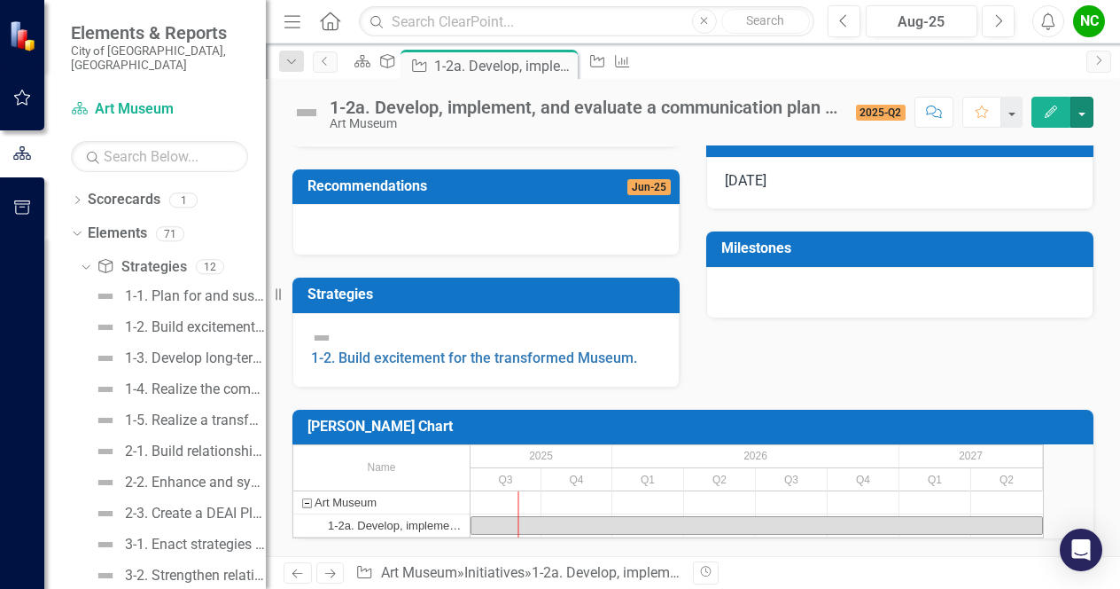
scroll to position [489, 0]
click at [778, 267] on div at bounding box center [899, 292] width 387 height 51
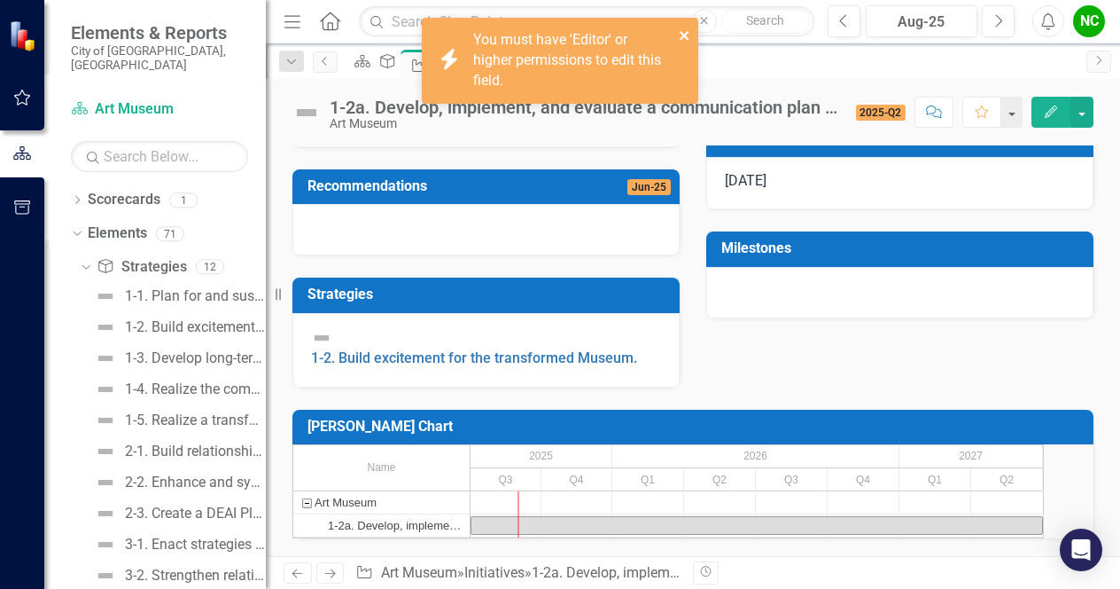
click at [684, 27] on button "close" at bounding box center [685, 35] width 12 height 20
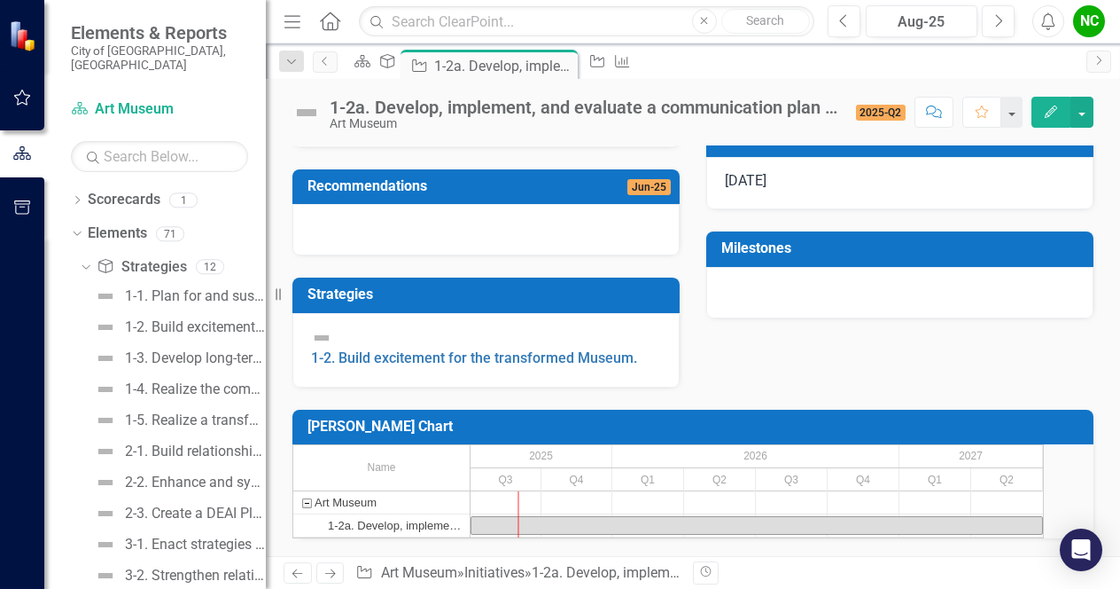
scroll to position [518, 0]
click at [548, 517] on div "Task: Start date: 2025-07-01 End date: 2027-06-30" at bounding box center [757, 525] width 571 height 17
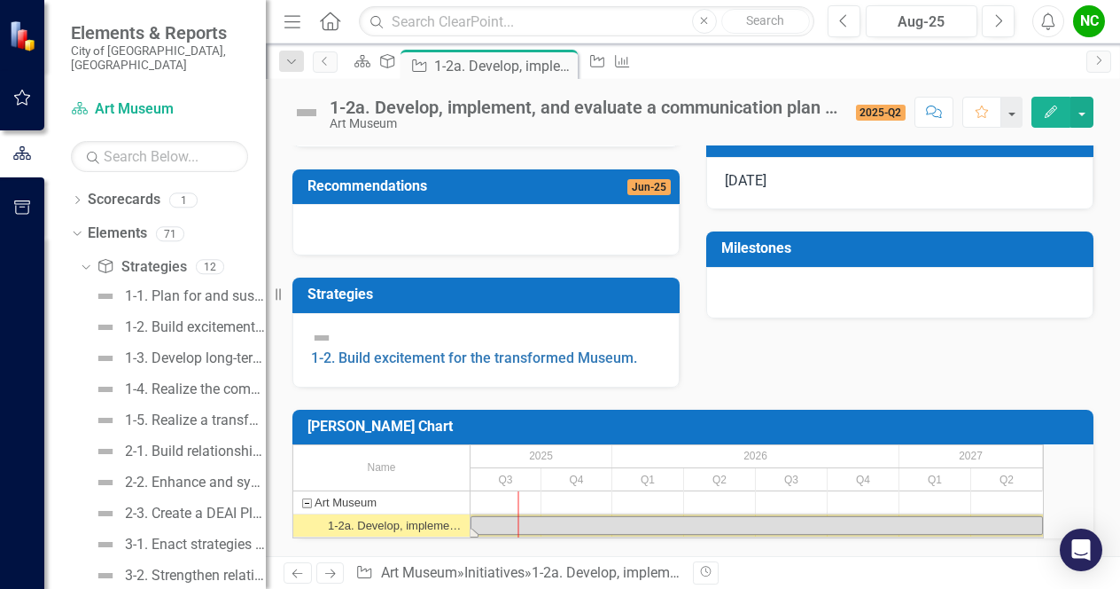
click at [548, 517] on div "Task: Start date: 2025-07-01 End date: 2027-06-30" at bounding box center [757, 525] width 571 height 17
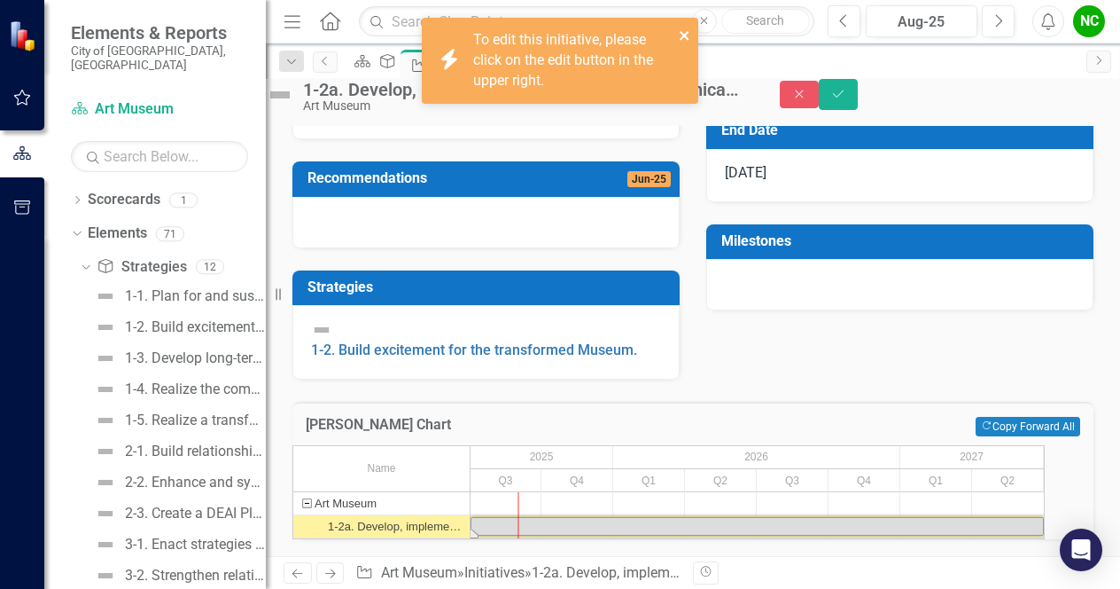
click at [685, 32] on icon "close" at bounding box center [685, 35] width 12 height 14
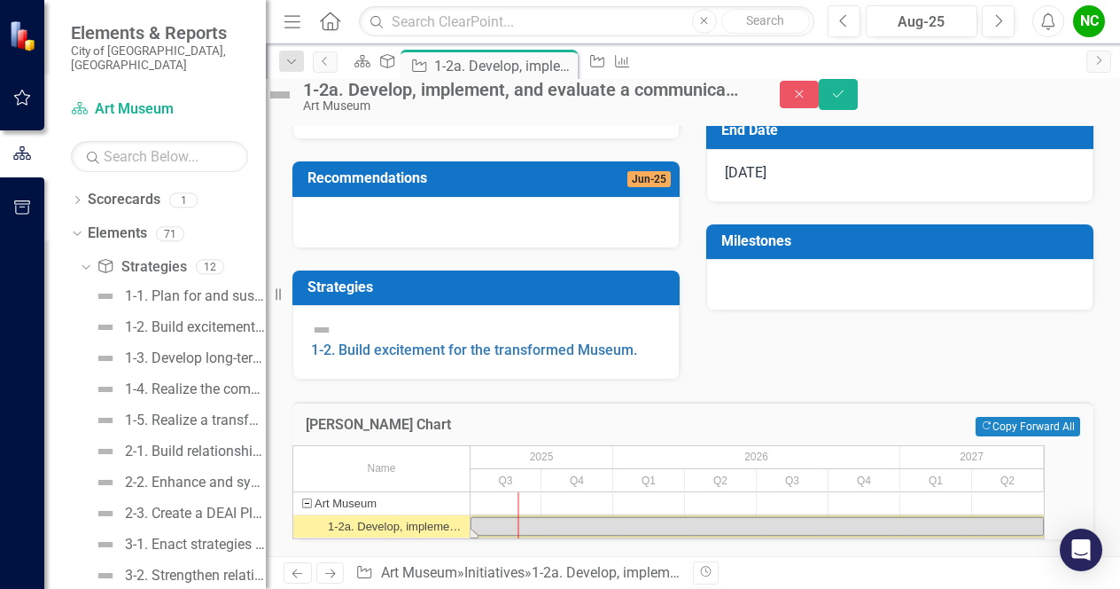
click at [1091, 18] on div "NC" at bounding box center [1089, 21] width 32 height 32
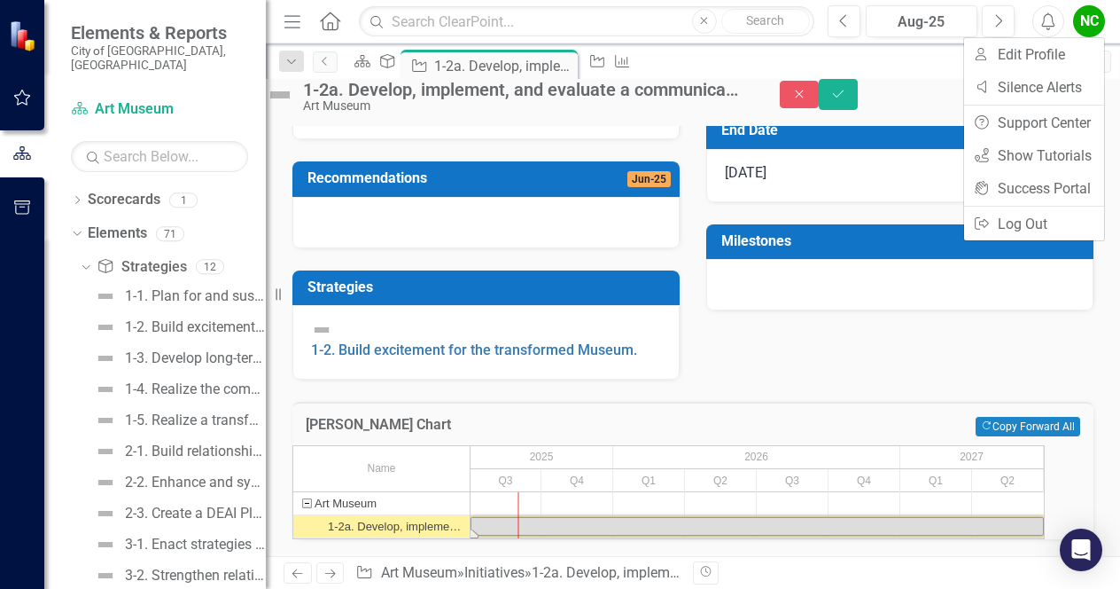
click at [1088, 19] on div "NC" at bounding box center [1089, 21] width 32 height 32
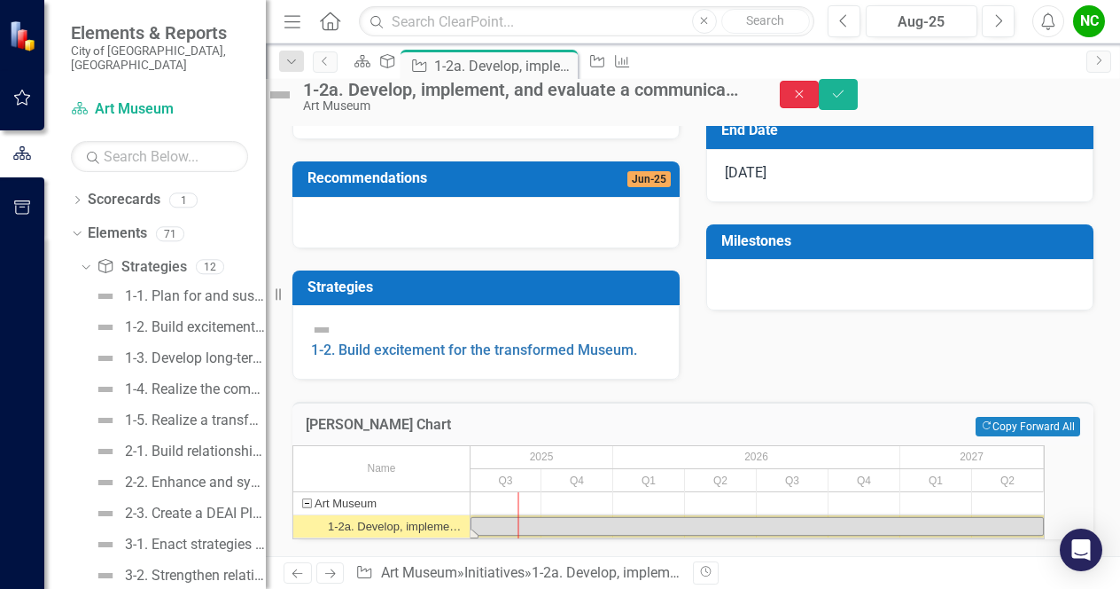
click at [819, 108] on button "Close" at bounding box center [799, 94] width 39 height 27
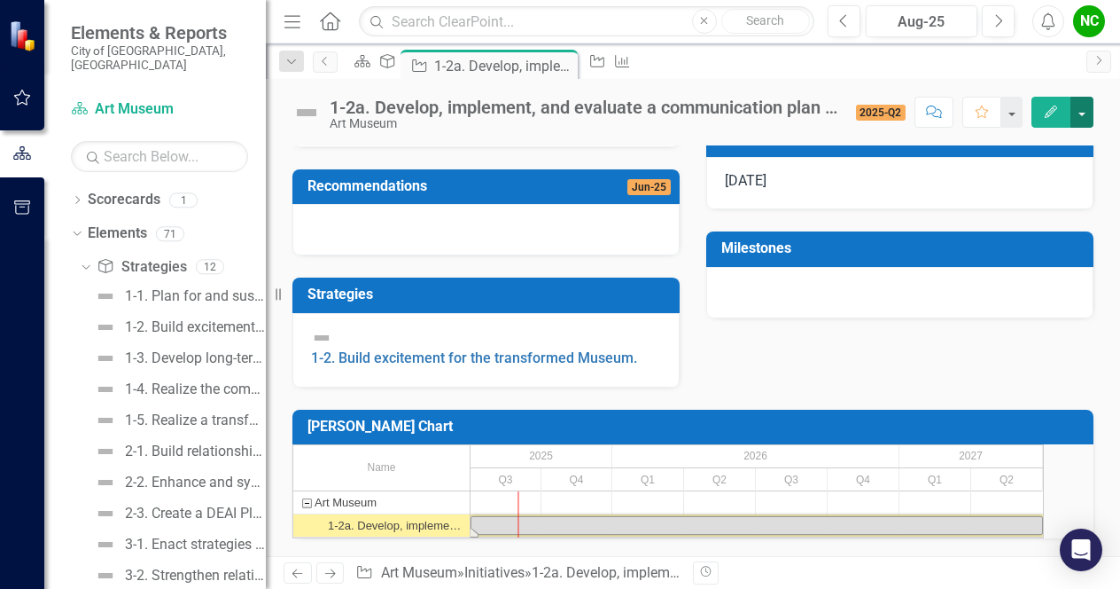
click at [1080, 107] on button "button" at bounding box center [1082, 112] width 23 height 31
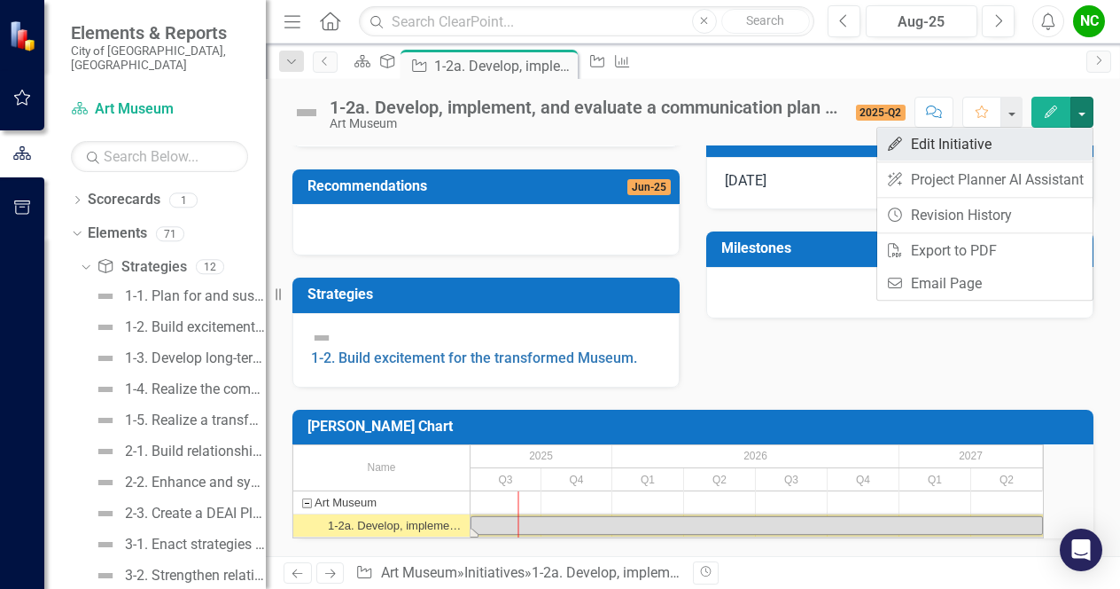
click at [1022, 146] on link "Edit Edit Initiative" at bounding box center [984, 144] width 215 height 33
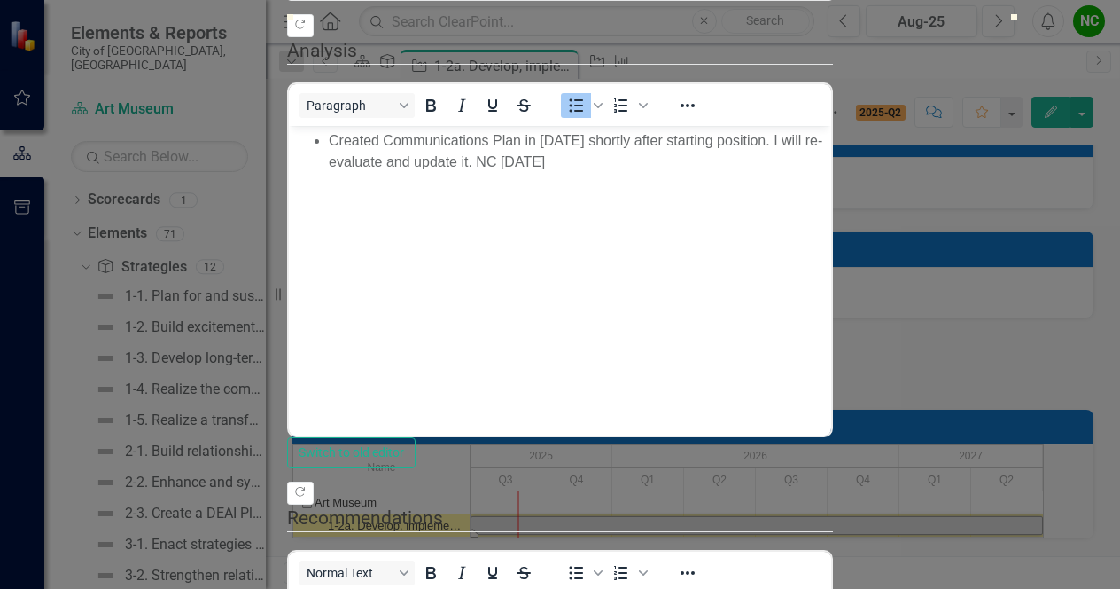
scroll to position [0, 0]
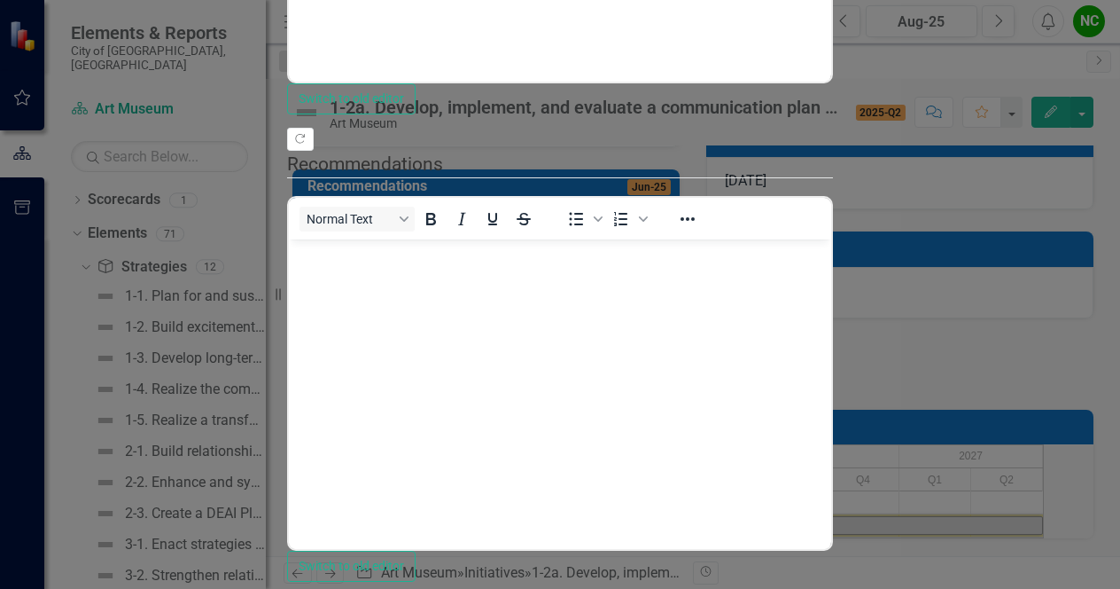
checkbox input "true"
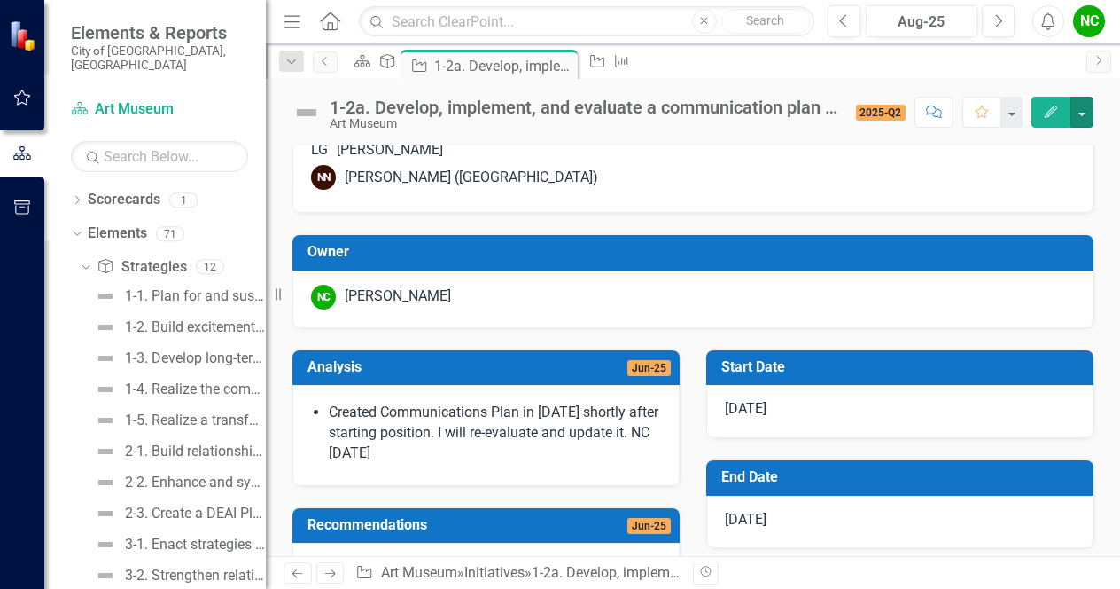
scroll to position [0, 0]
